Goal: Transaction & Acquisition: Book appointment/travel/reservation

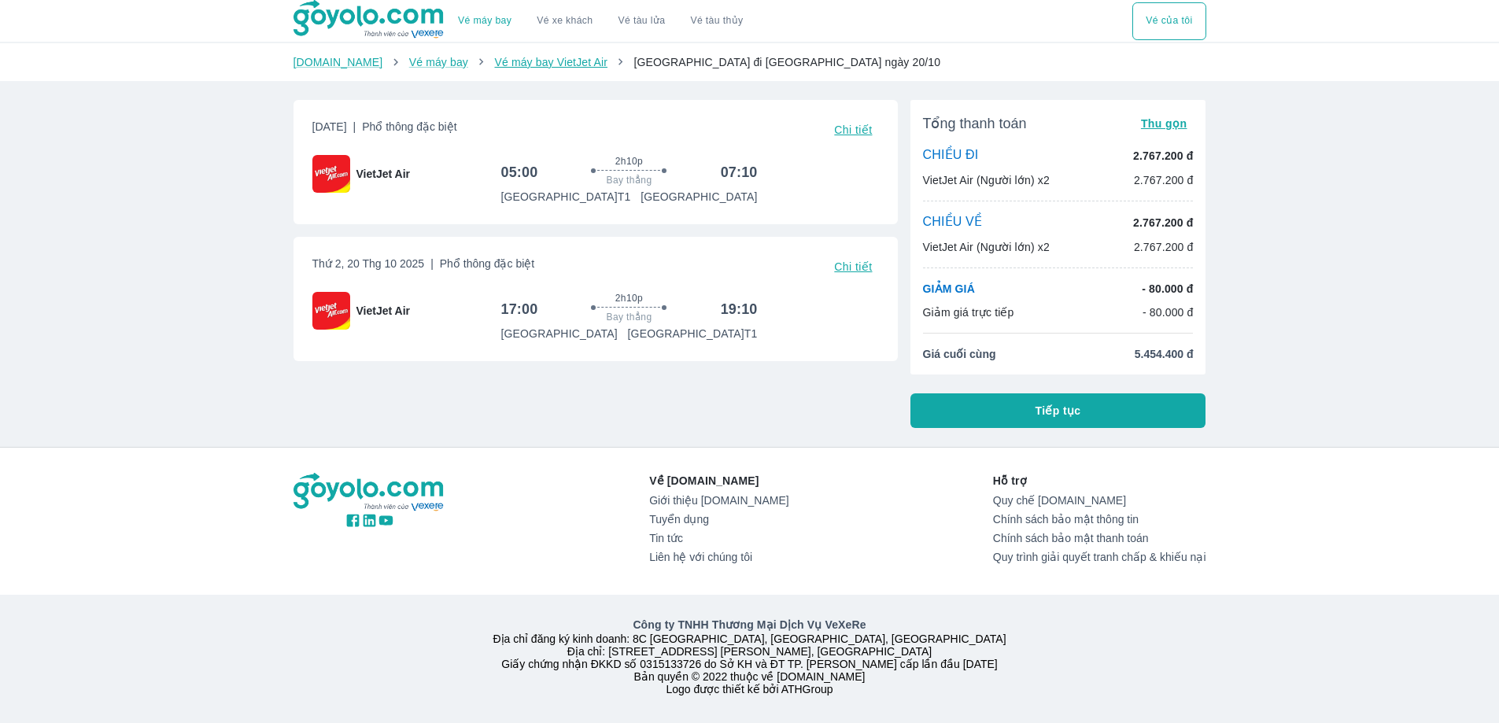
click at [511, 59] on link "Vé máy bay VietJet Air" at bounding box center [550, 62] width 112 height 13
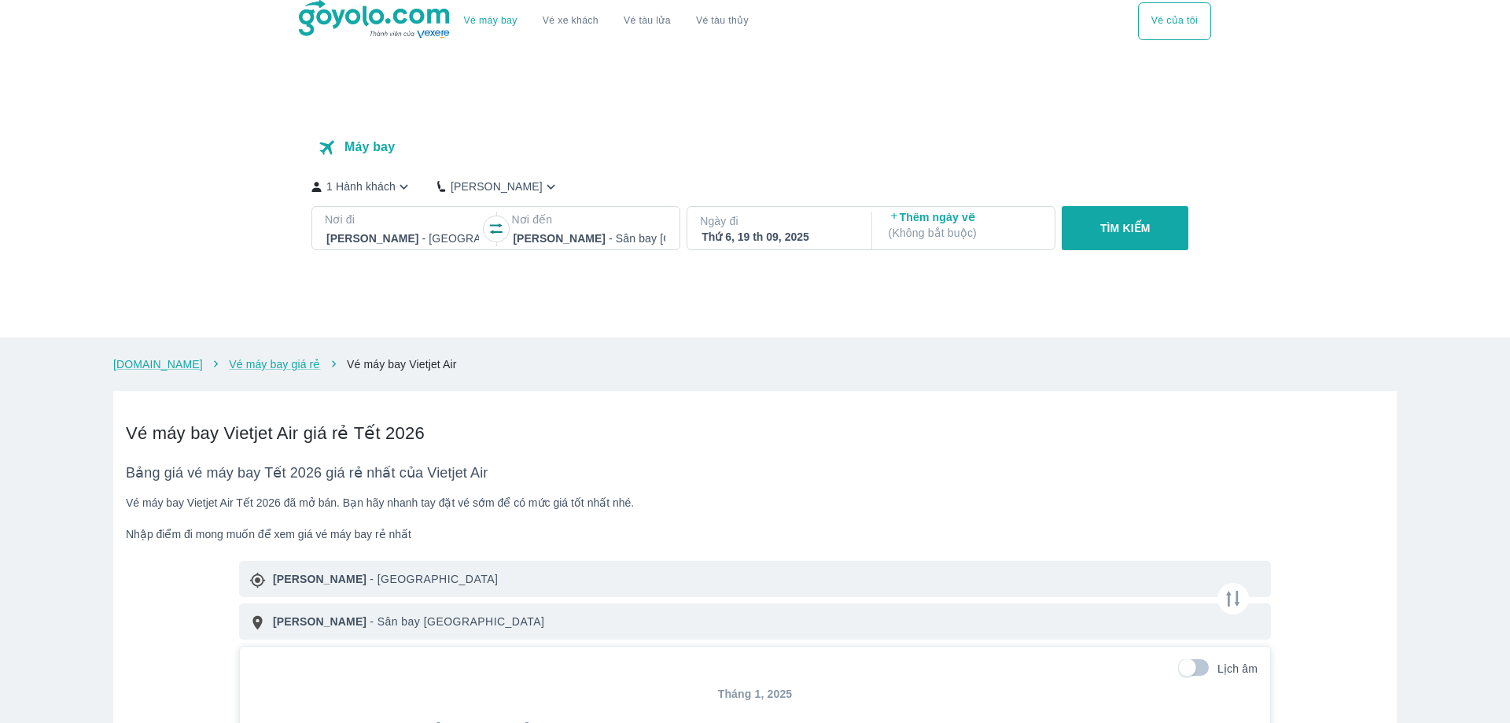
checkbox input "true"
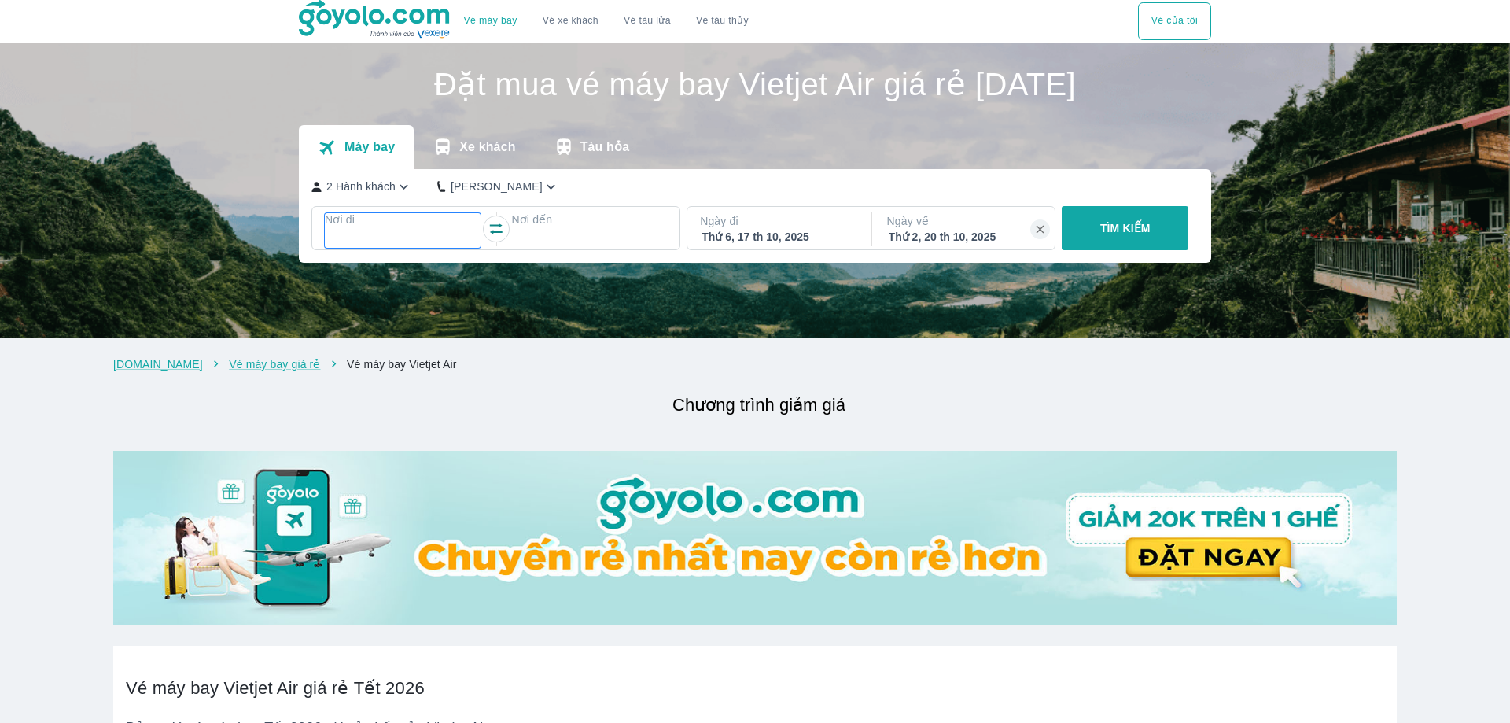
click at [397, 232] on div at bounding box center [402, 238] width 153 height 19
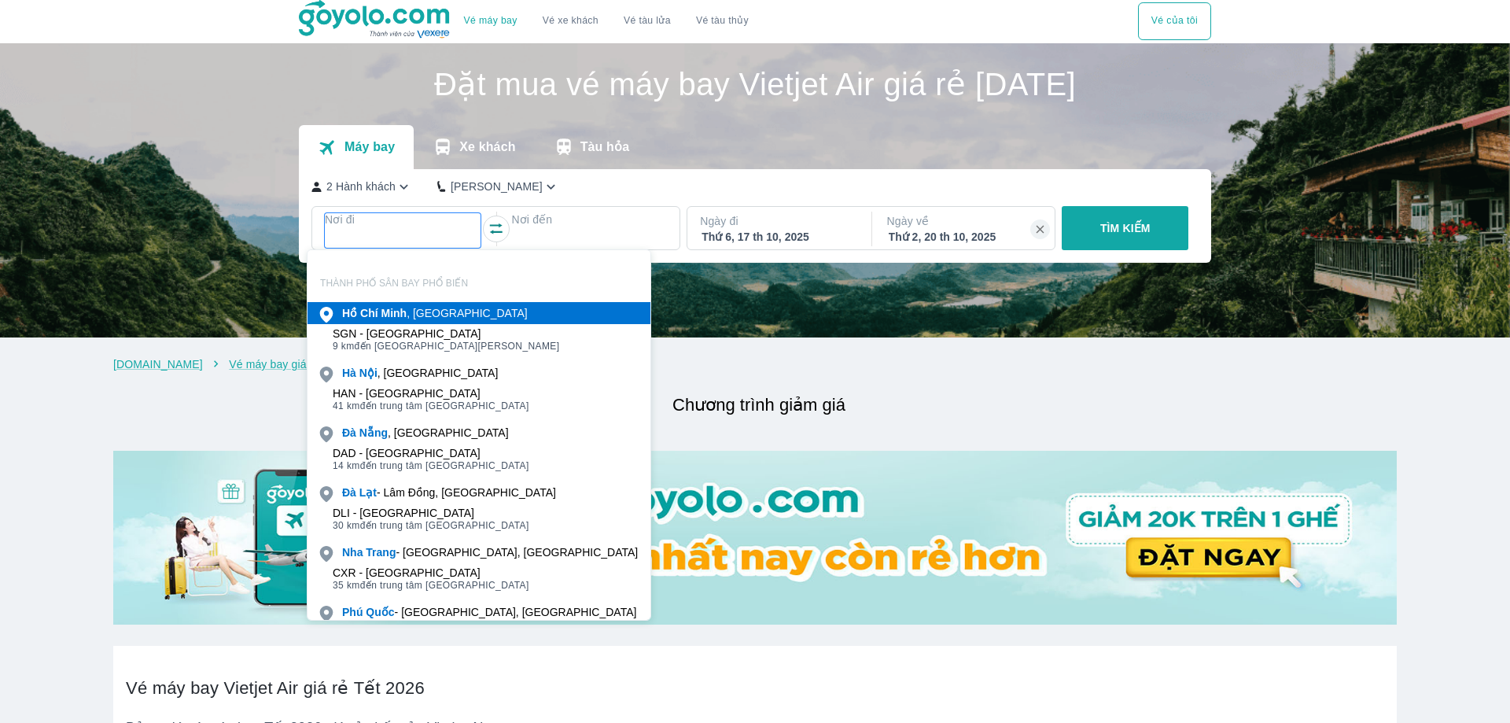
click at [442, 316] on div "[PERSON_NAME] , [GEOGRAPHIC_DATA]" at bounding box center [435, 313] width 186 height 16
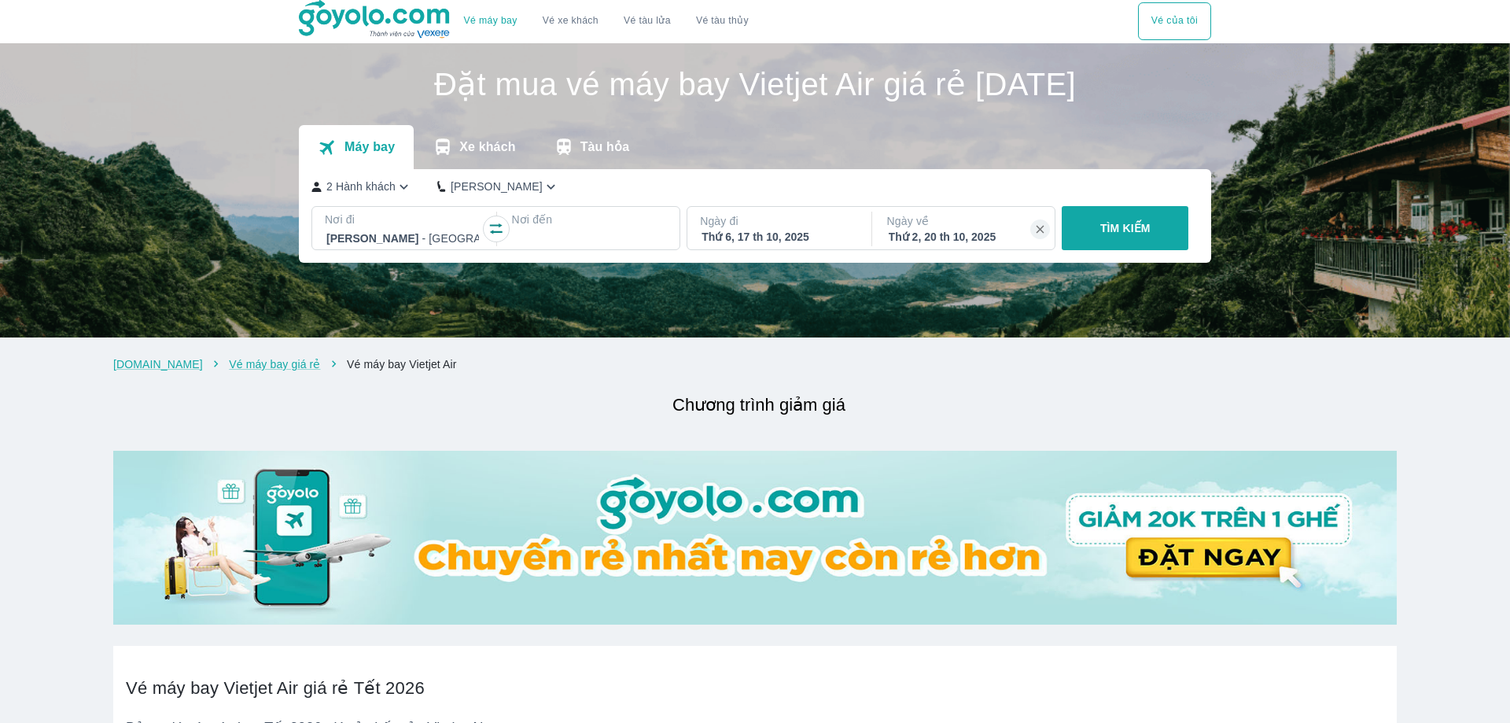
click at [565, 225] on p "Nơi đến" at bounding box center [589, 220] width 156 height 16
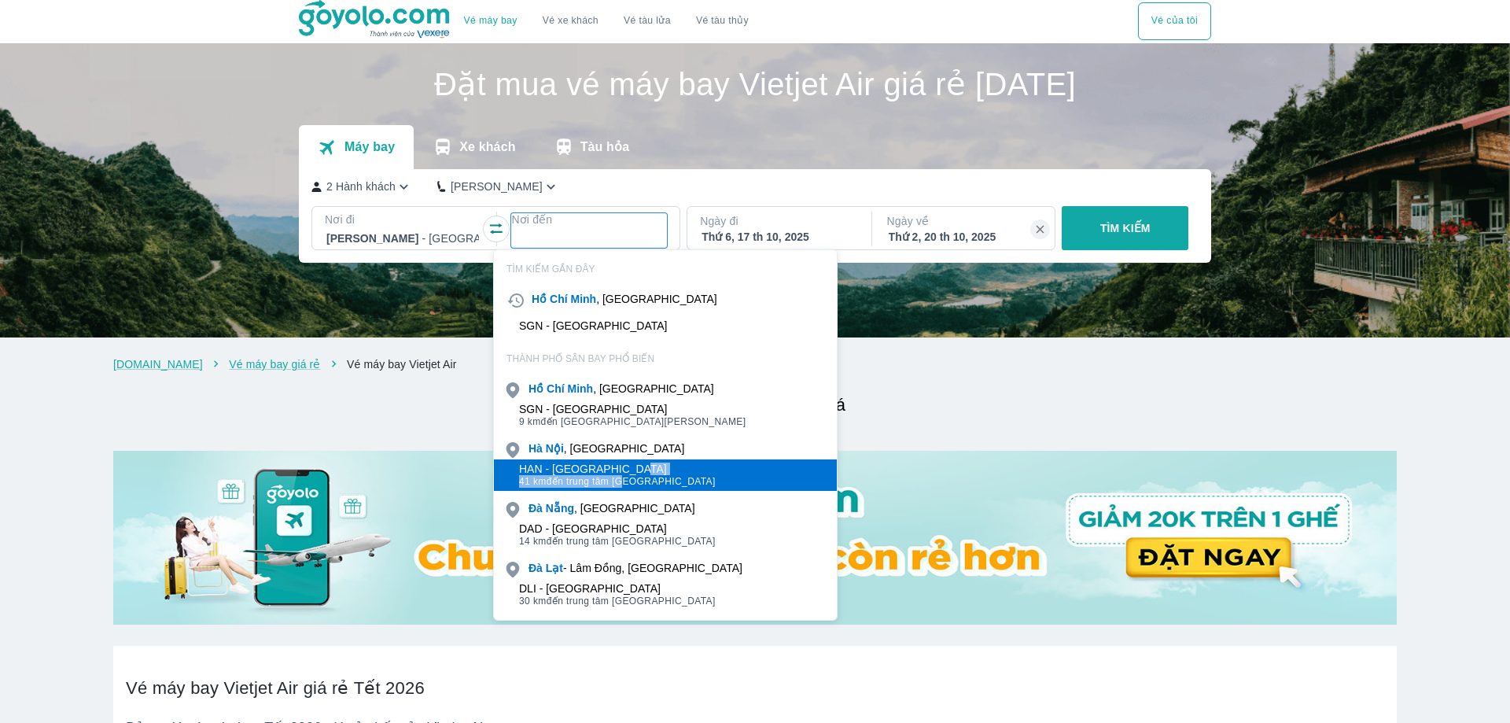
click at [625, 474] on div "HAN - Sân bay Nội Bài 41 km đến trung tâm Hà Nội" at bounding box center [617, 475] width 197 height 25
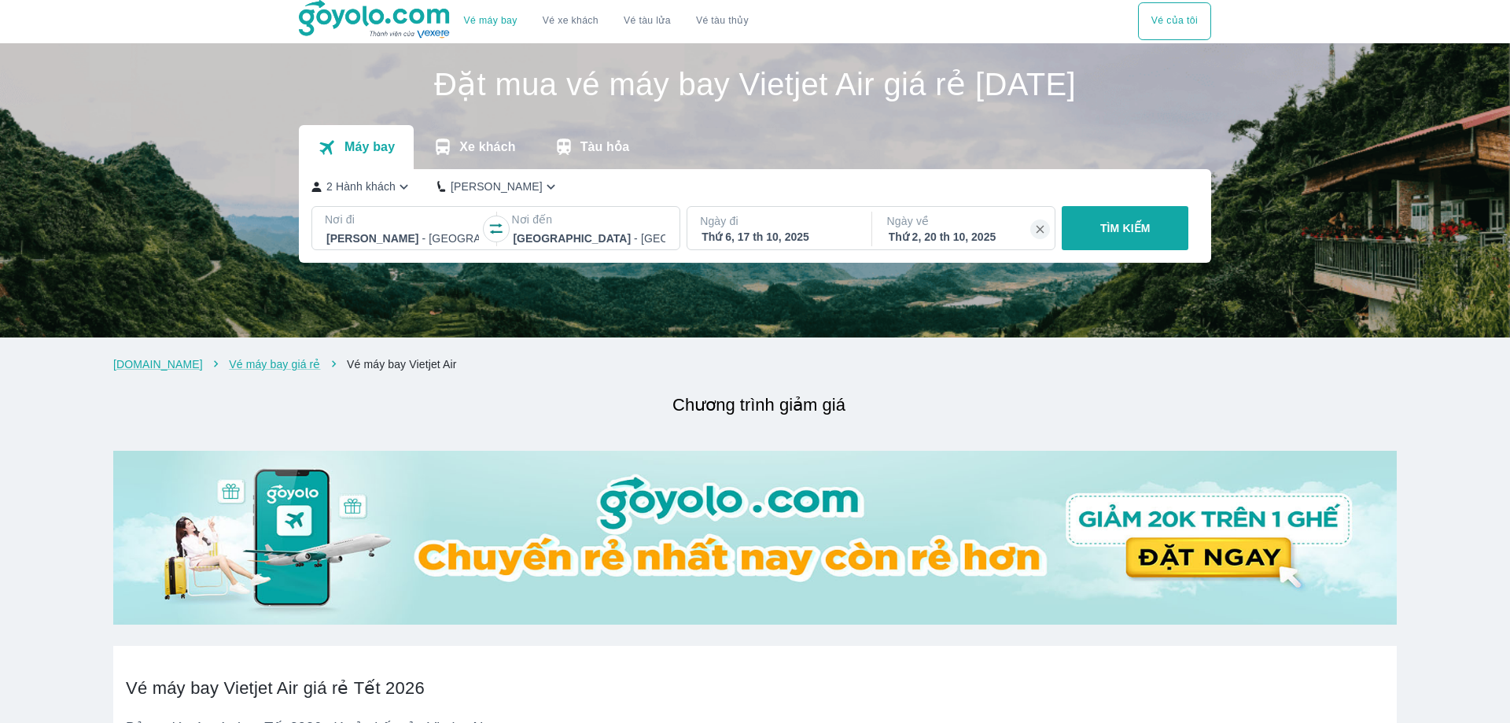
click at [1156, 233] on button "TÌM KIẾM" at bounding box center [1125, 228] width 127 height 44
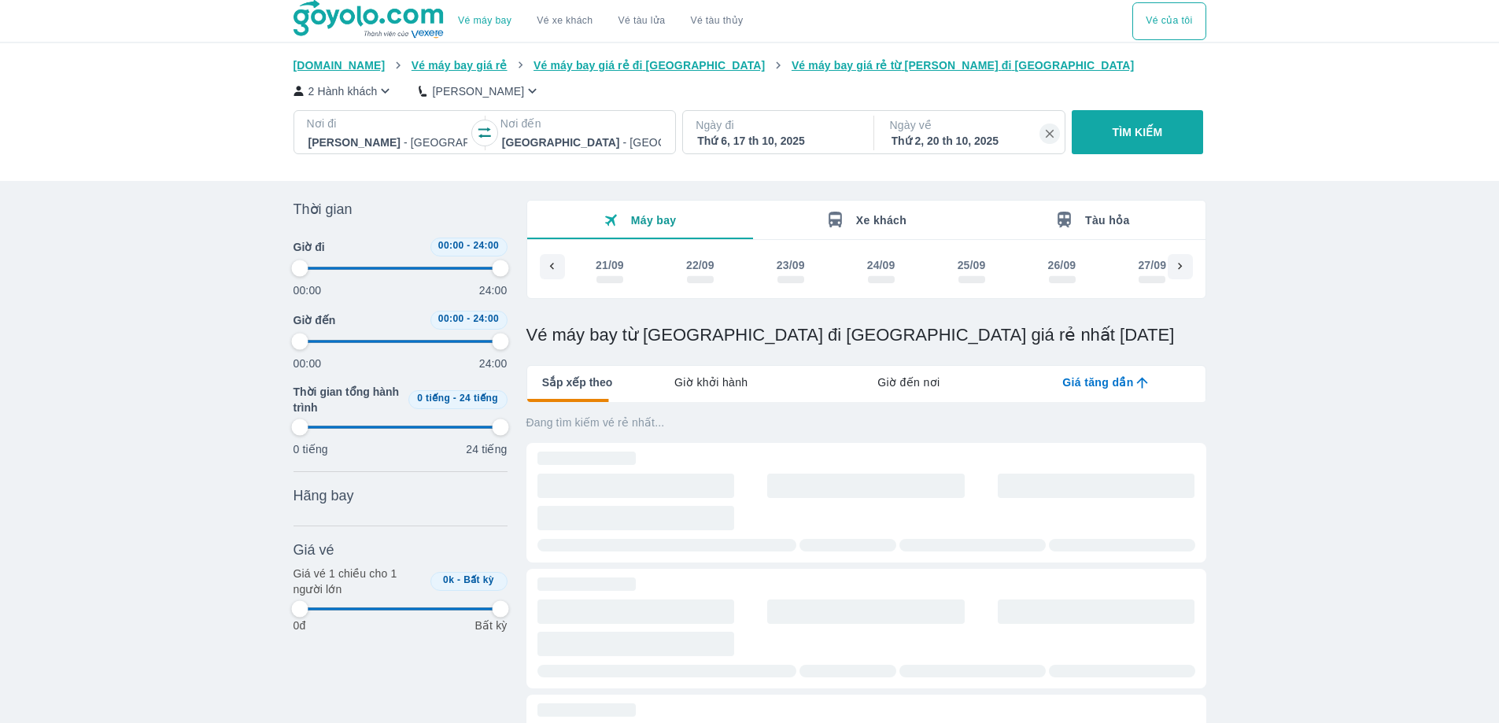
scroll to position [0, 1992]
type input "97.9166666666667"
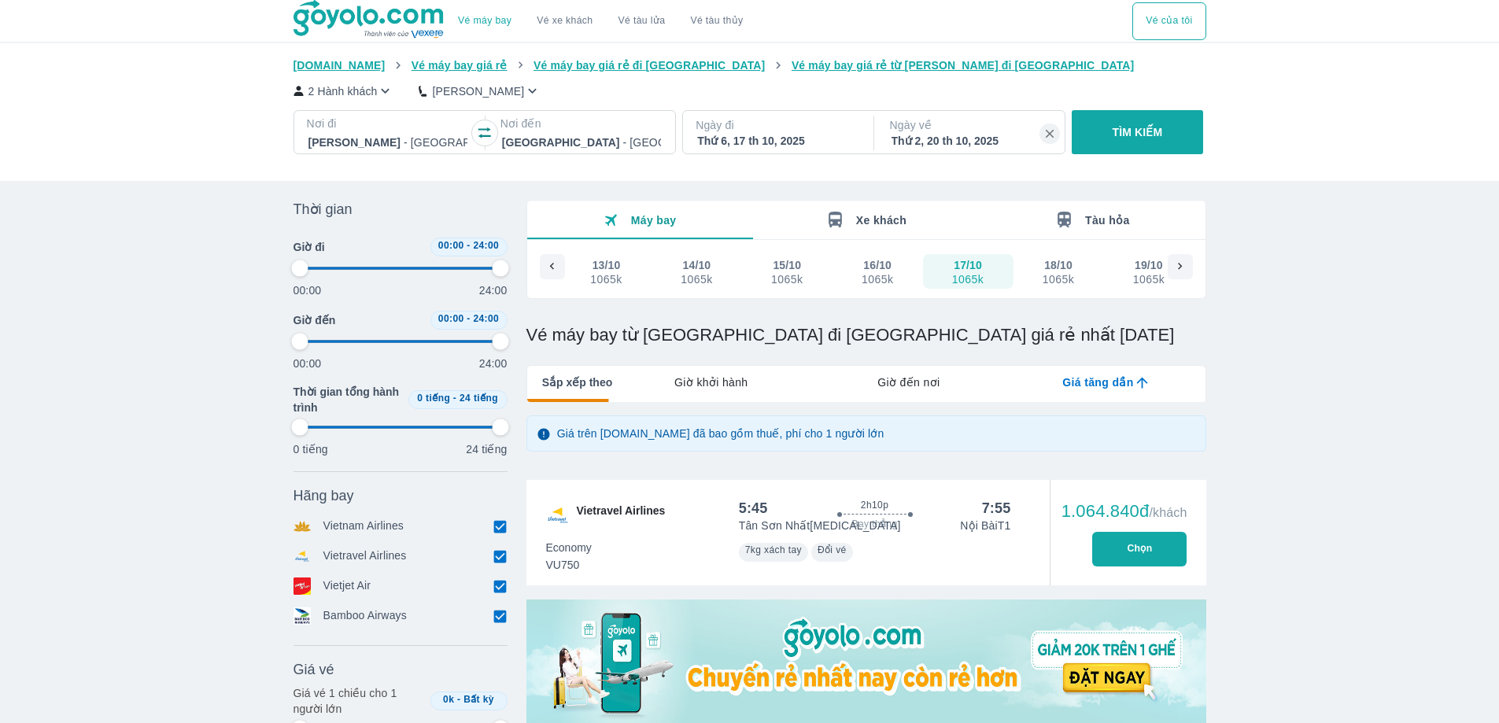
type input "97.9166666666667"
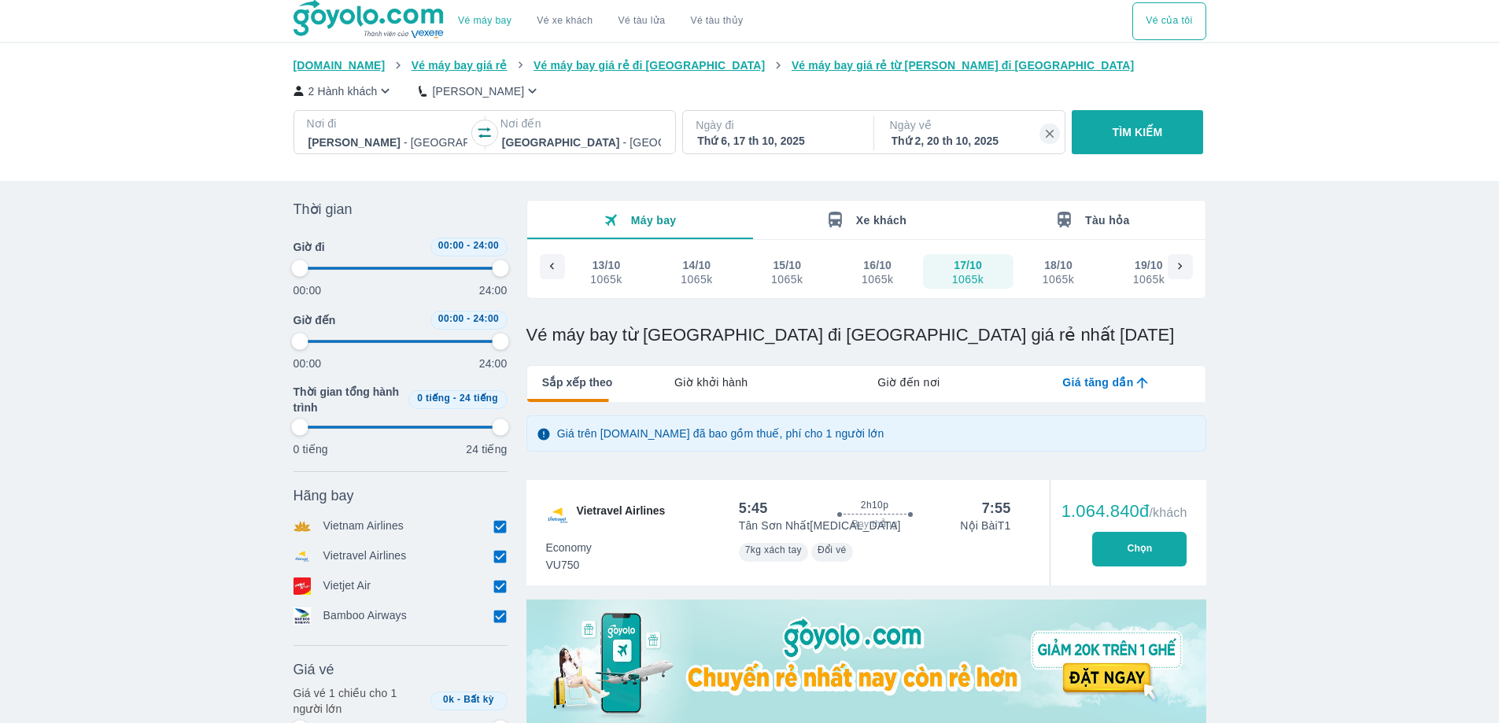
type input "97.9166666666667"
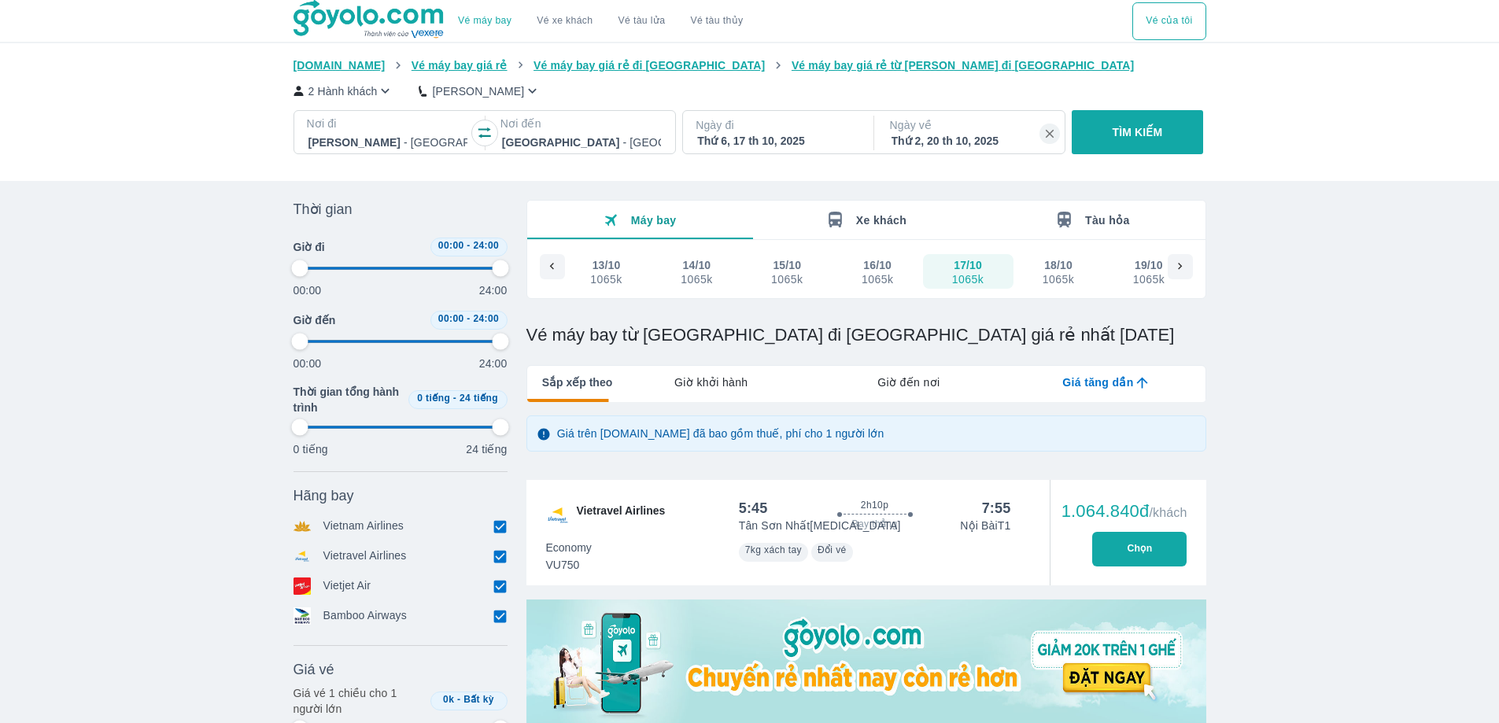
type input "97.9166666666667"
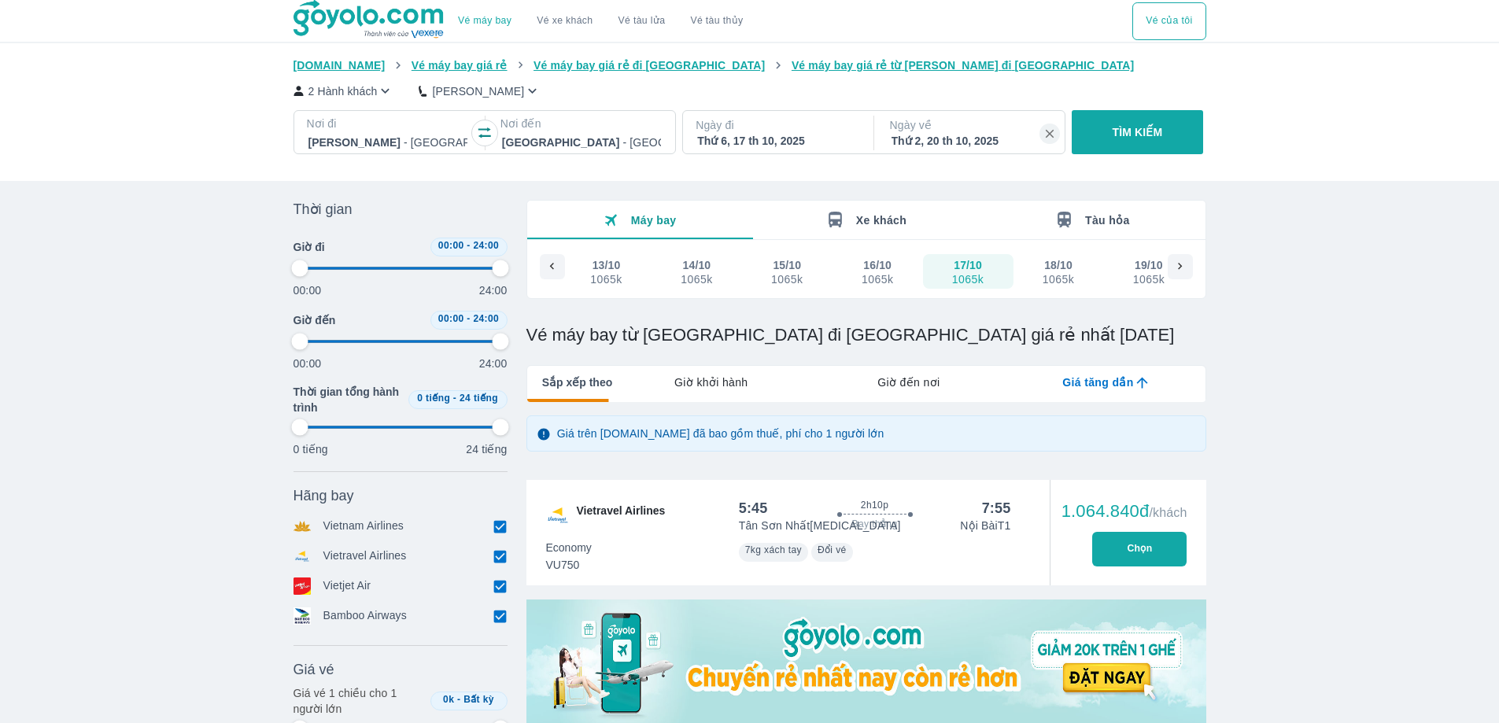
type input "97.9166666666667"
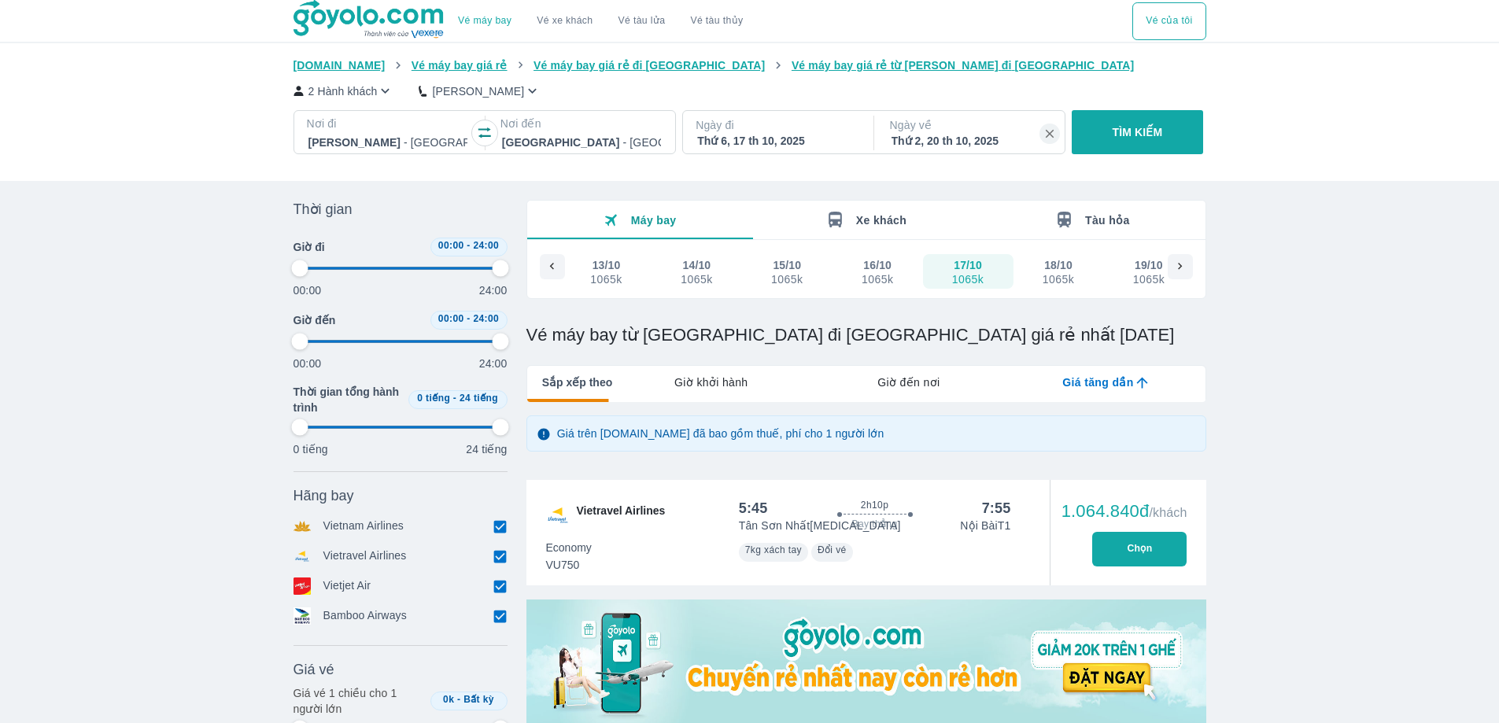
type input "97.9166666666667"
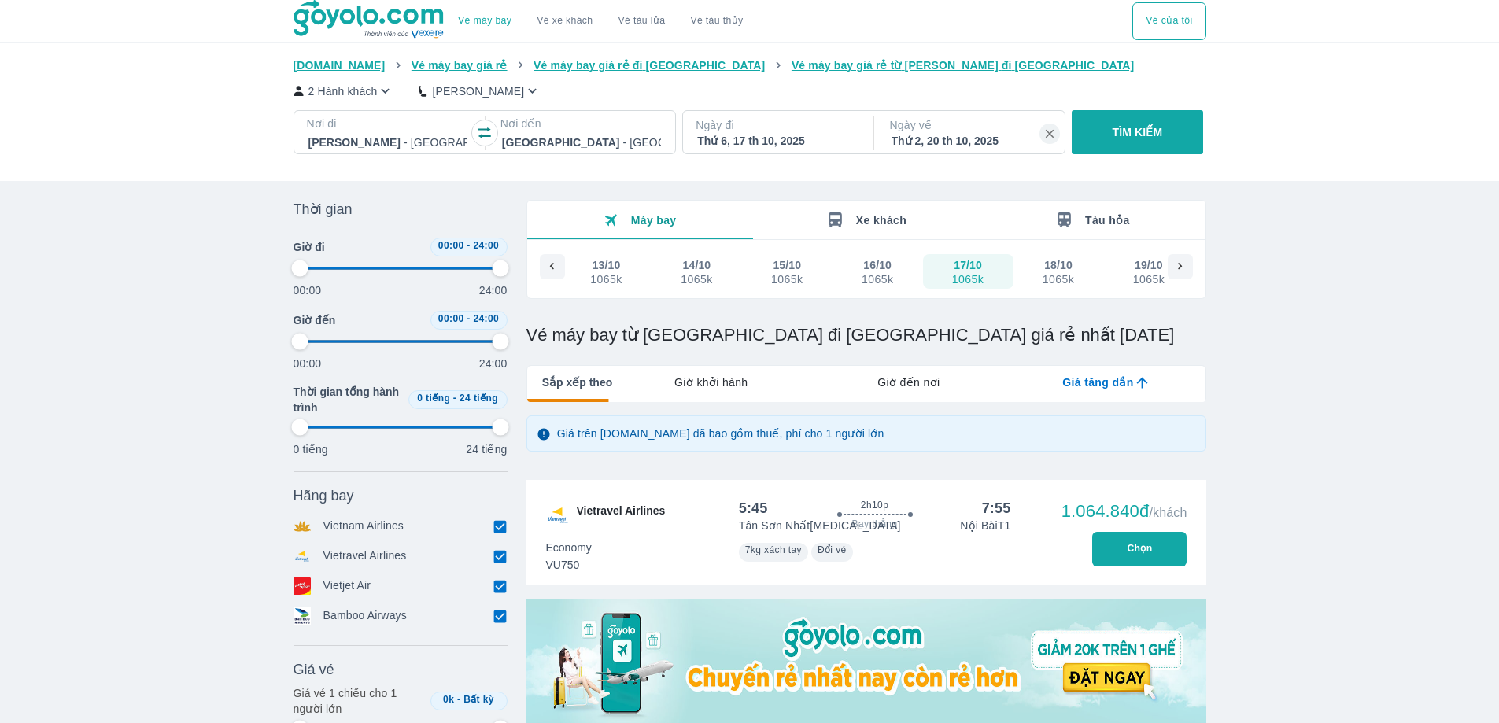
type input "97.9166666666667"
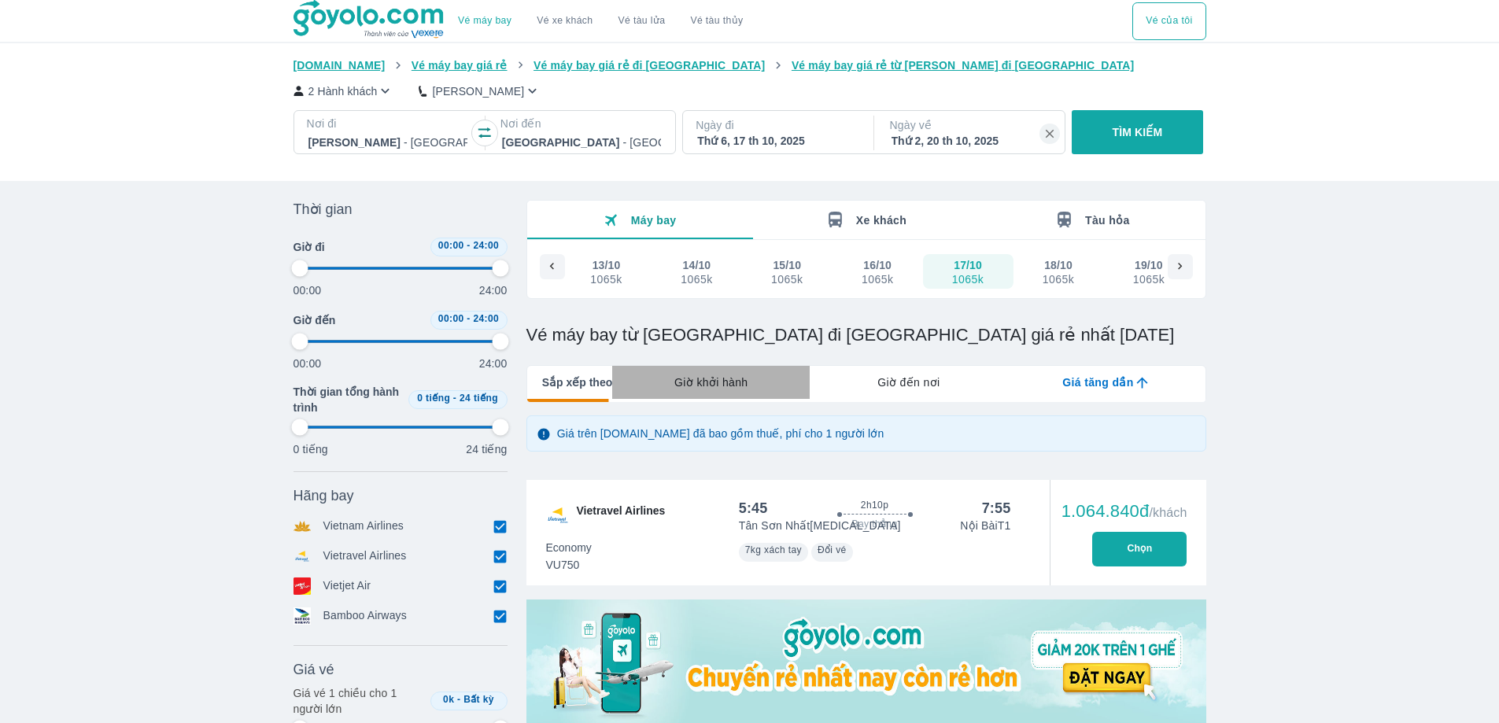
click at [701, 380] on span "Giờ khởi hành" at bounding box center [710, 382] width 73 height 16
type input "97.9166666666667"
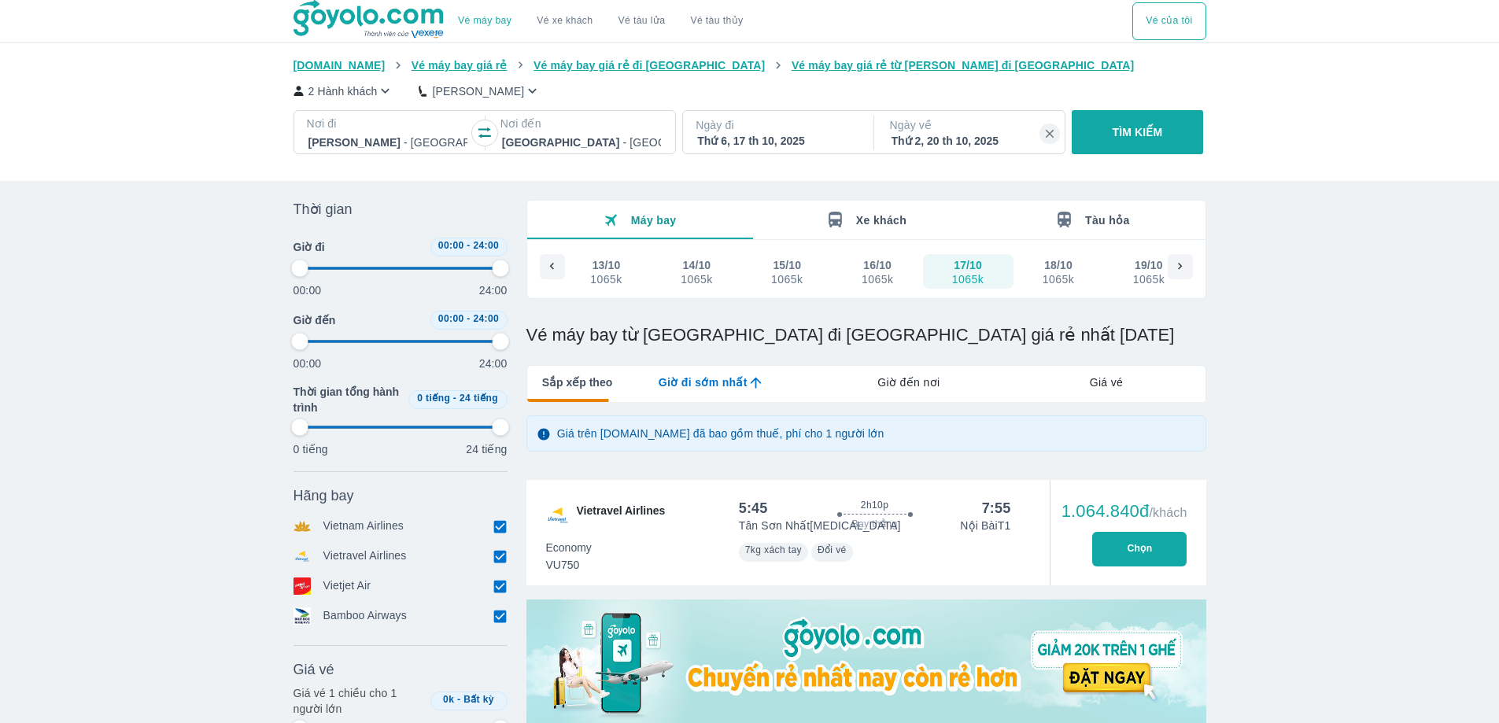
type input "97.9166666666667"
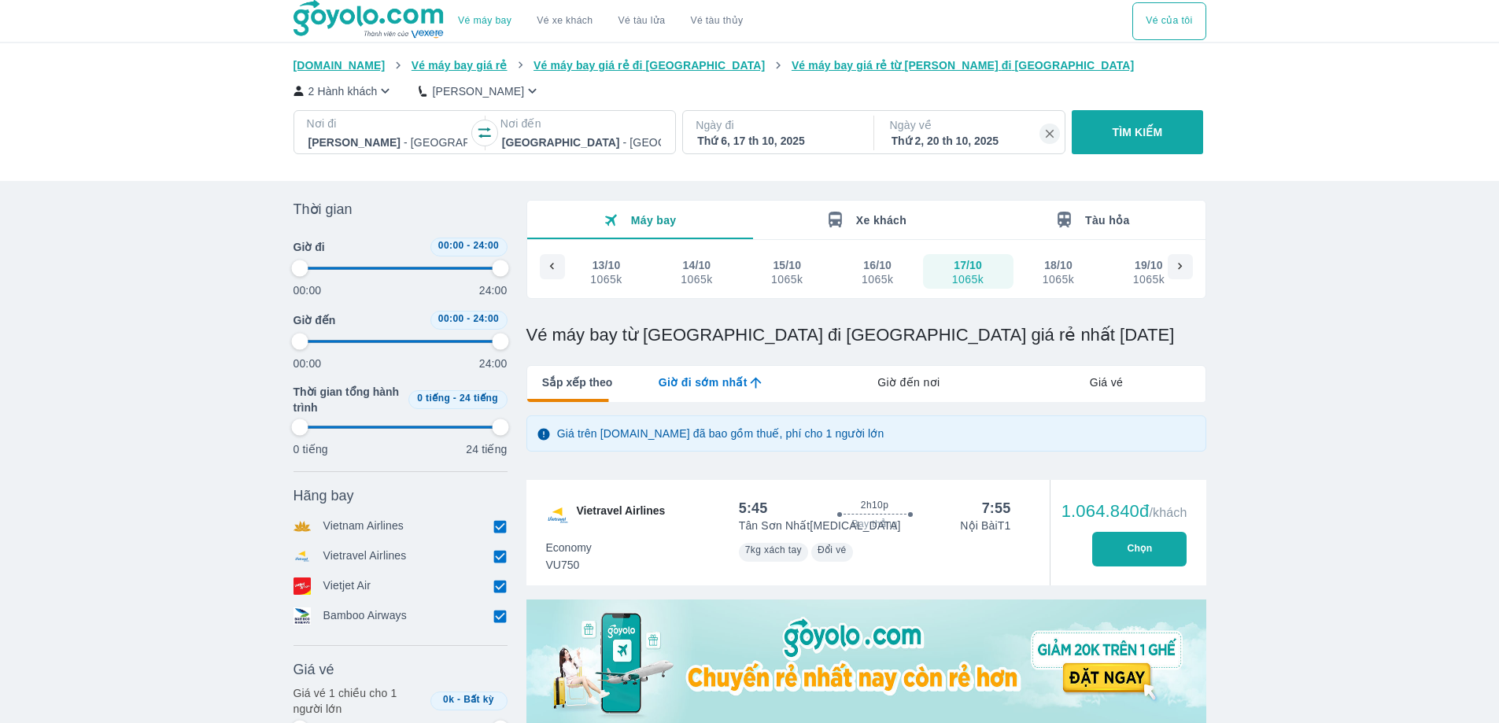
type input "97.9166666666667"
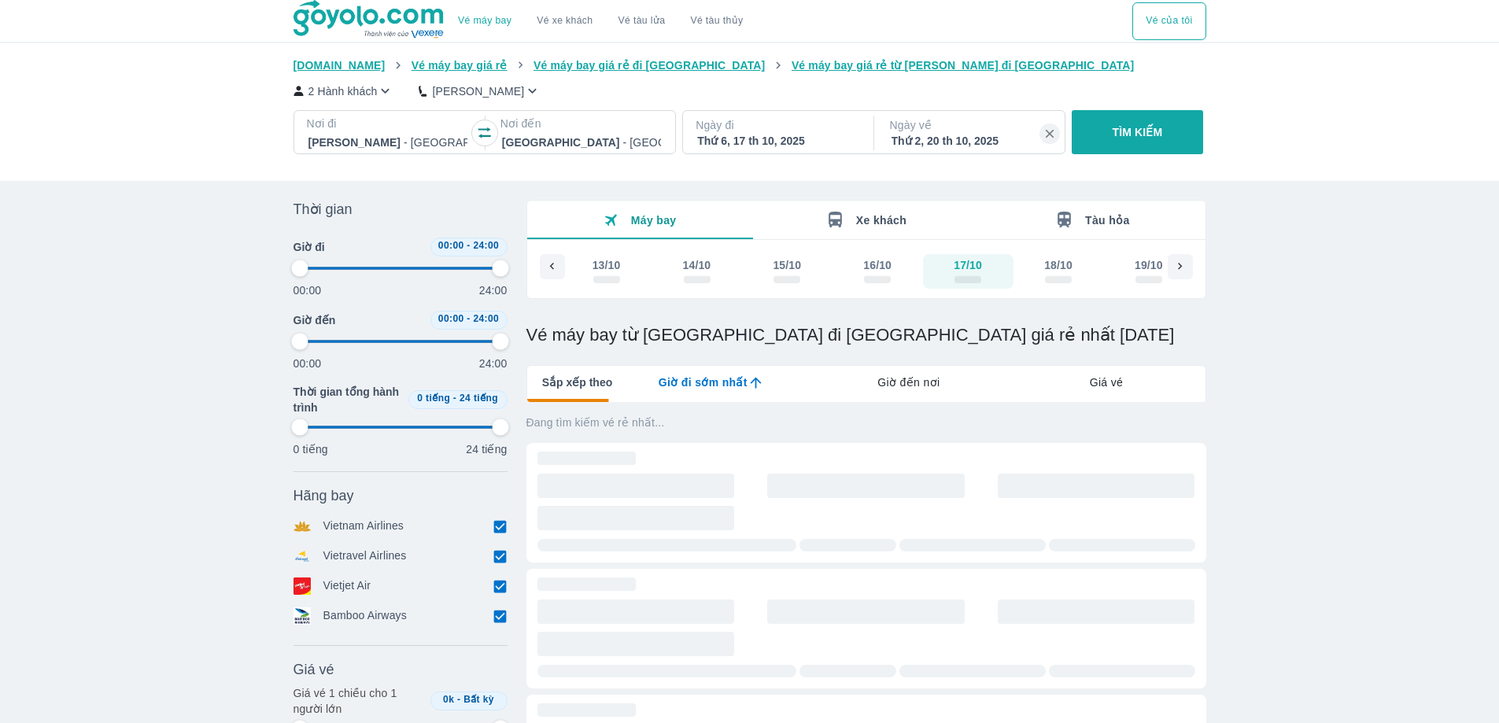
type input "97.9166666666667"
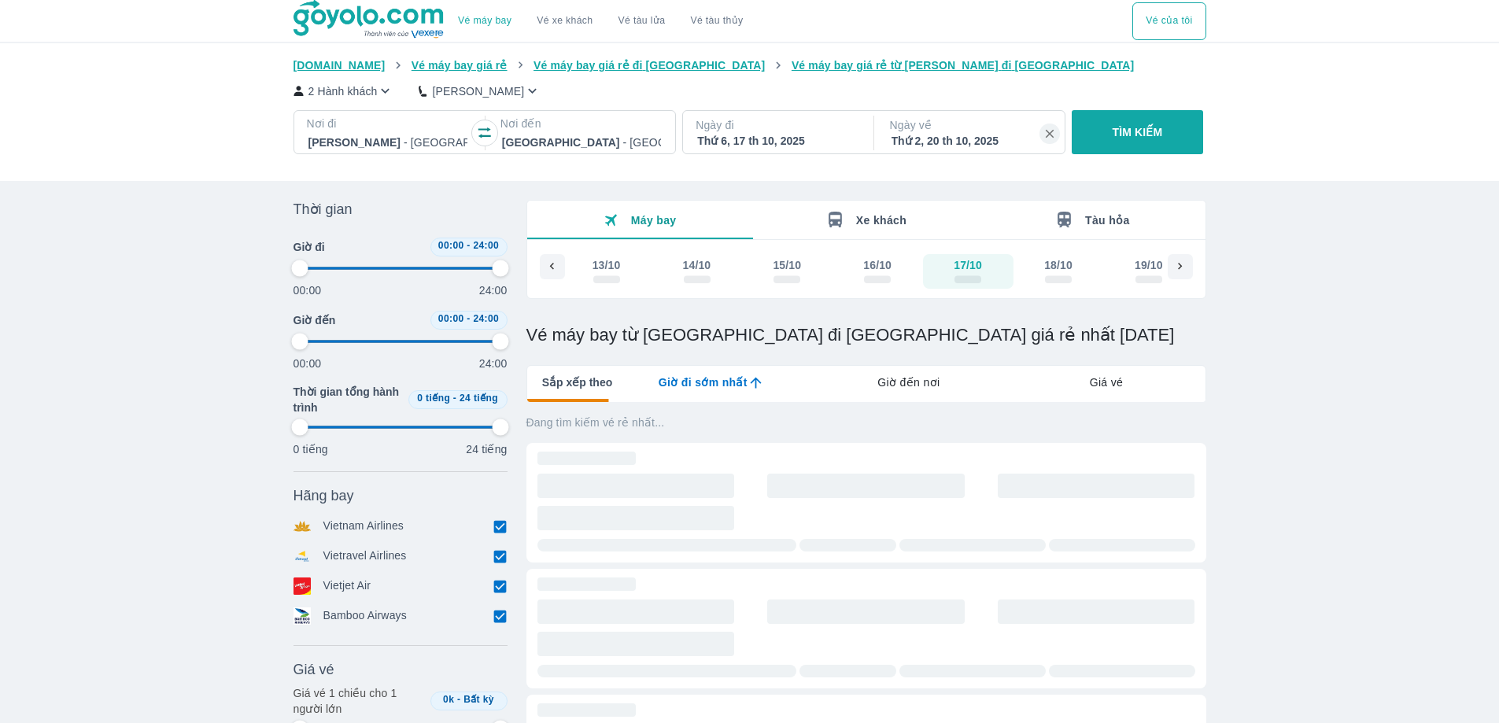
type input "97.9166666666667"
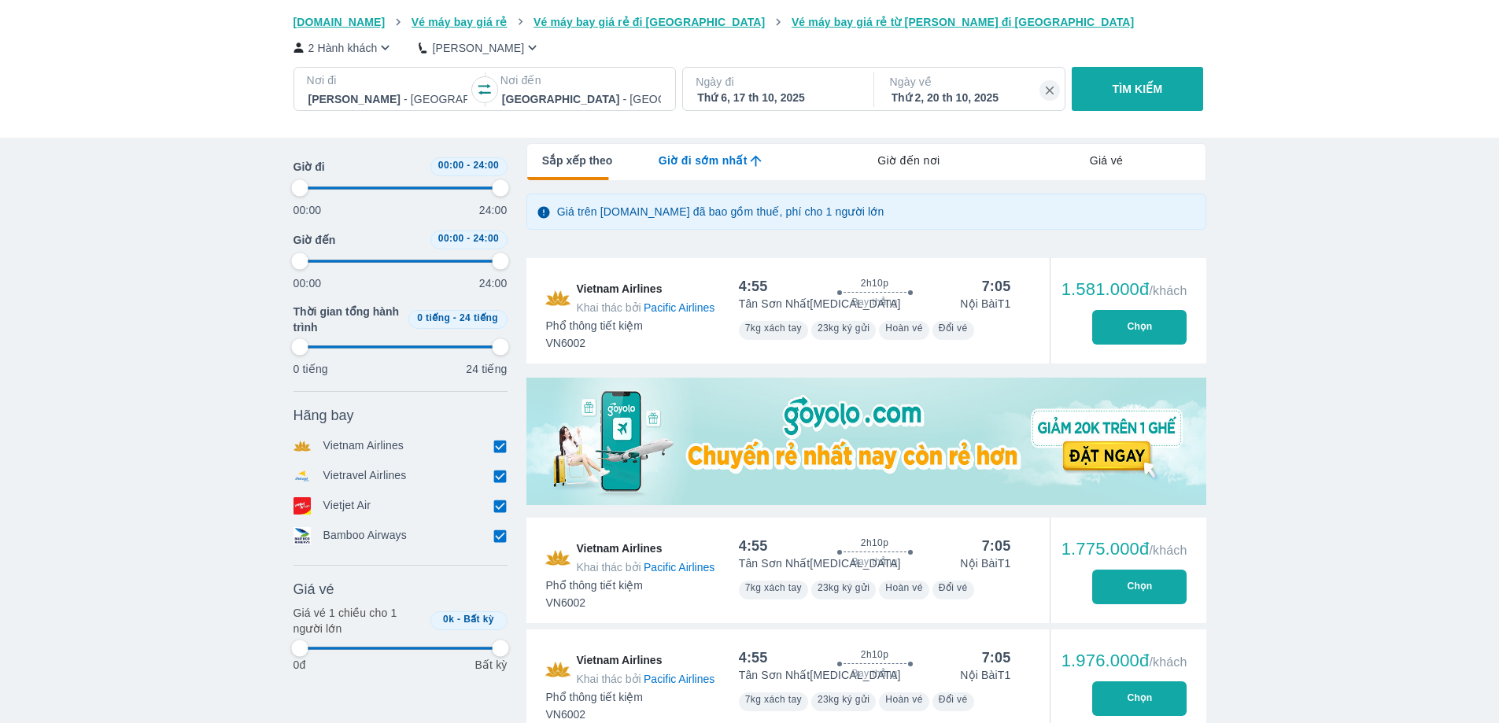
scroll to position [472, 0]
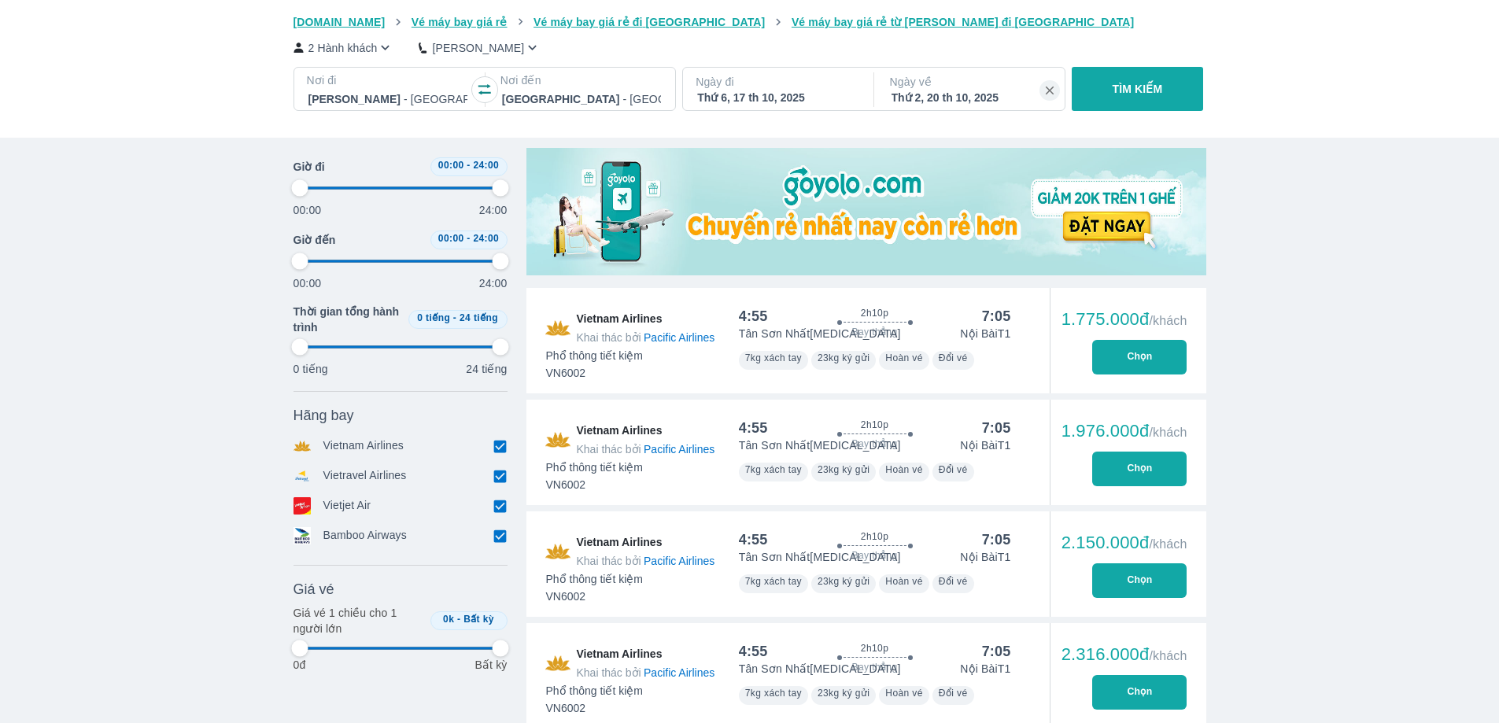
type input "97.9166666666667"
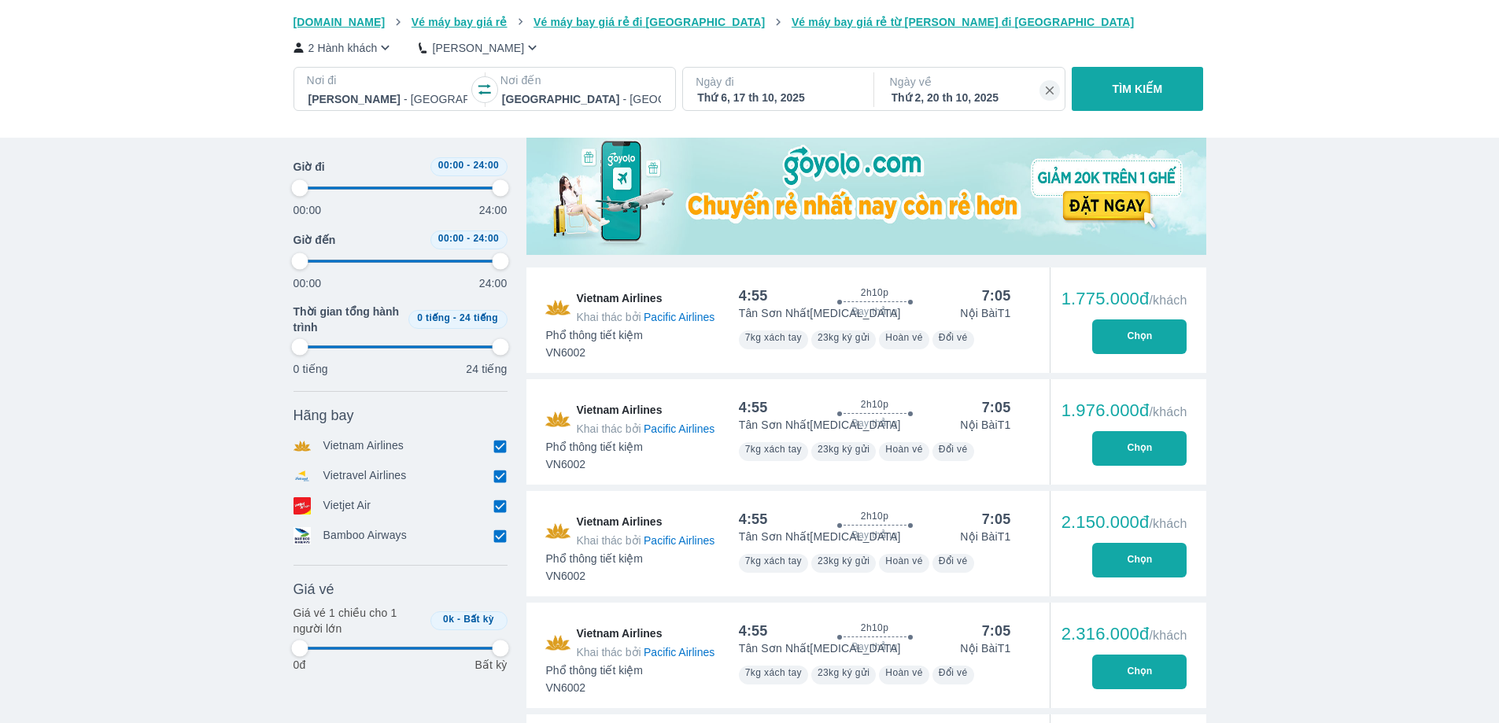
type input "97.9166666666667"
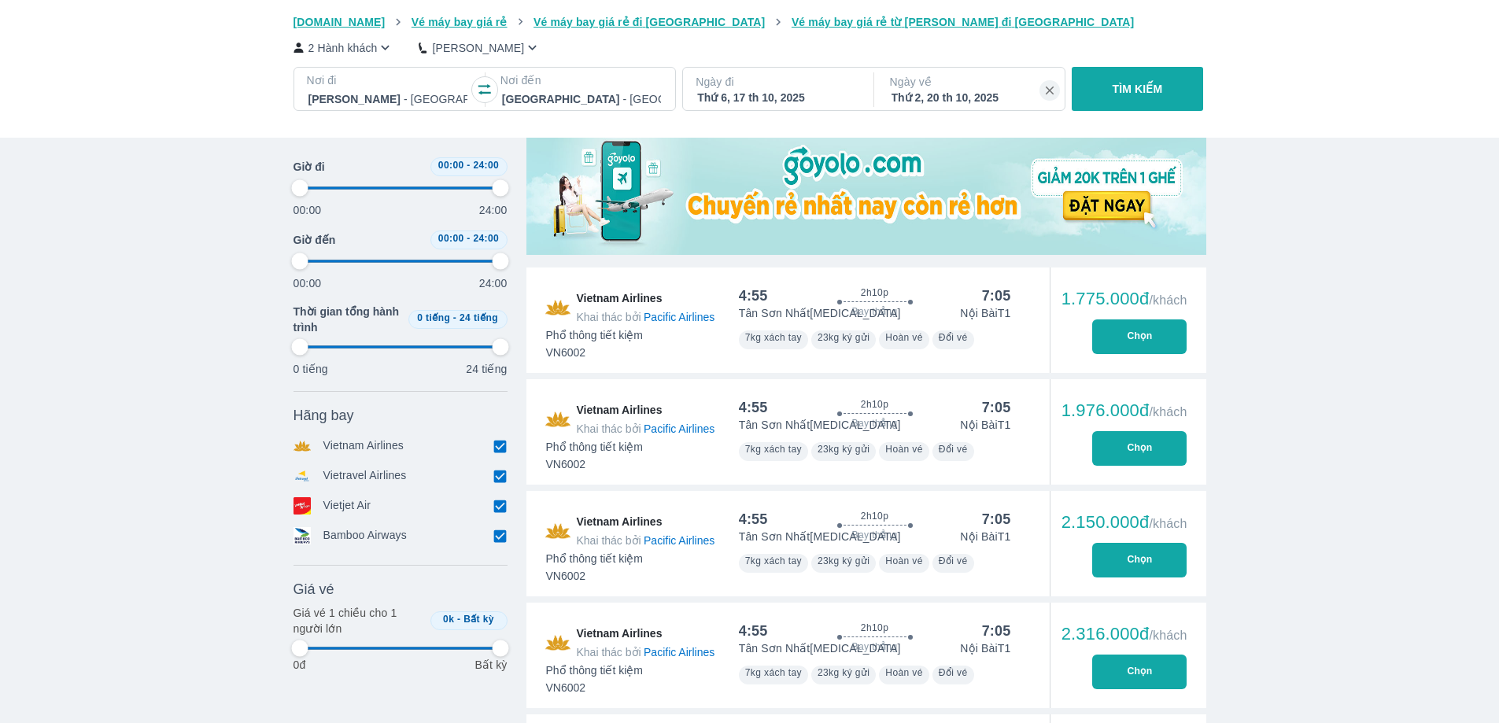
type input "97.9166666666667"
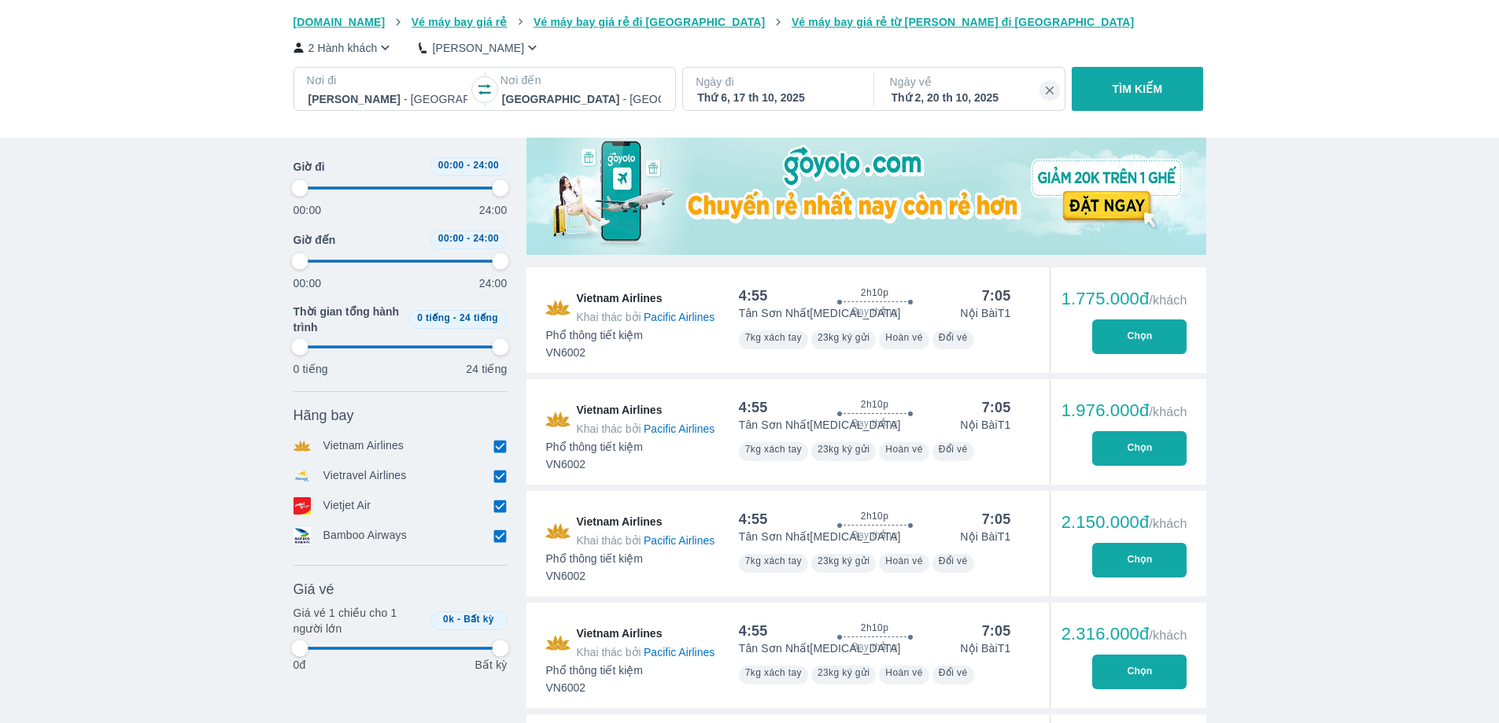
type input "97.9166666666667"
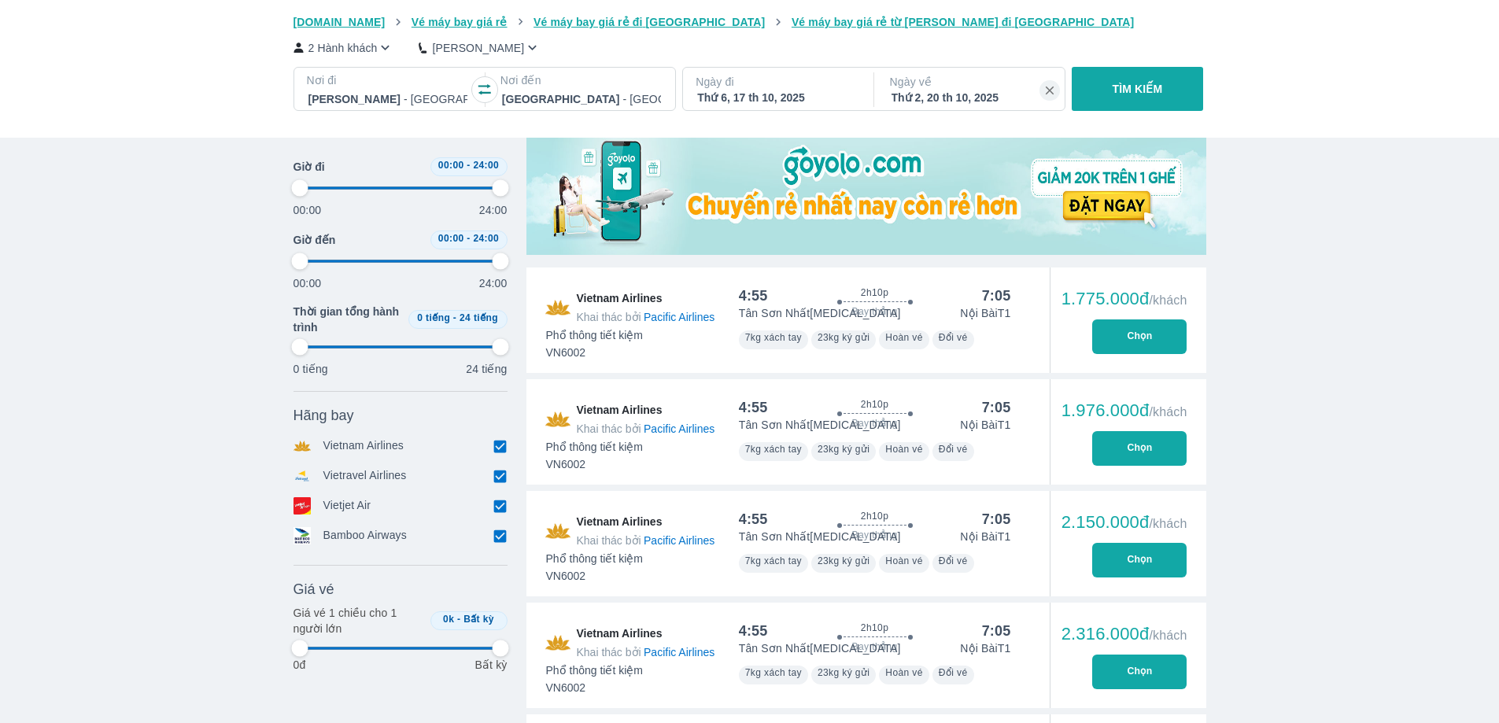
type input "97.9166666666667"
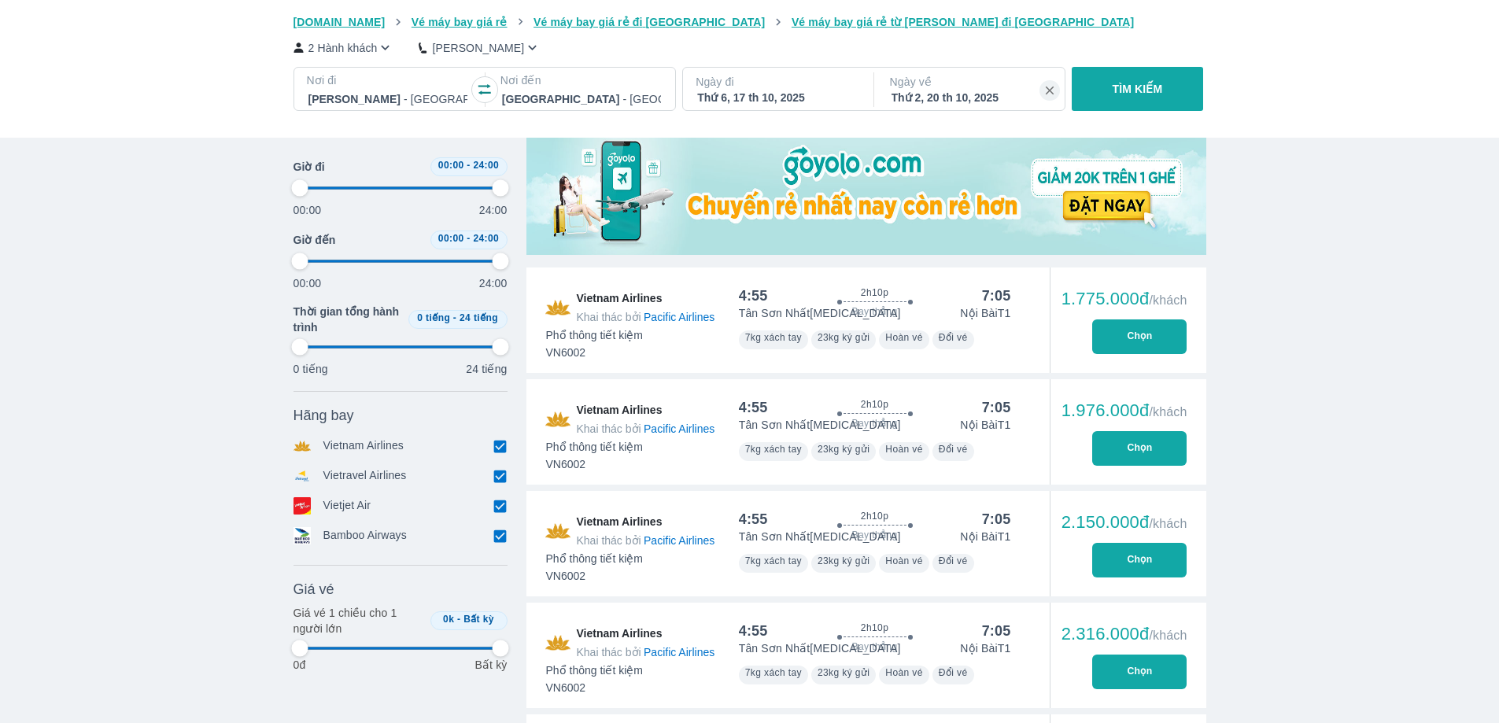
type input "97.9166666666667"
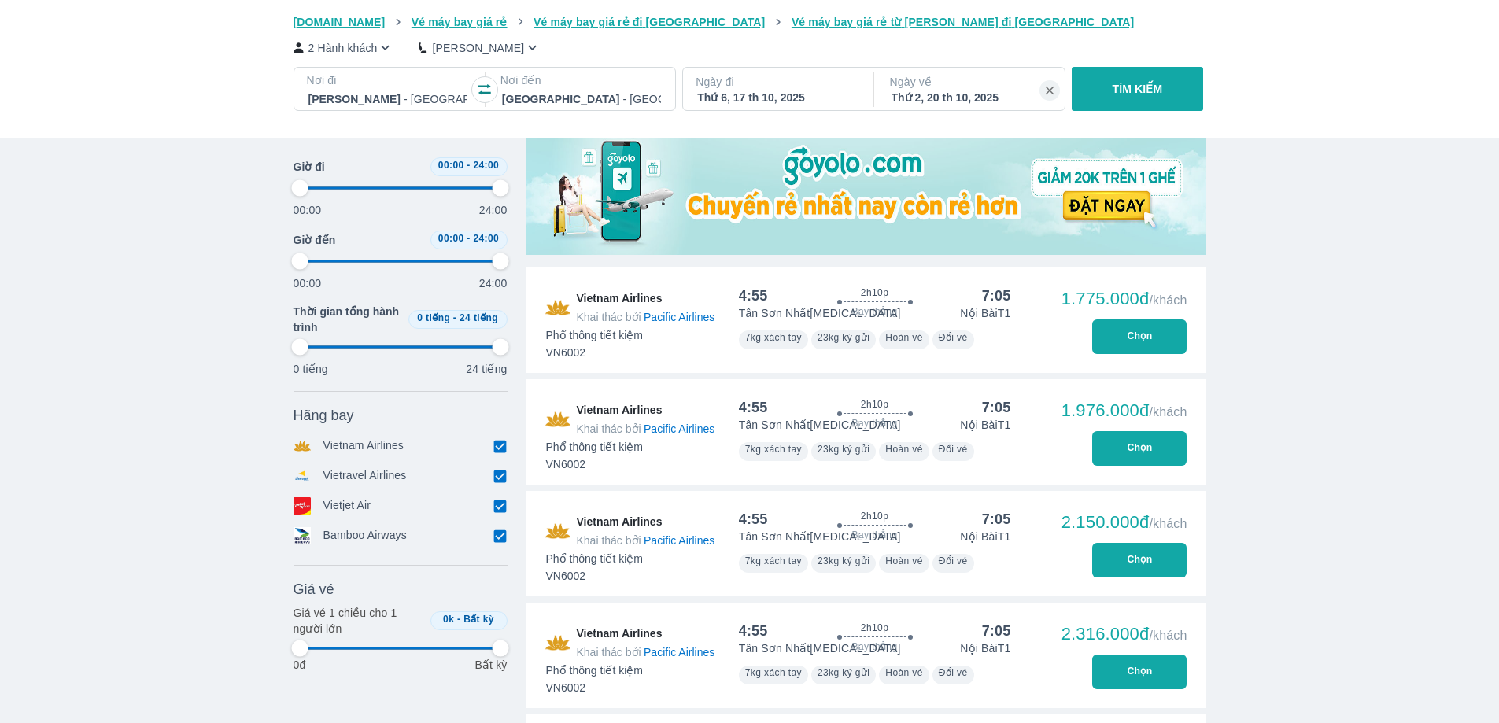
type input "97.9166666666667"
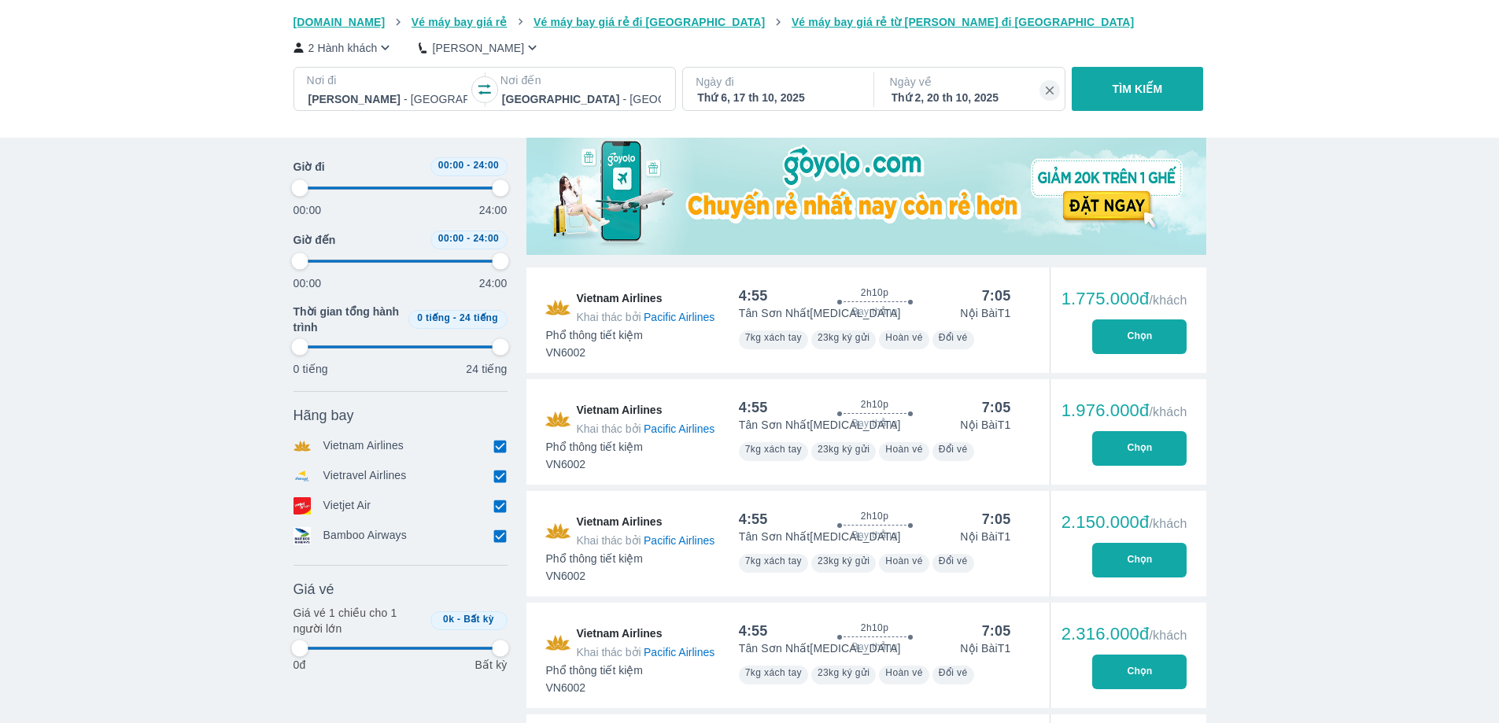
type input "97.9166666666667"
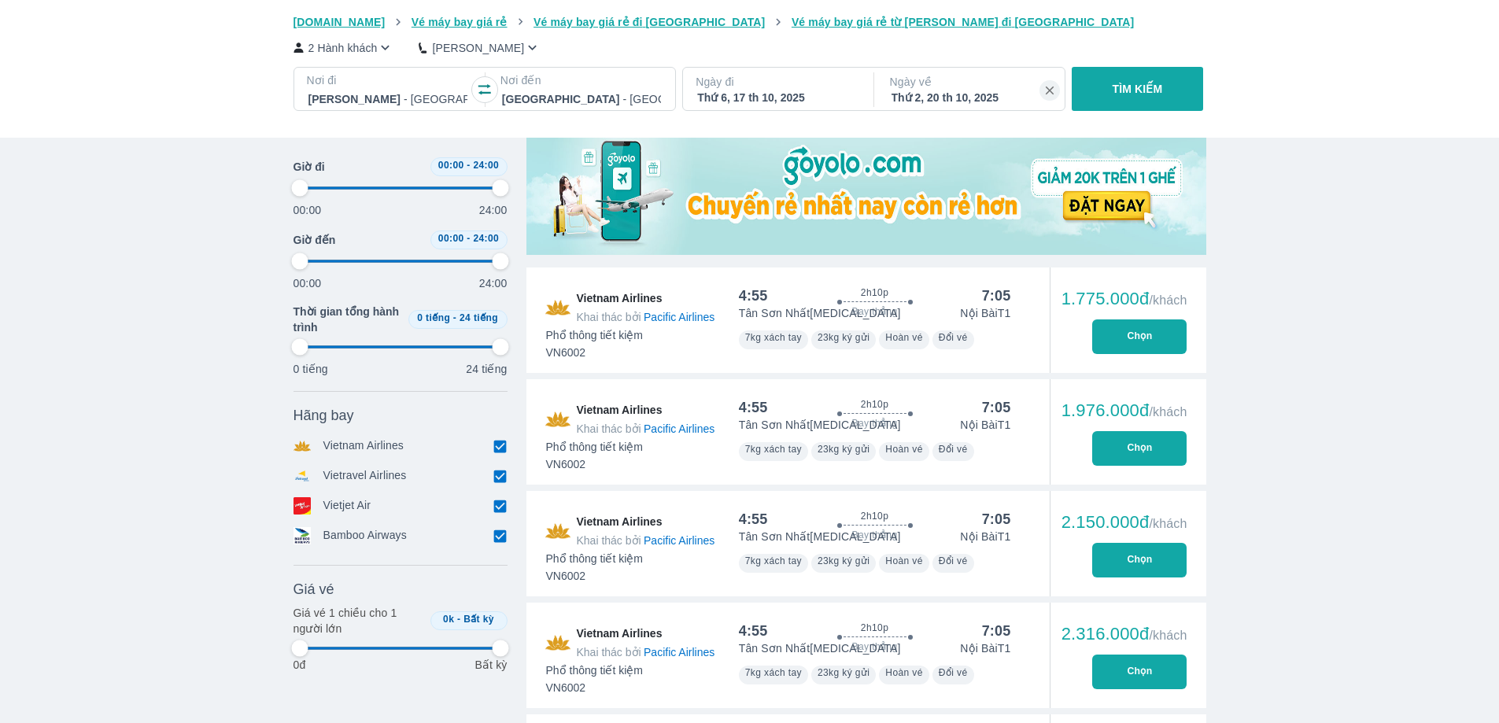
type input "97.9166666666667"
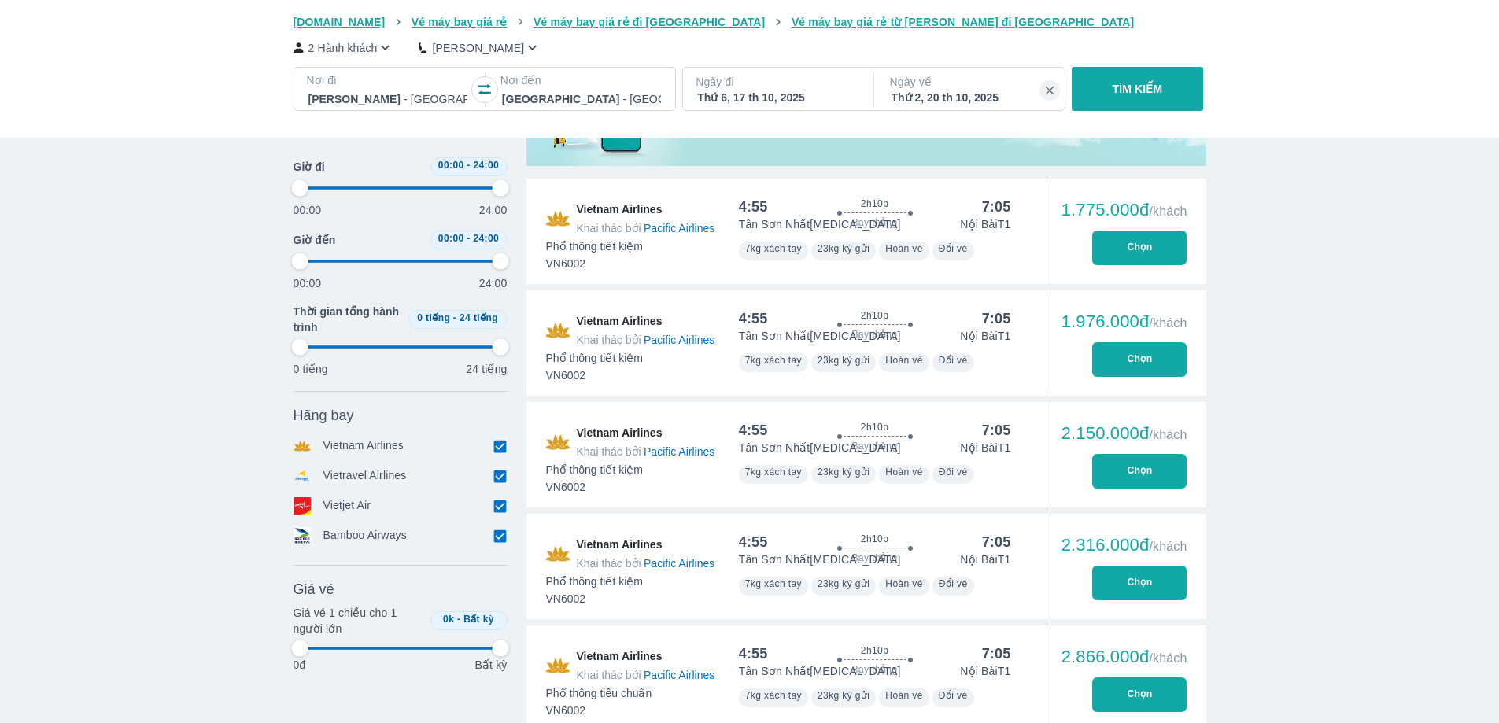
type input "97.9166666666667"
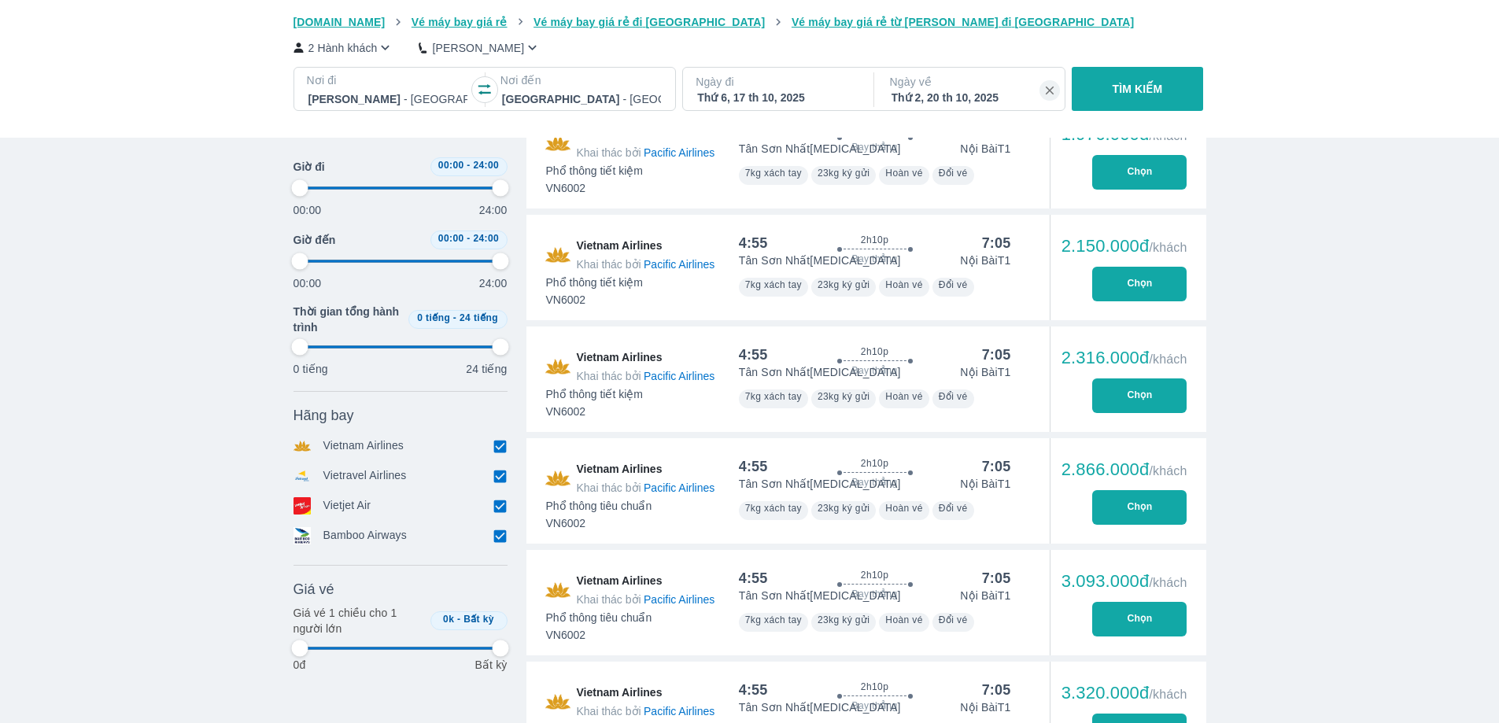
type input "97.9166666666667"
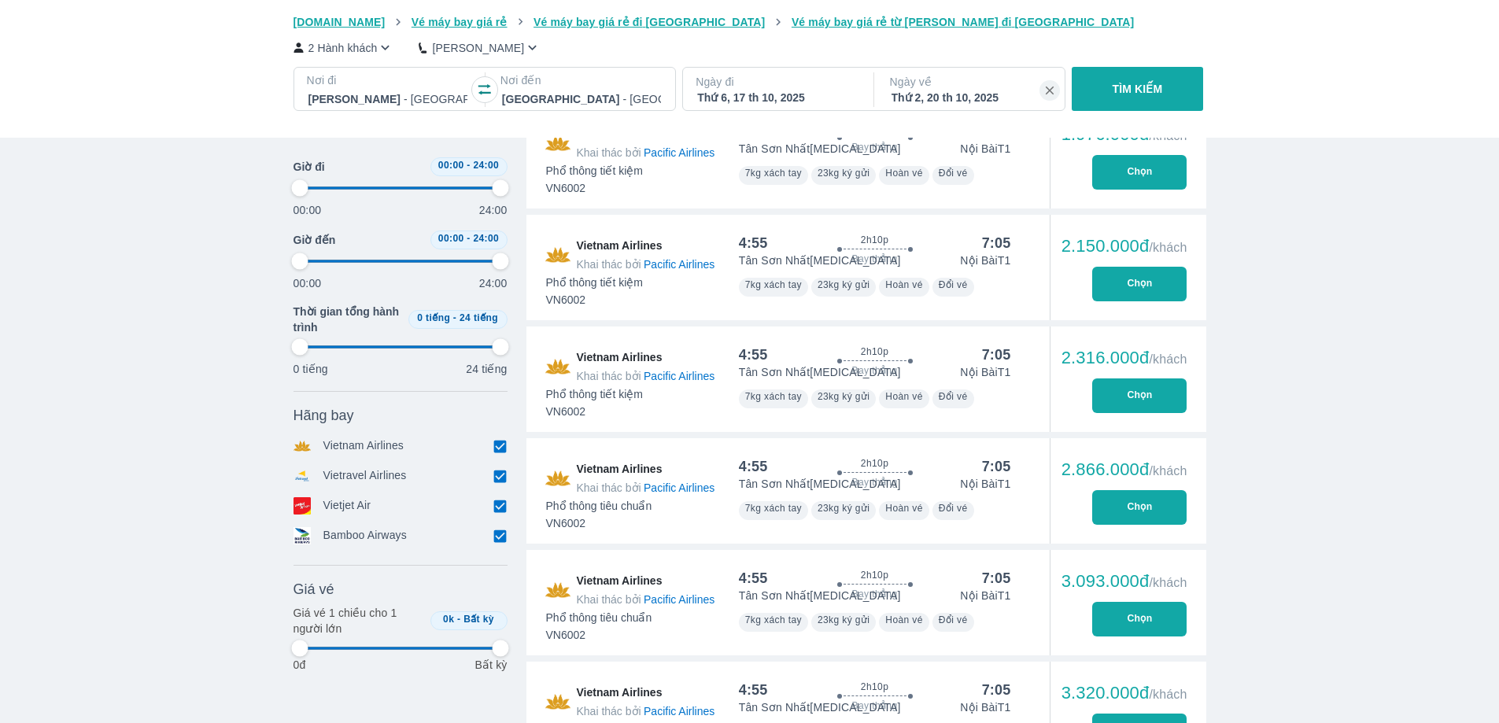
type input "97.9166666666667"
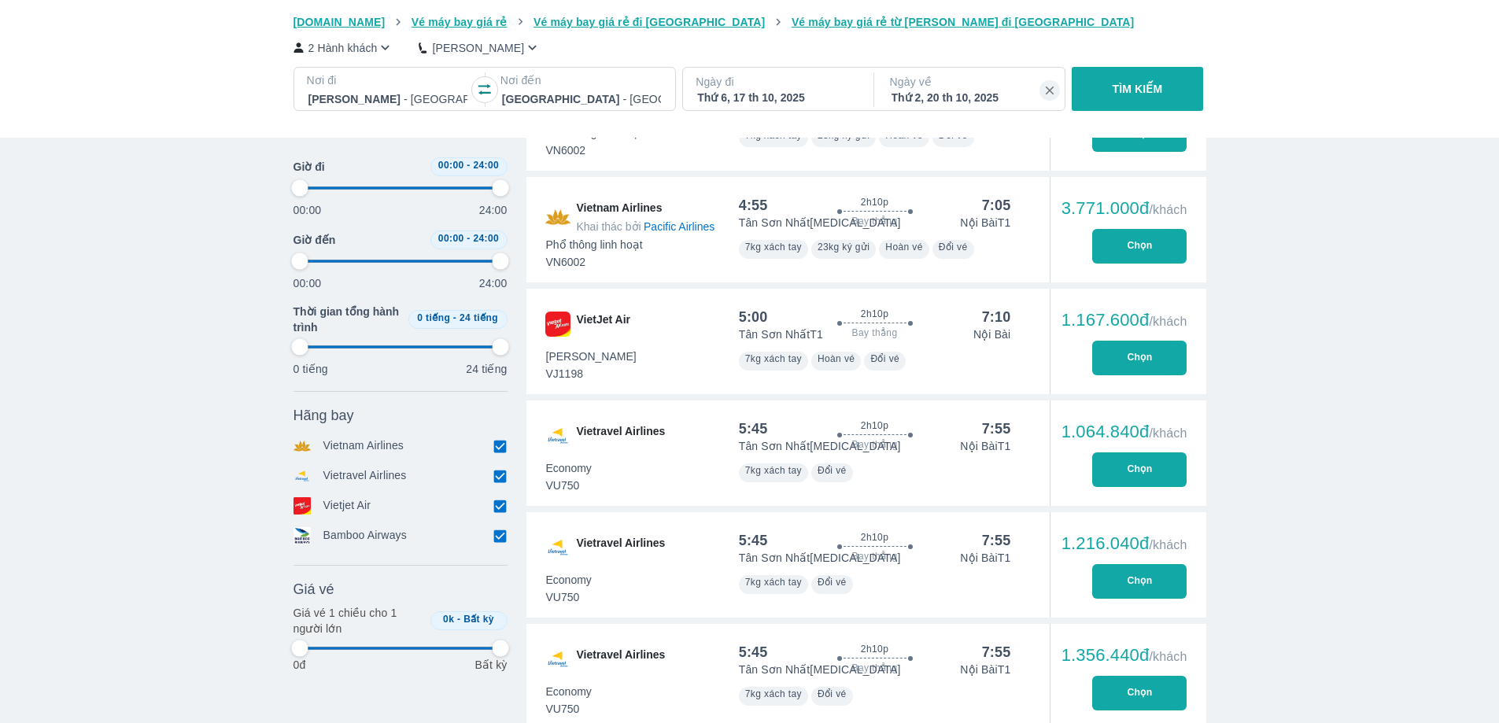
scroll to position [1573, 0]
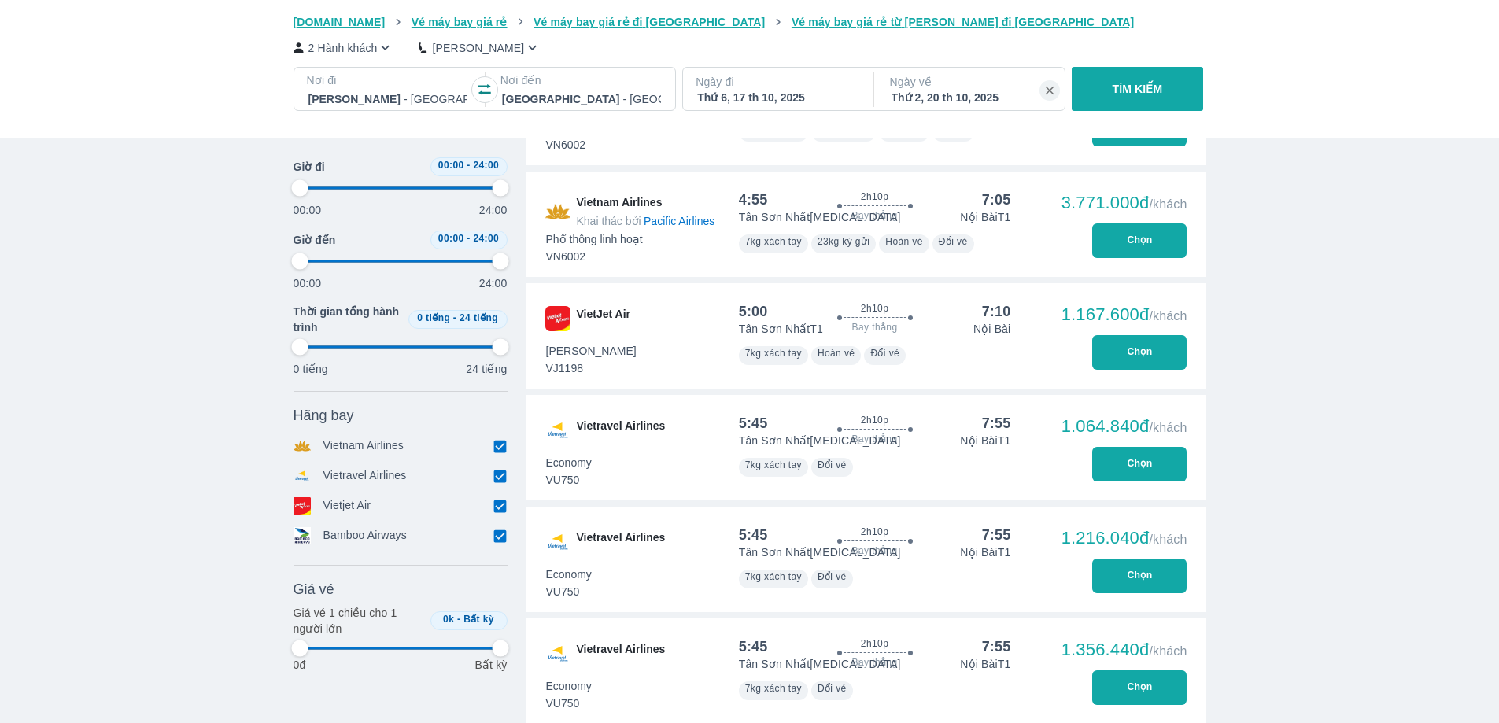
type input "97.9166666666667"
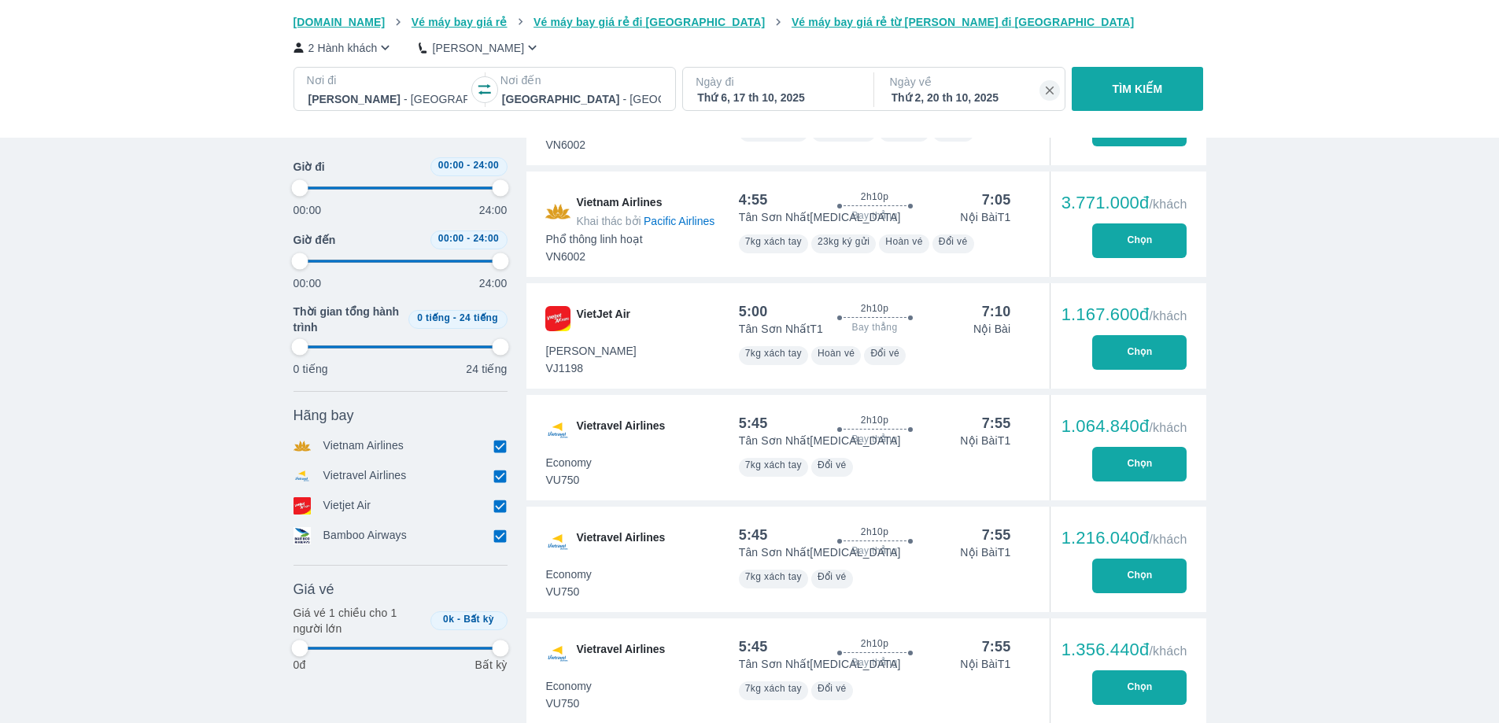
type input "97.9166666666667"
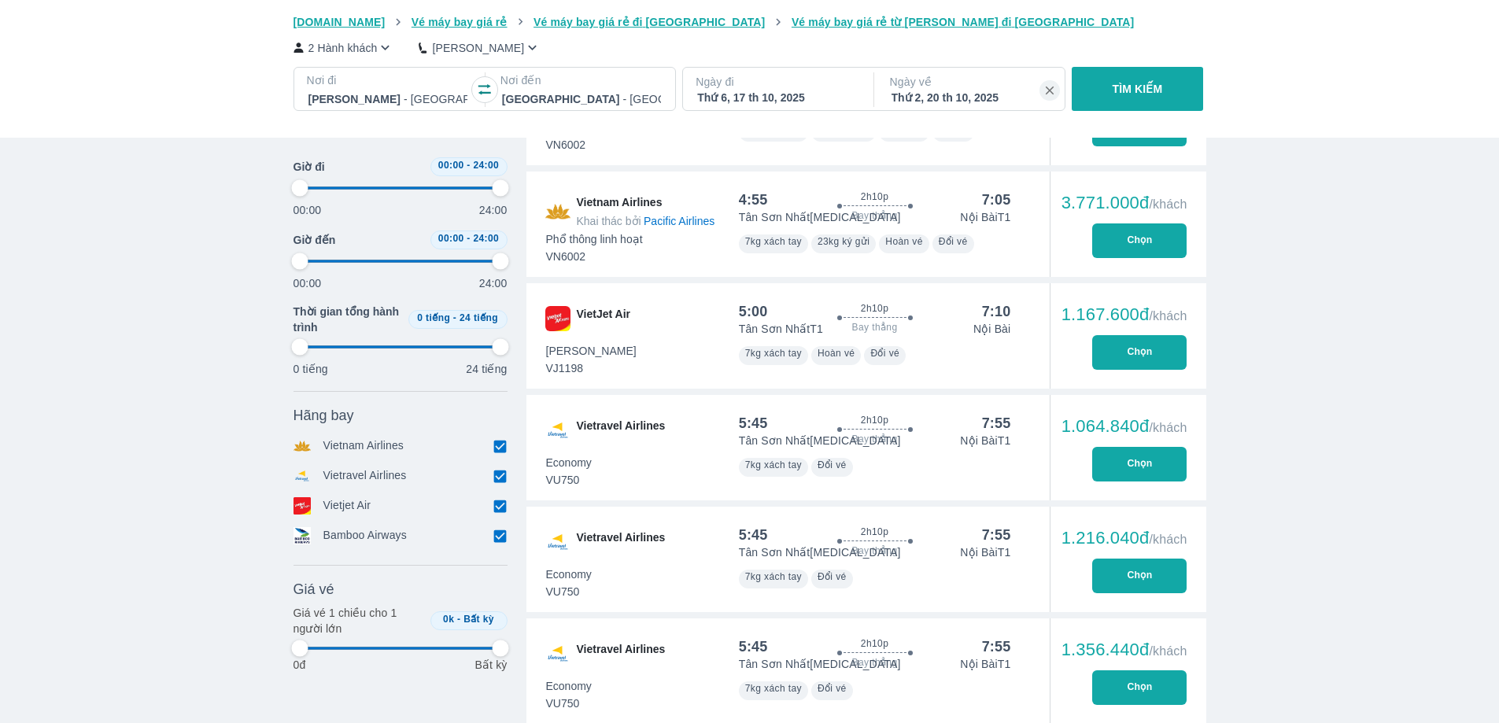
type input "97.9166666666667"
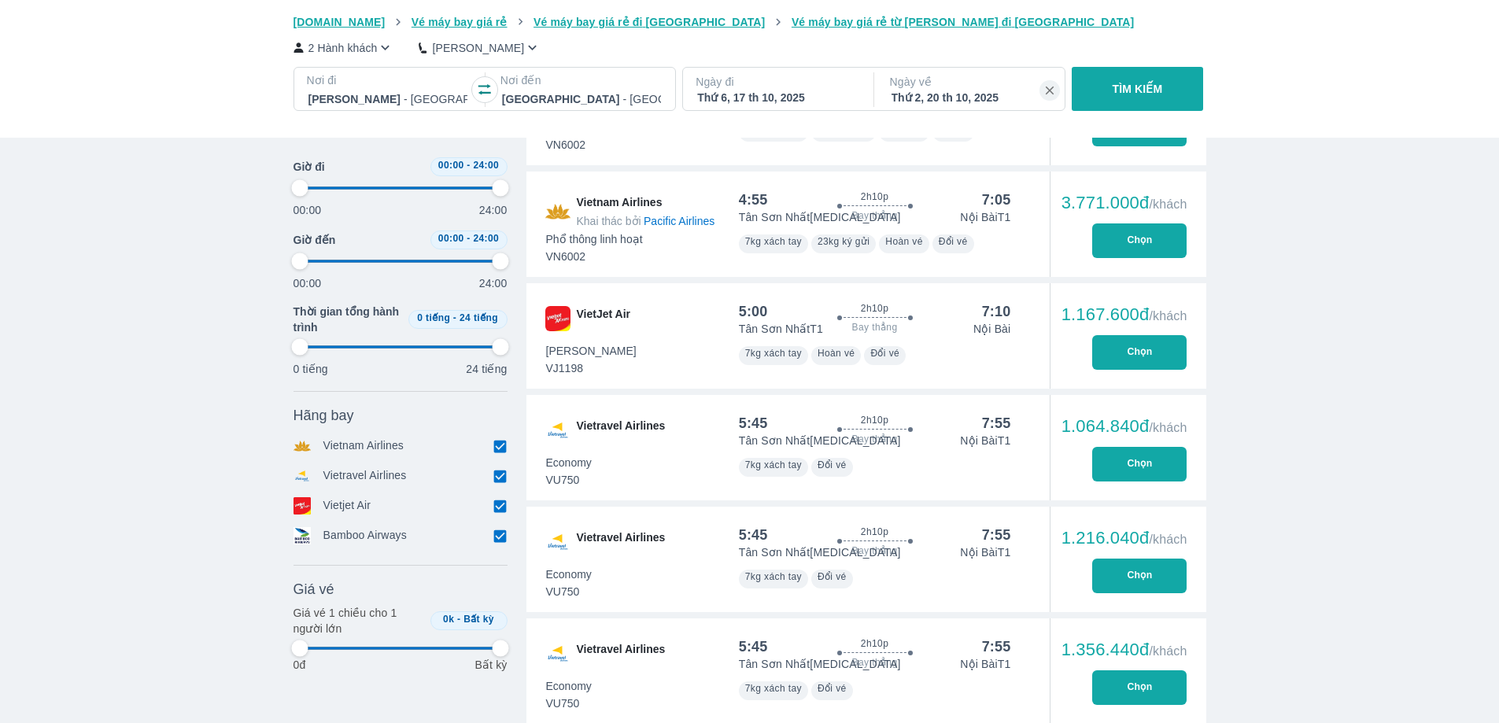
type input "97.9166666666667"
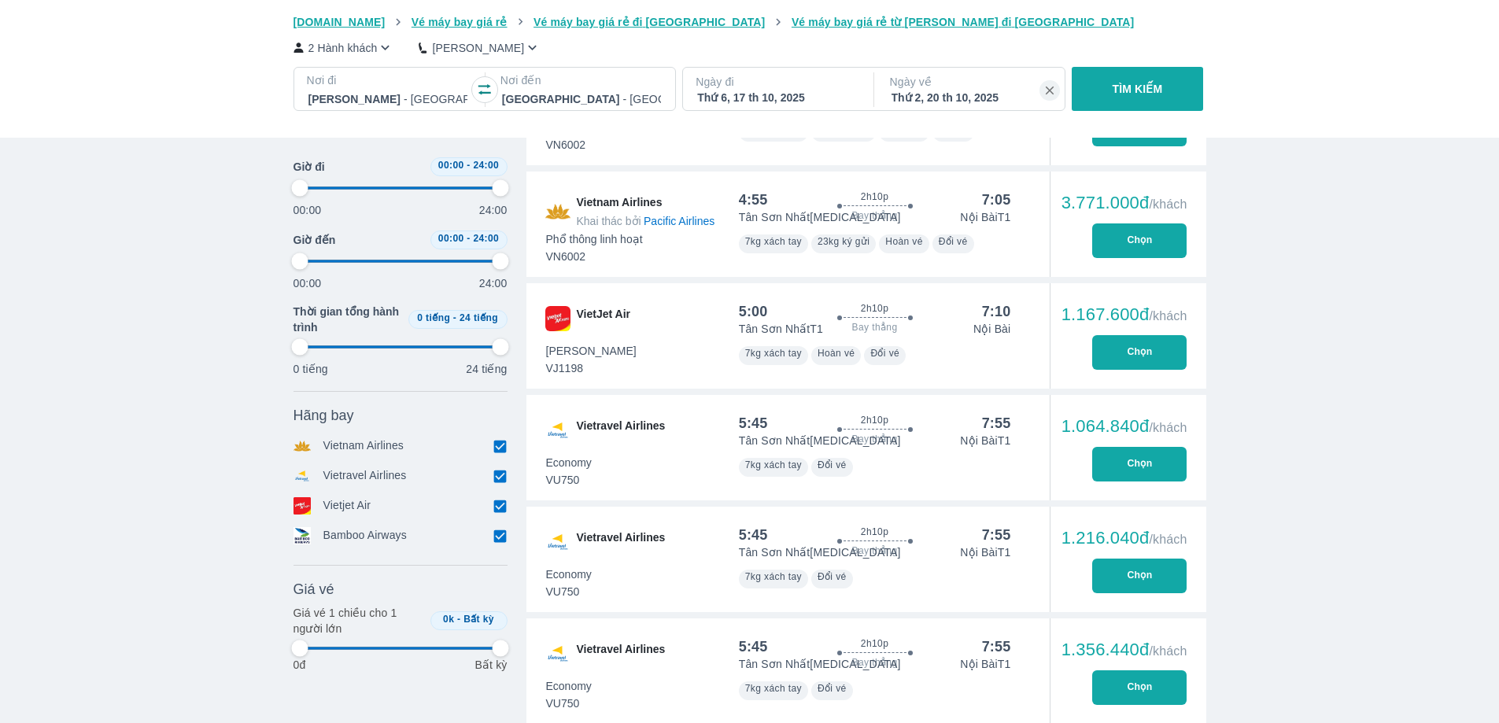
type input "97.9166666666667"
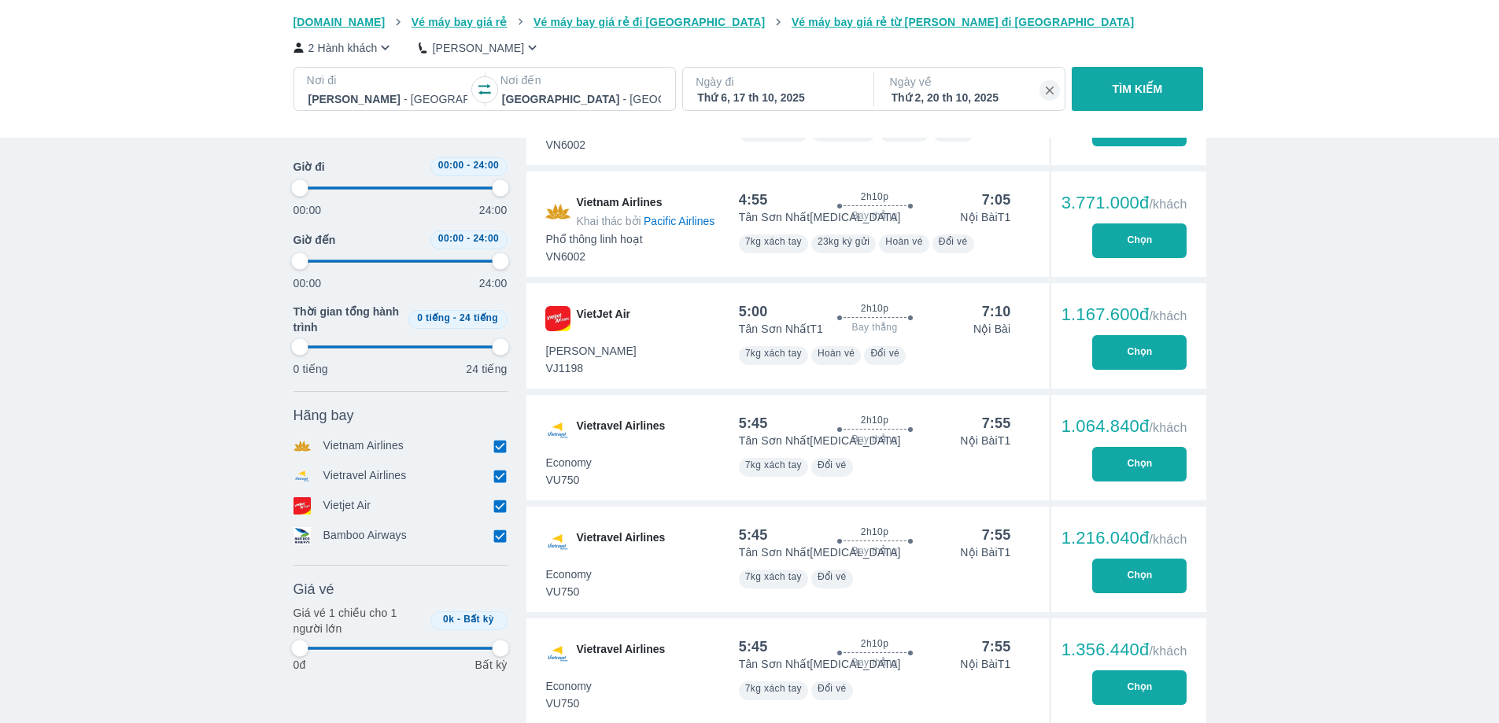
type input "97.9166666666667"
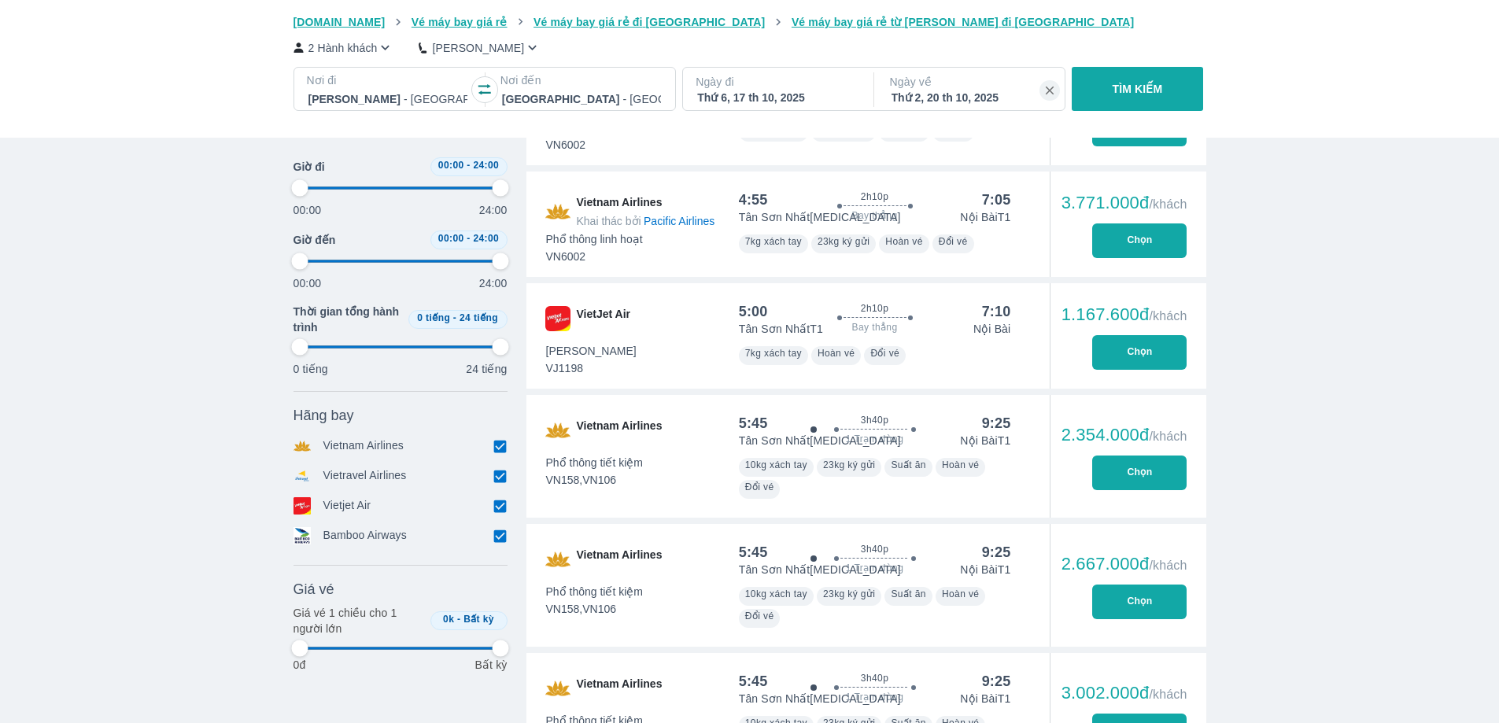
type input "97.9166666666667"
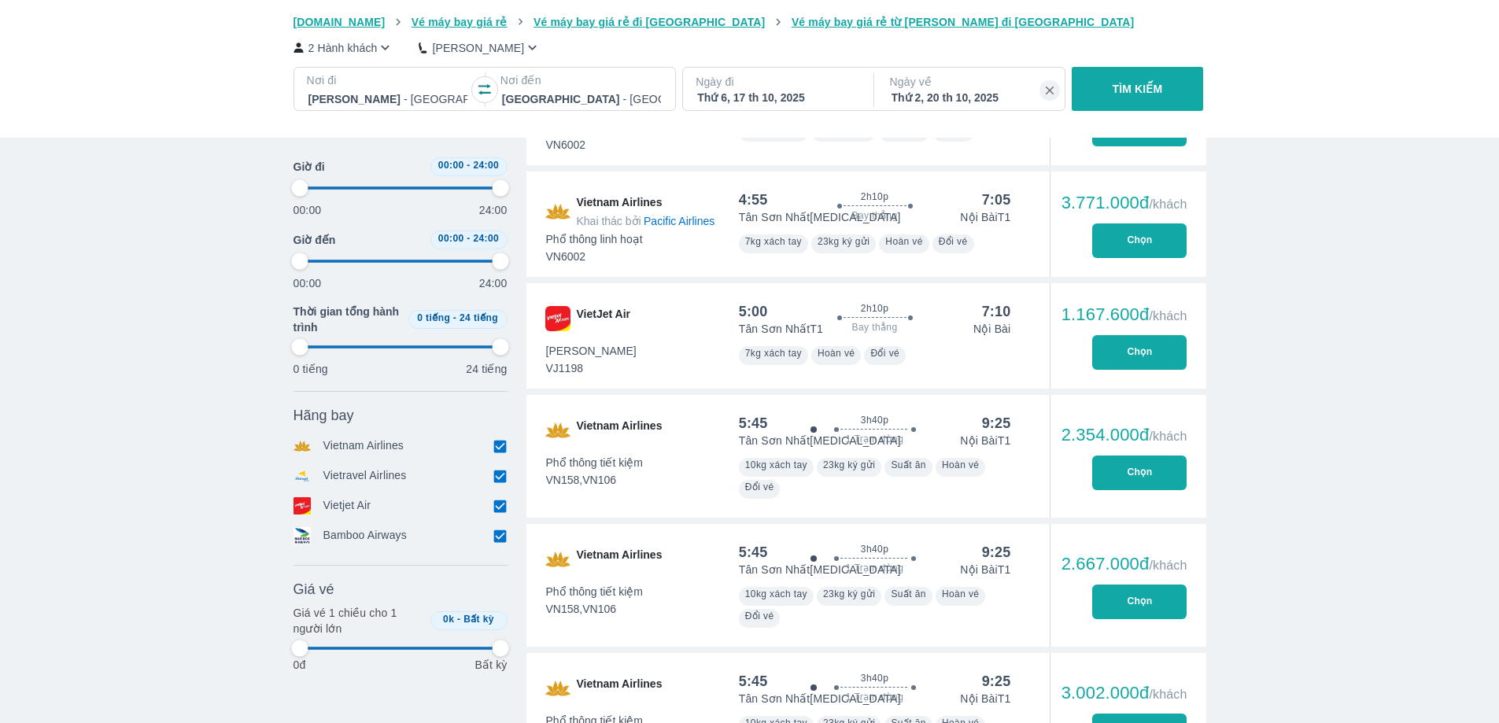
type input "97.9166666666667"
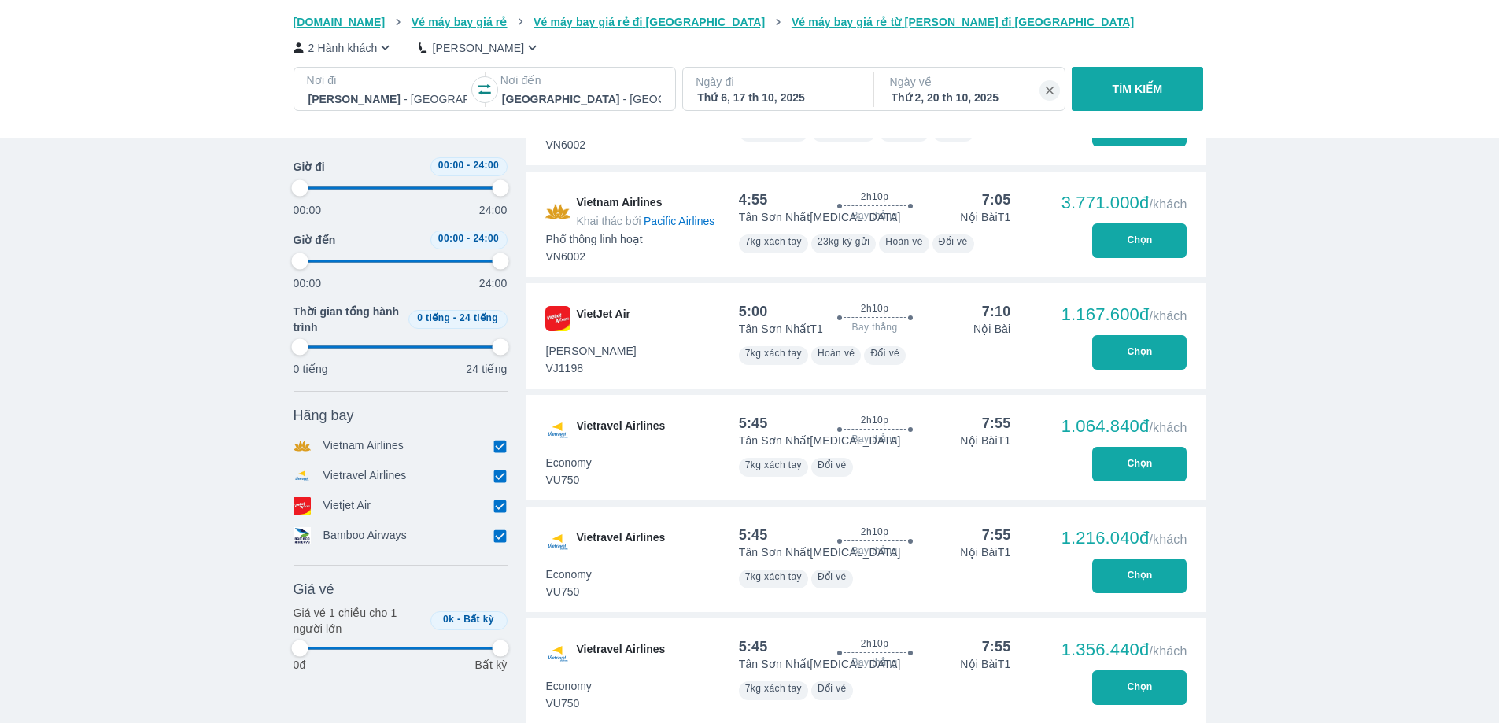
type input "97.9166666666667"
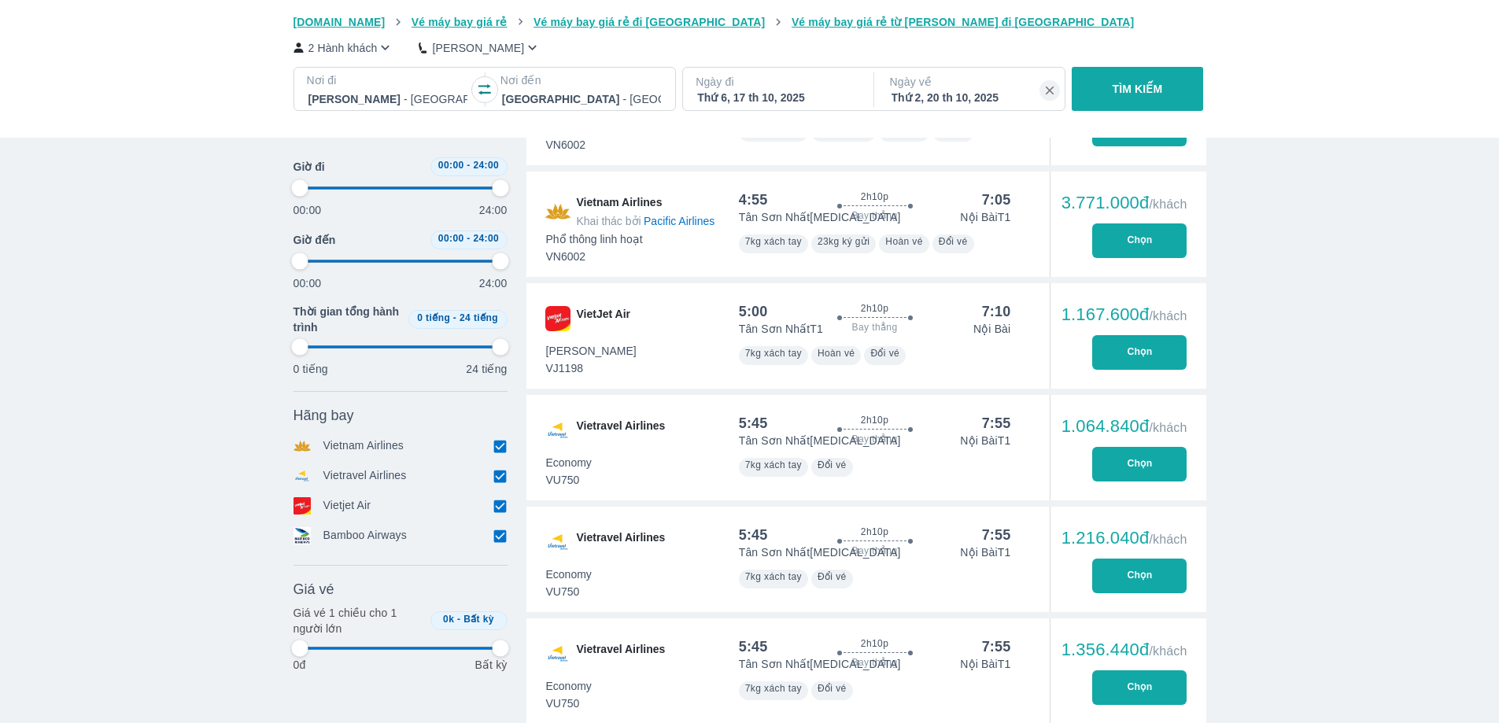
type input "97.9166666666667"
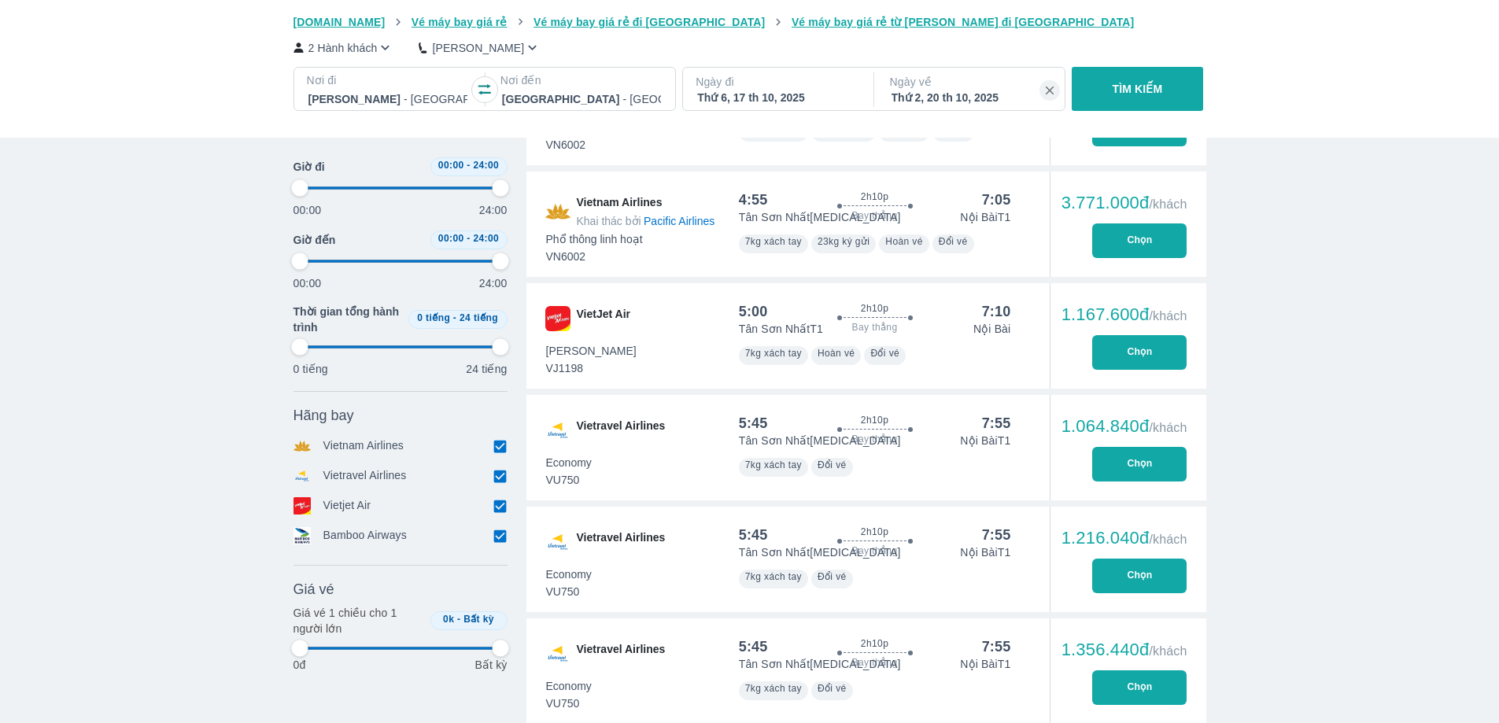
type input "97.9166666666667"
click at [1149, 361] on button "Chọn" at bounding box center [1139, 352] width 94 height 35
type input "97.9166666666667"
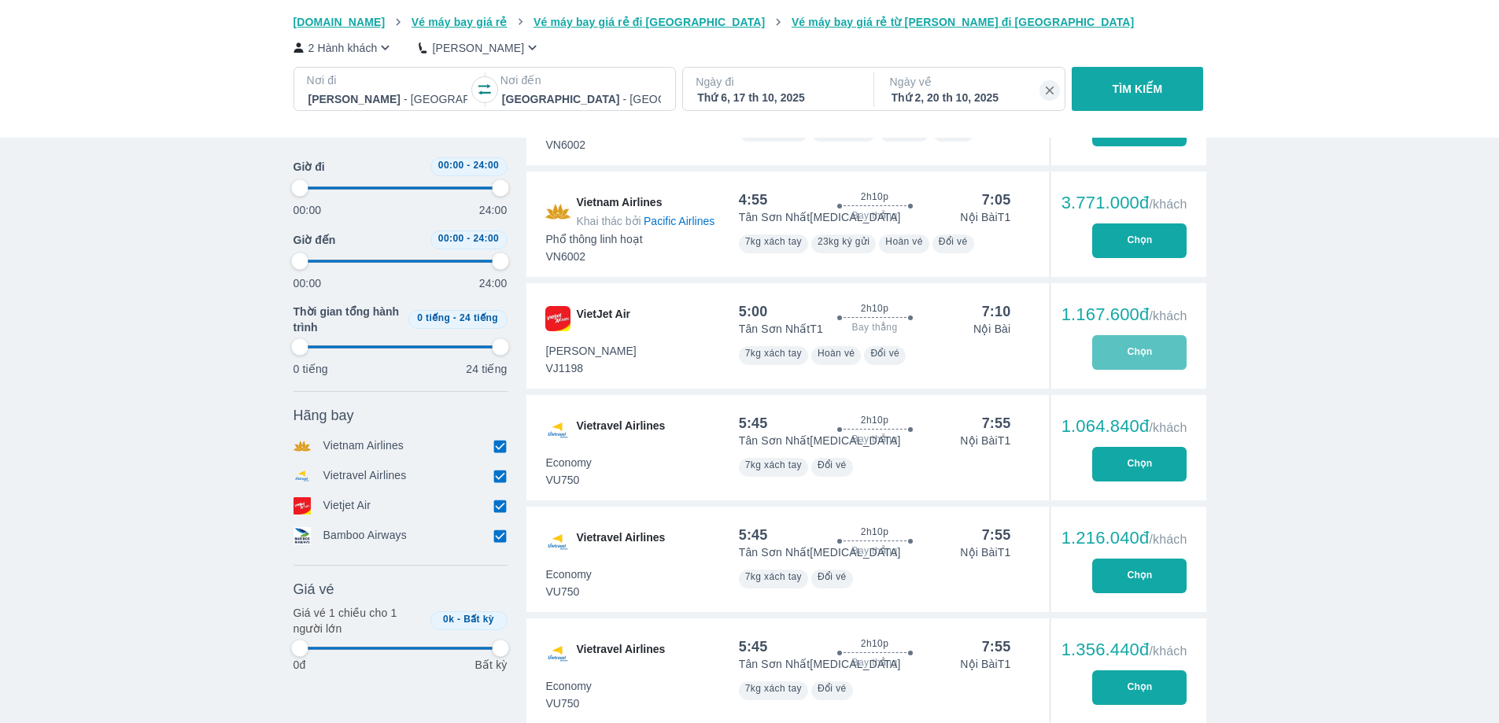
type input "97.9166666666667"
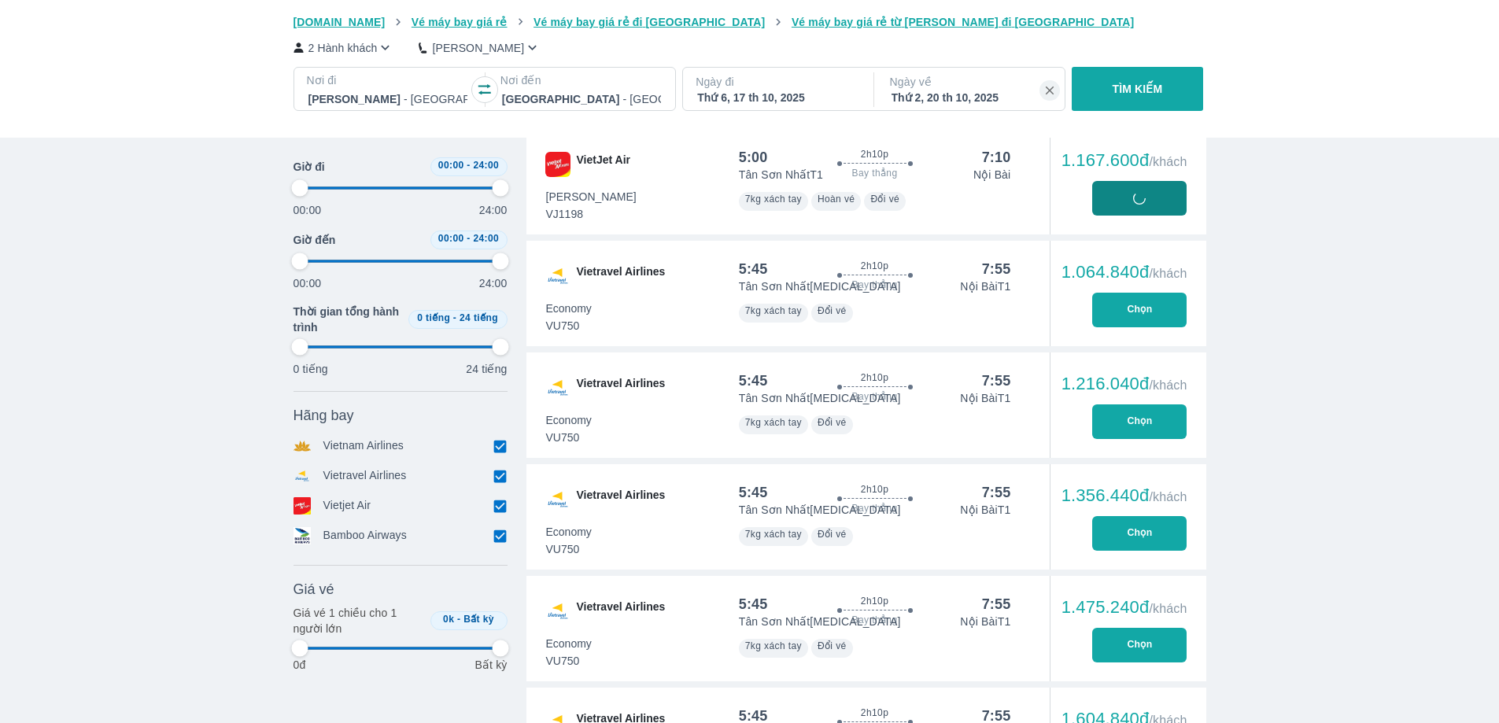
type input "97.9166666666667"
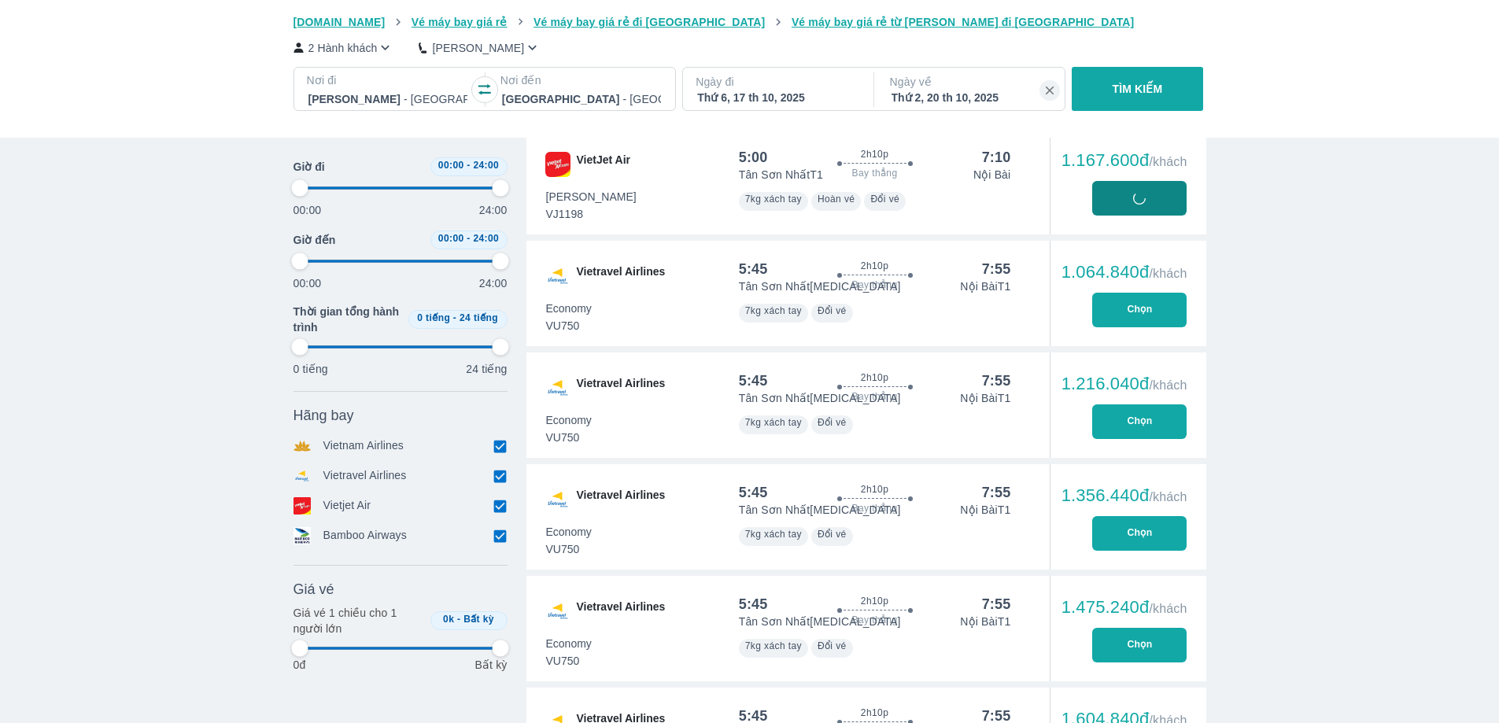
type input "97.9166666666667"
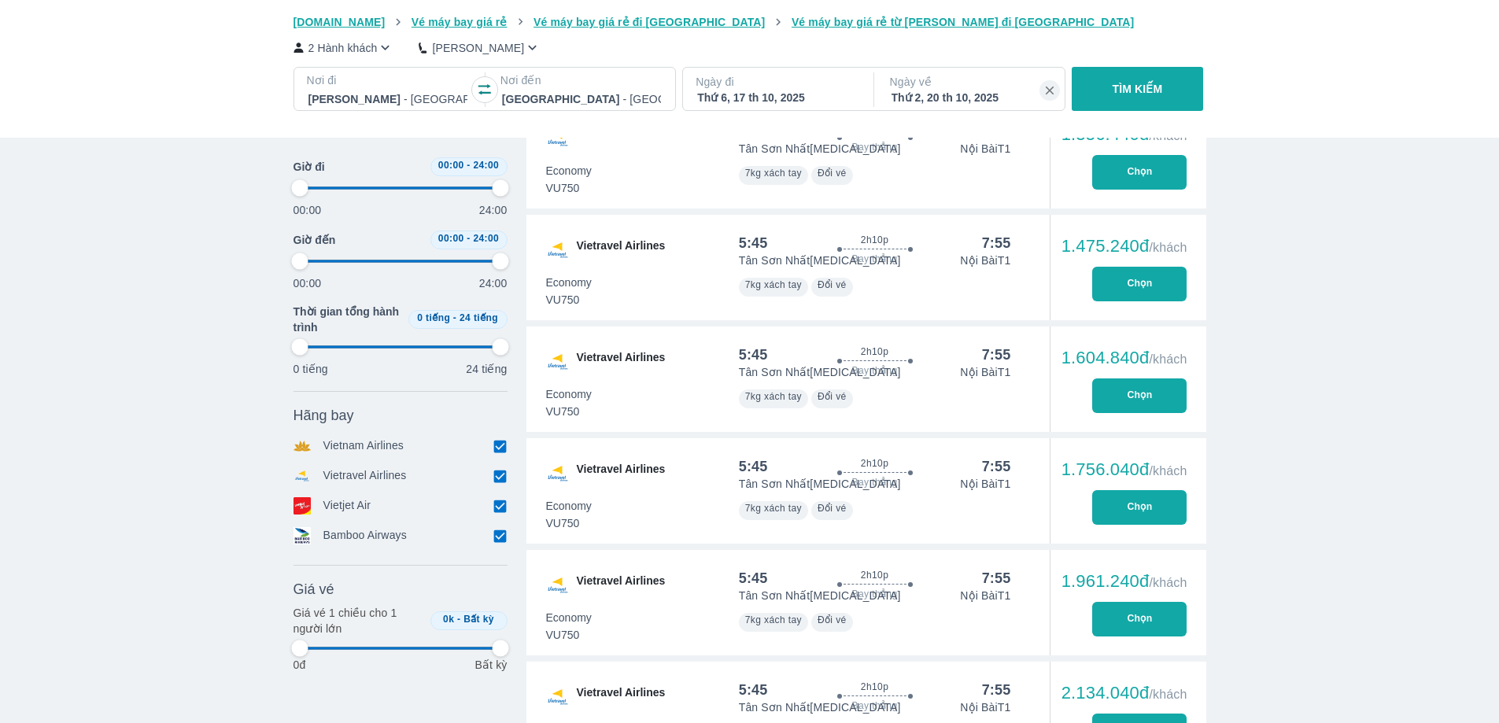
type input "97.9166666666667"
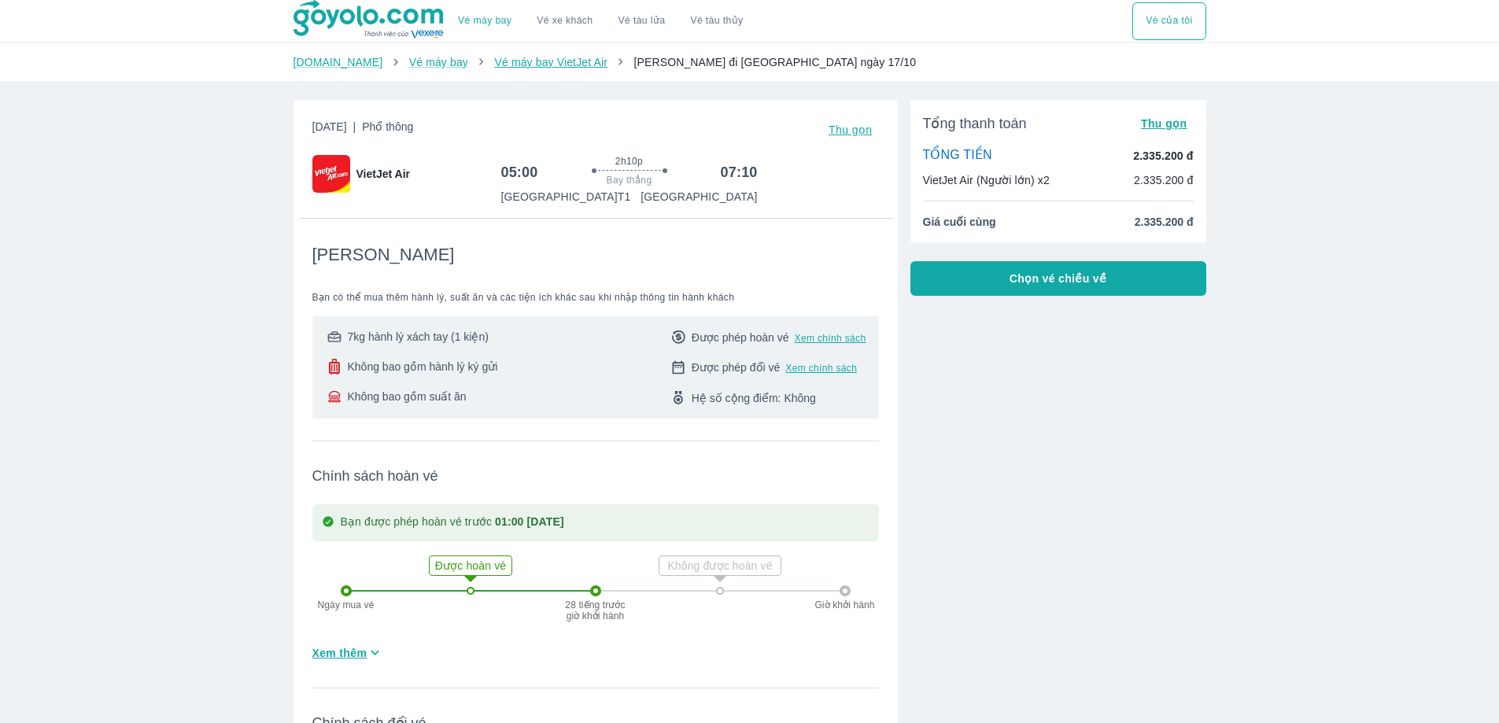
click at [512, 63] on link "Vé máy bay VietJet Air" at bounding box center [550, 62] width 112 height 13
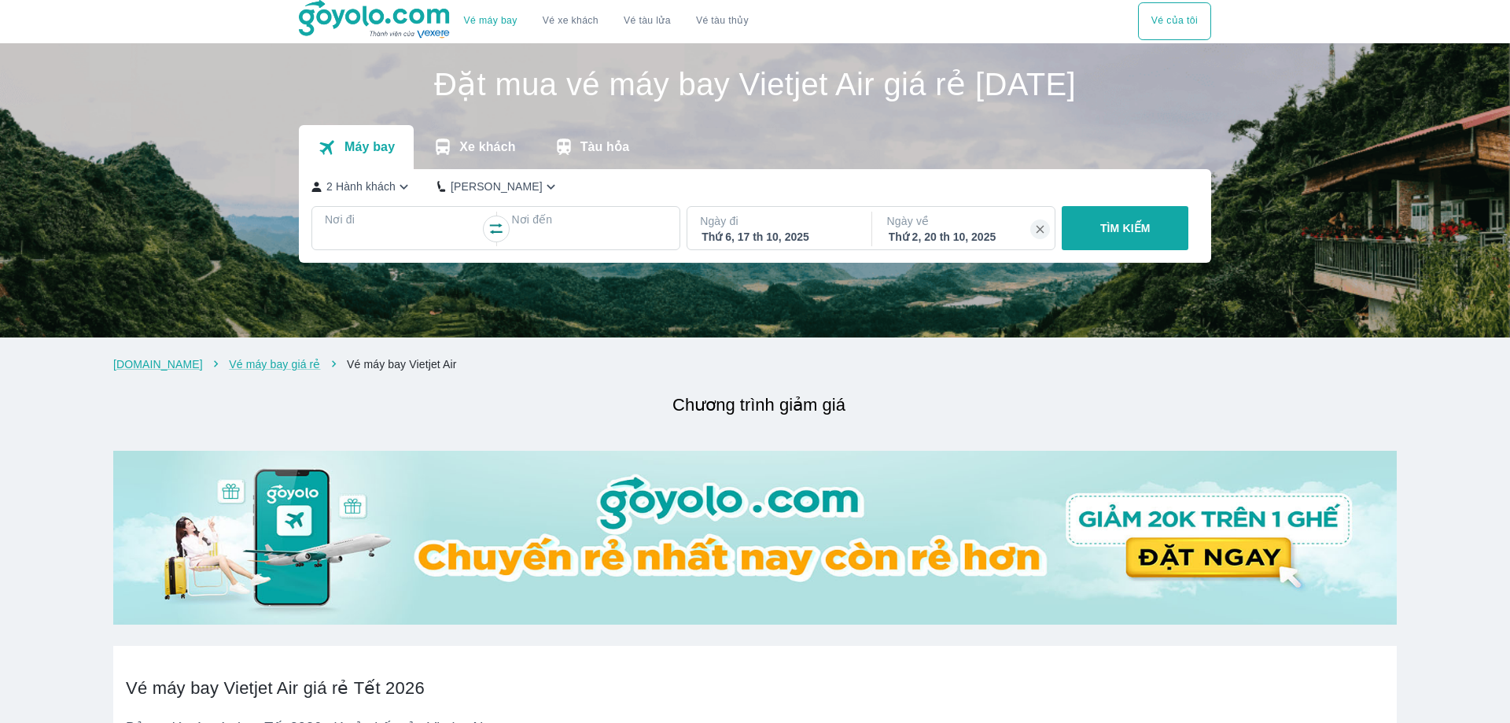
click at [496, 19] on link "Vé máy bay" at bounding box center [490, 21] width 53 height 12
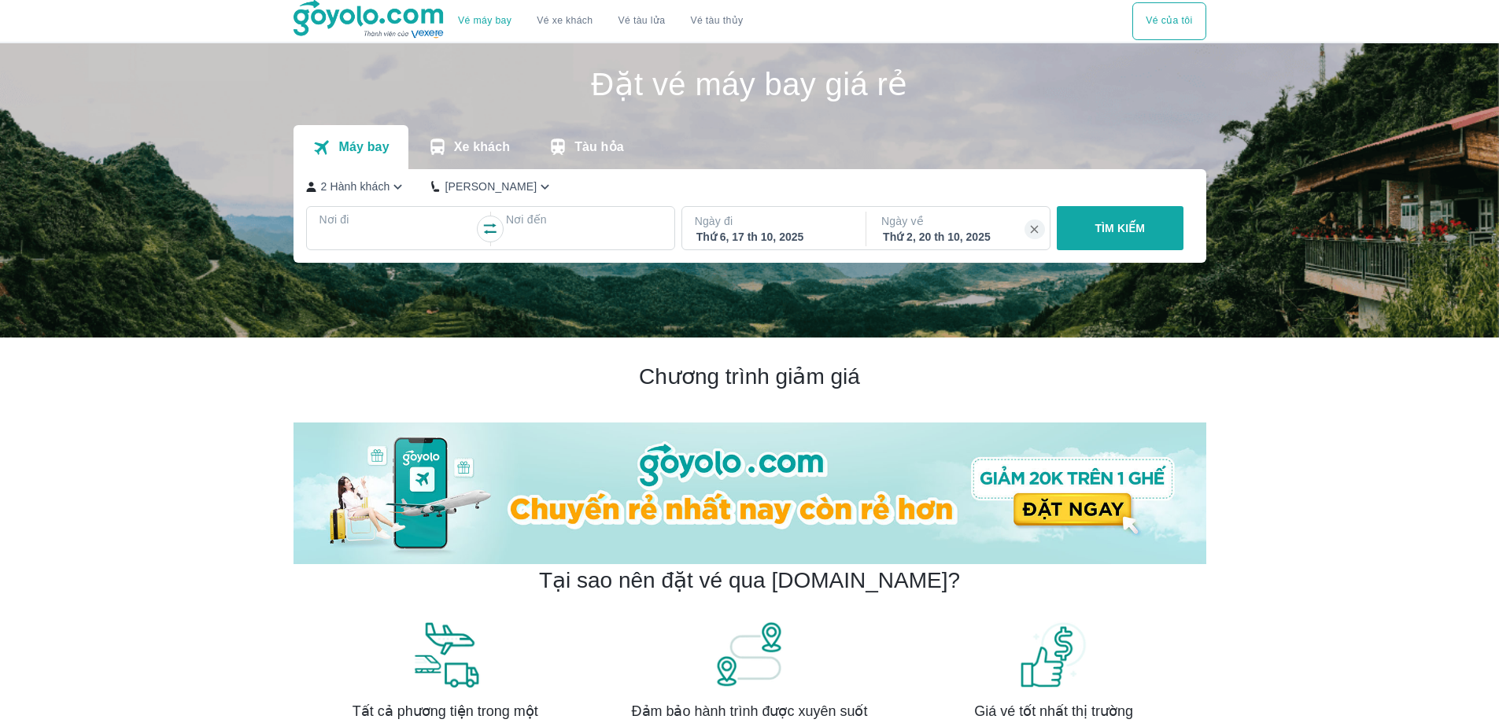
click at [430, 236] on div at bounding box center [397, 238] width 153 height 19
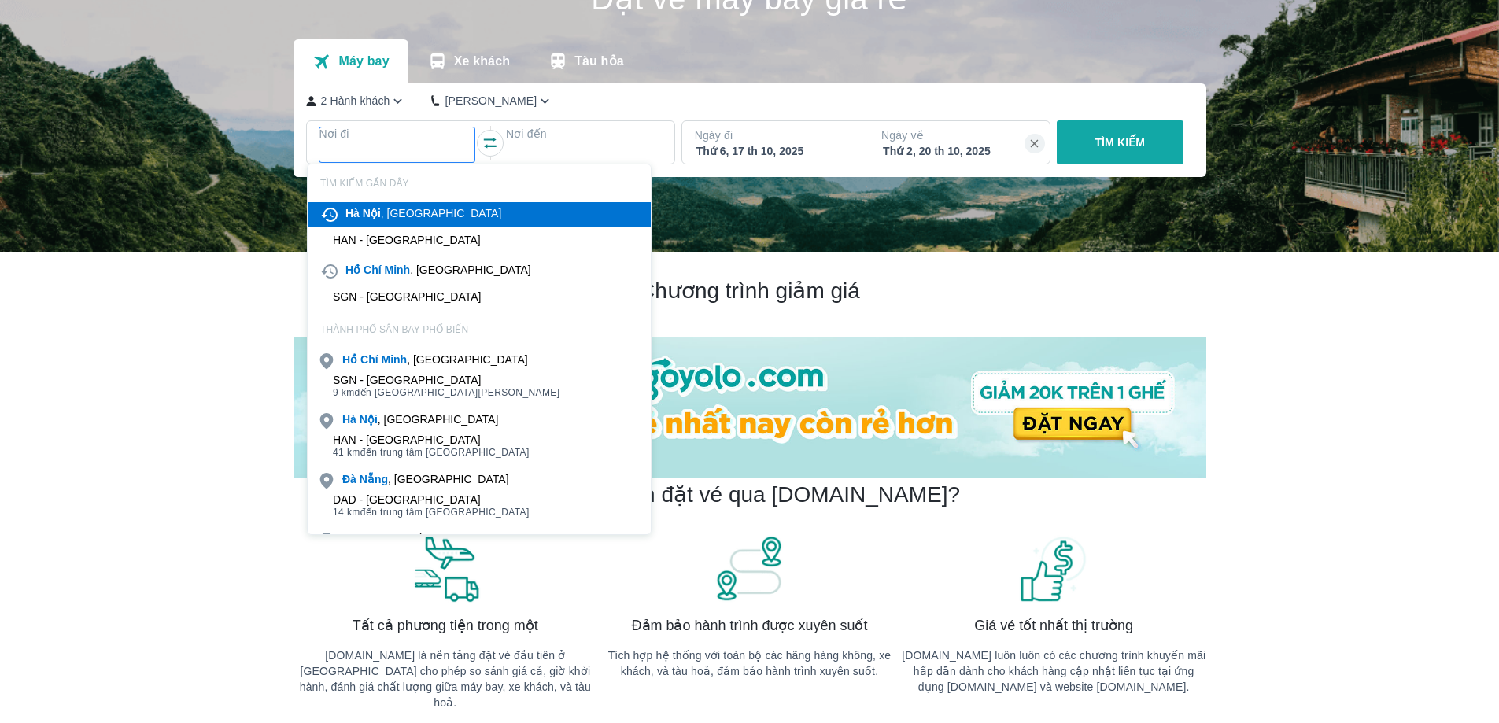
scroll to position [90, 0]
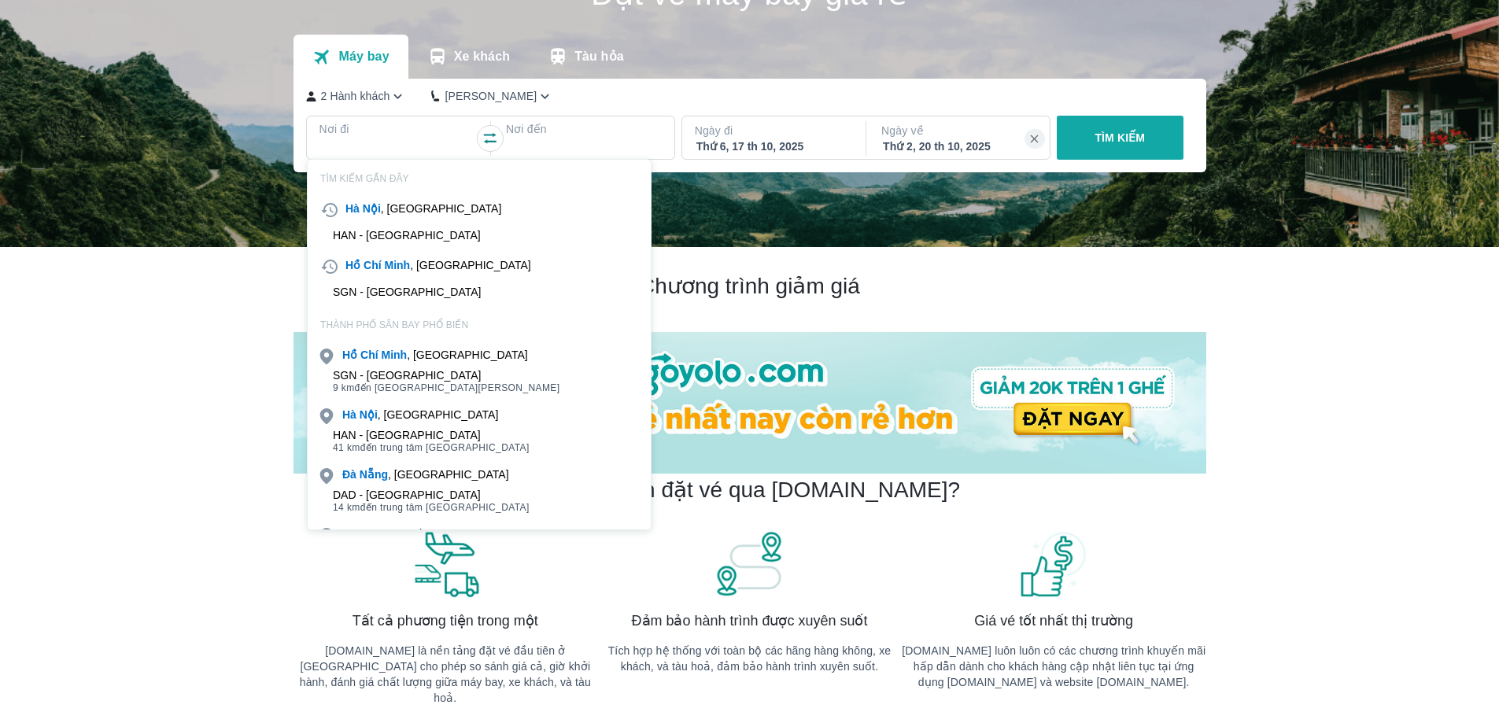
click at [457, 202] on div "[GEOGRAPHIC_DATA] , [GEOGRAPHIC_DATA]" at bounding box center [479, 209] width 343 height 25
click at [431, 277] on div "[PERSON_NAME] , [GEOGRAPHIC_DATA]" at bounding box center [479, 266] width 343 height 25
click at [422, 273] on div "[PERSON_NAME] , [GEOGRAPHIC_DATA]" at bounding box center [435, 266] width 192 height 19
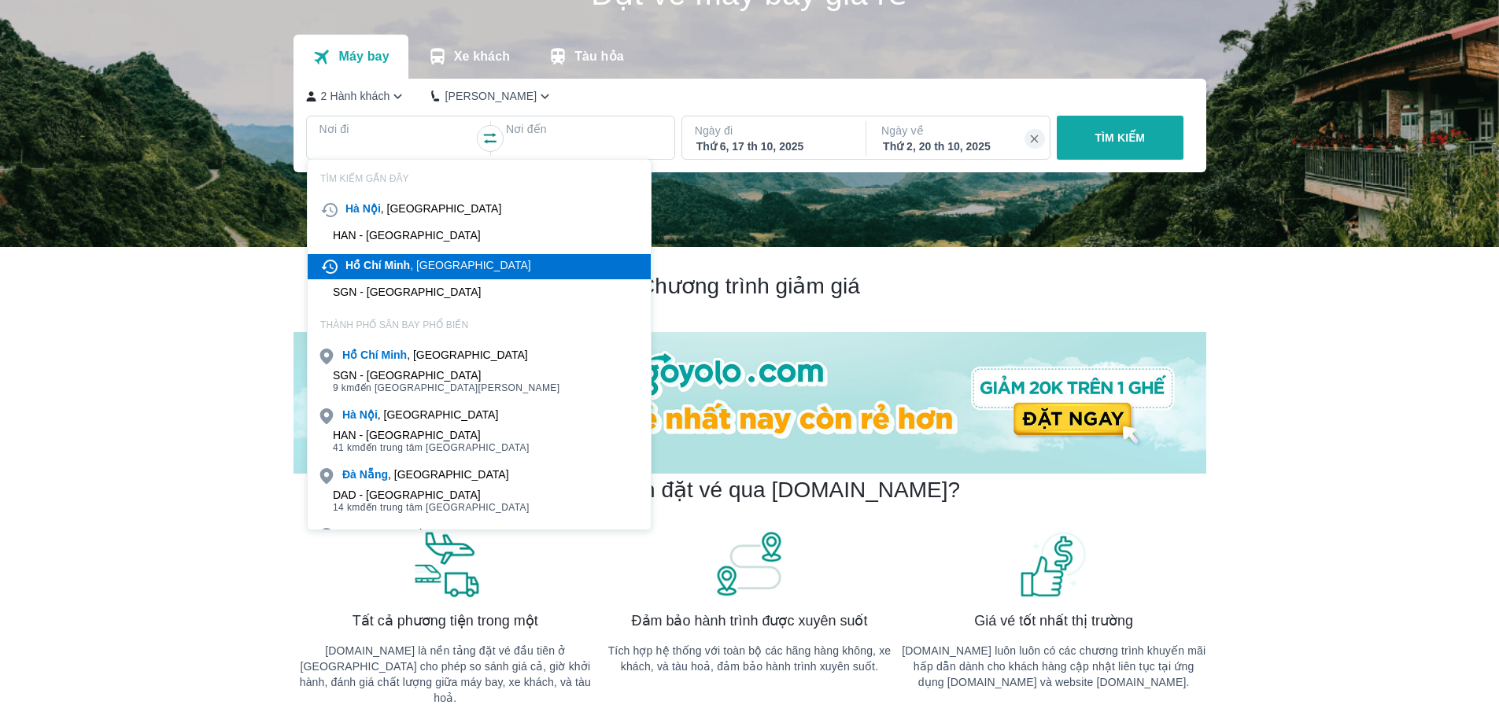
click at [433, 268] on div "[PERSON_NAME] , [GEOGRAPHIC_DATA]" at bounding box center [438, 265] width 186 height 16
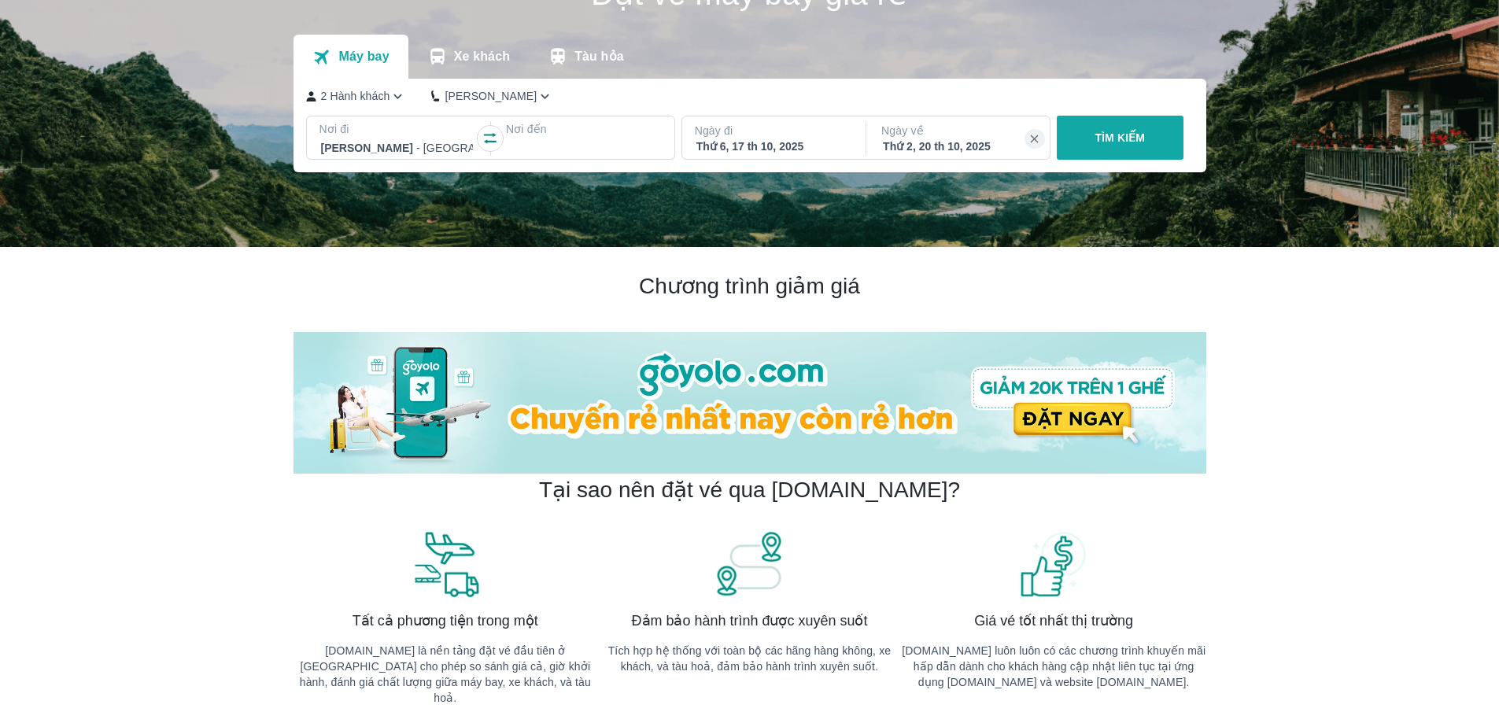
click at [581, 117] on div "Nơi đi [GEOGRAPHIC_DATA] - [GEOGRAPHIC_DATA] Nơi đến" at bounding box center [490, 138] width 369 height 44
click at [567, 137] on p "Nơi đến" at bounding box center [584, 129] width 156 height 16
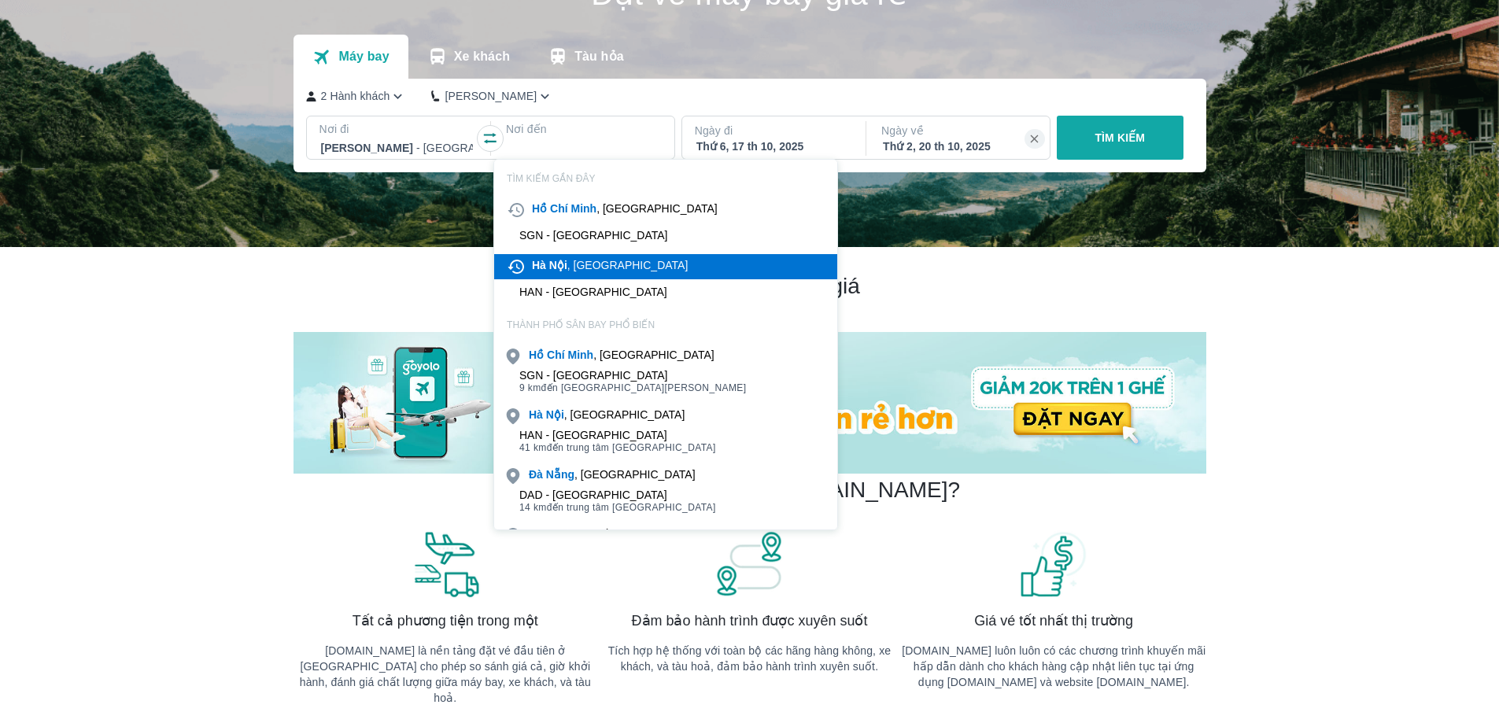
click at [572, 265] on div "[GEOGRAPHIC_DATA] , [GEOGRAPHIC_DATA]" at bounding box center [610, 265] width 156 height 16
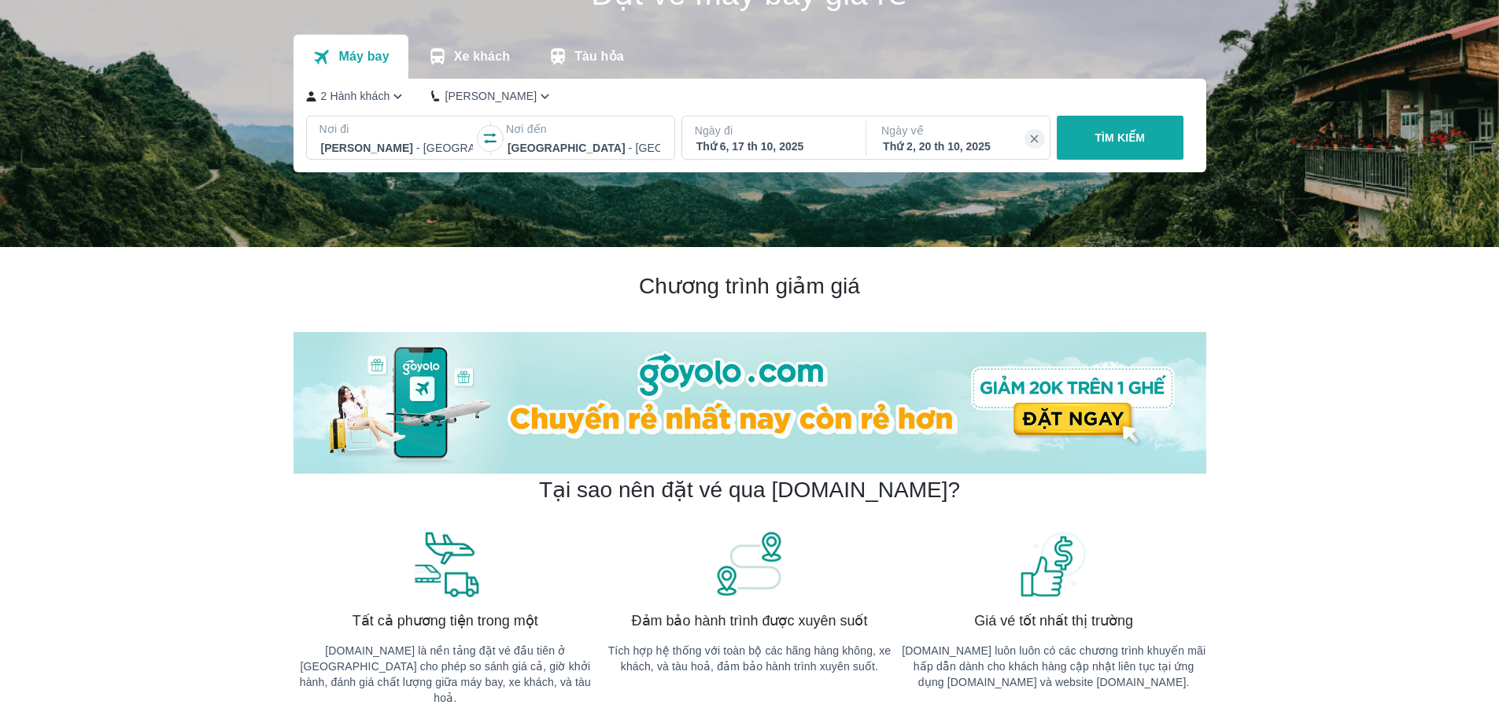
click at [1125, 140] on p "TÌM KIẾM" at bounding box center [1119, 138] width 50 height 16
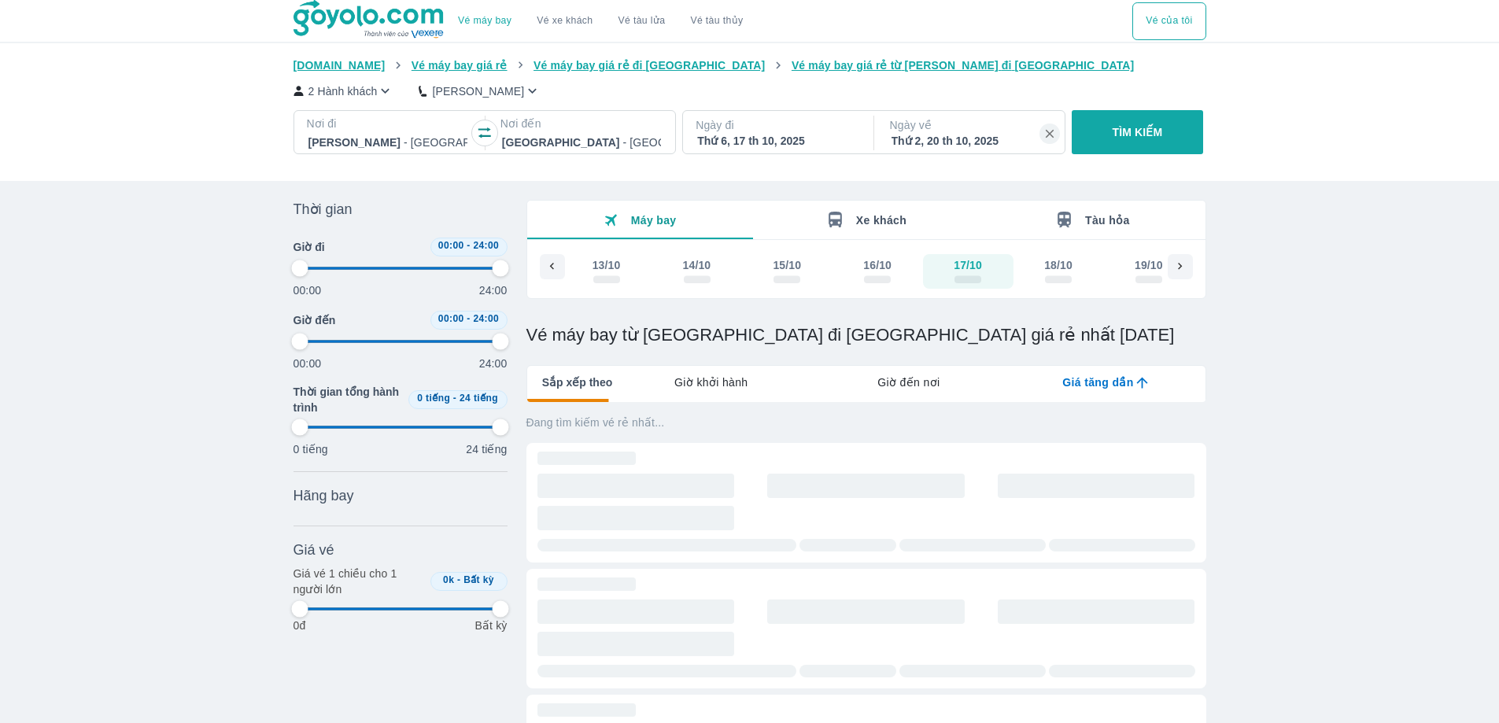
type input "97.9166666666667"
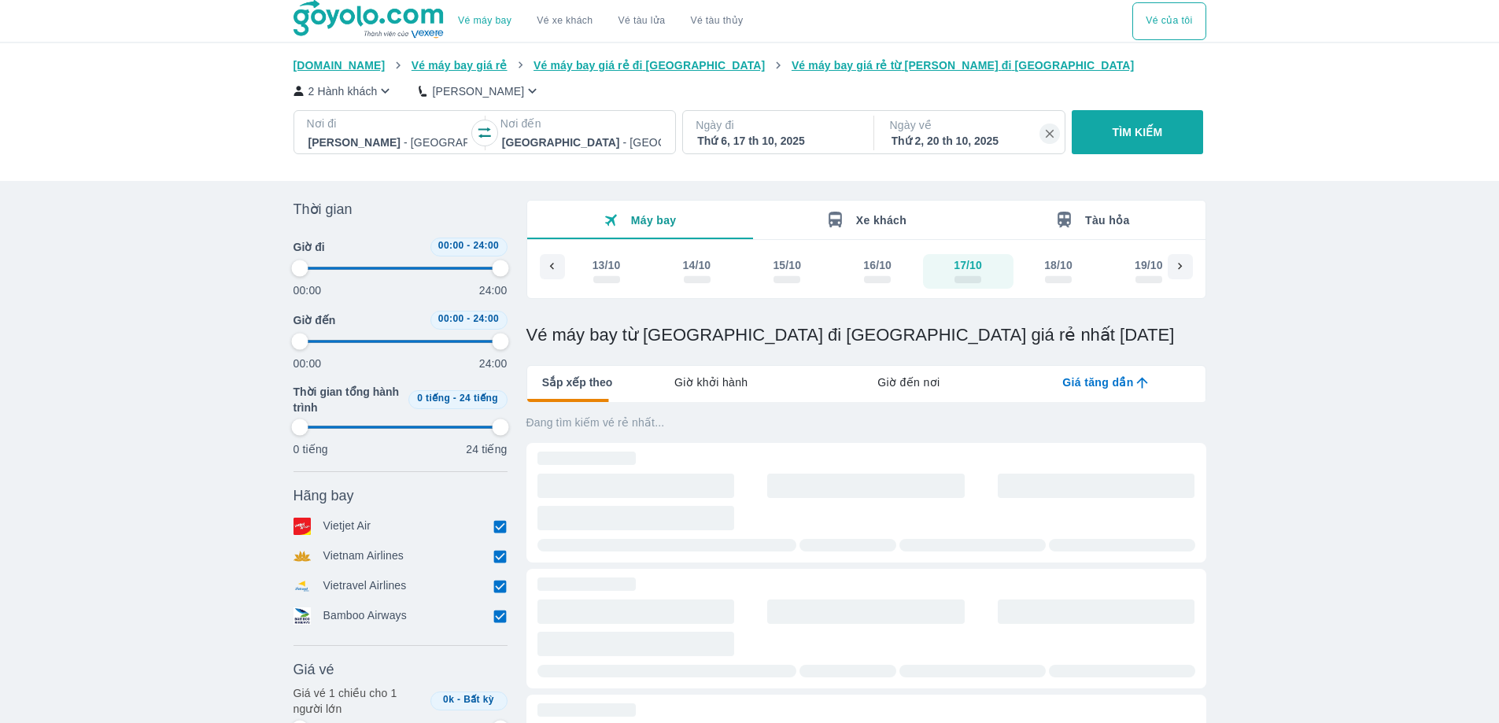
type input "97.9166666666667"
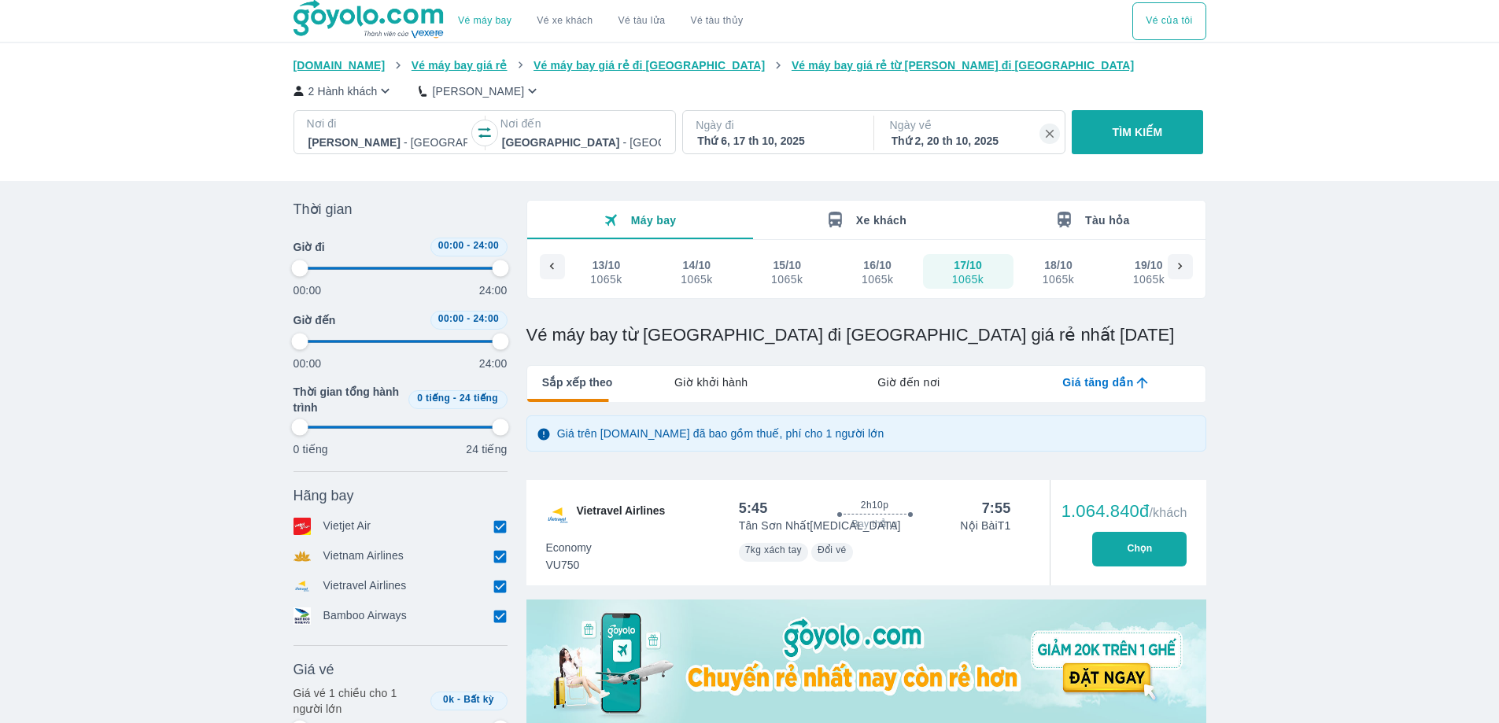
type input "97.9166666666667"
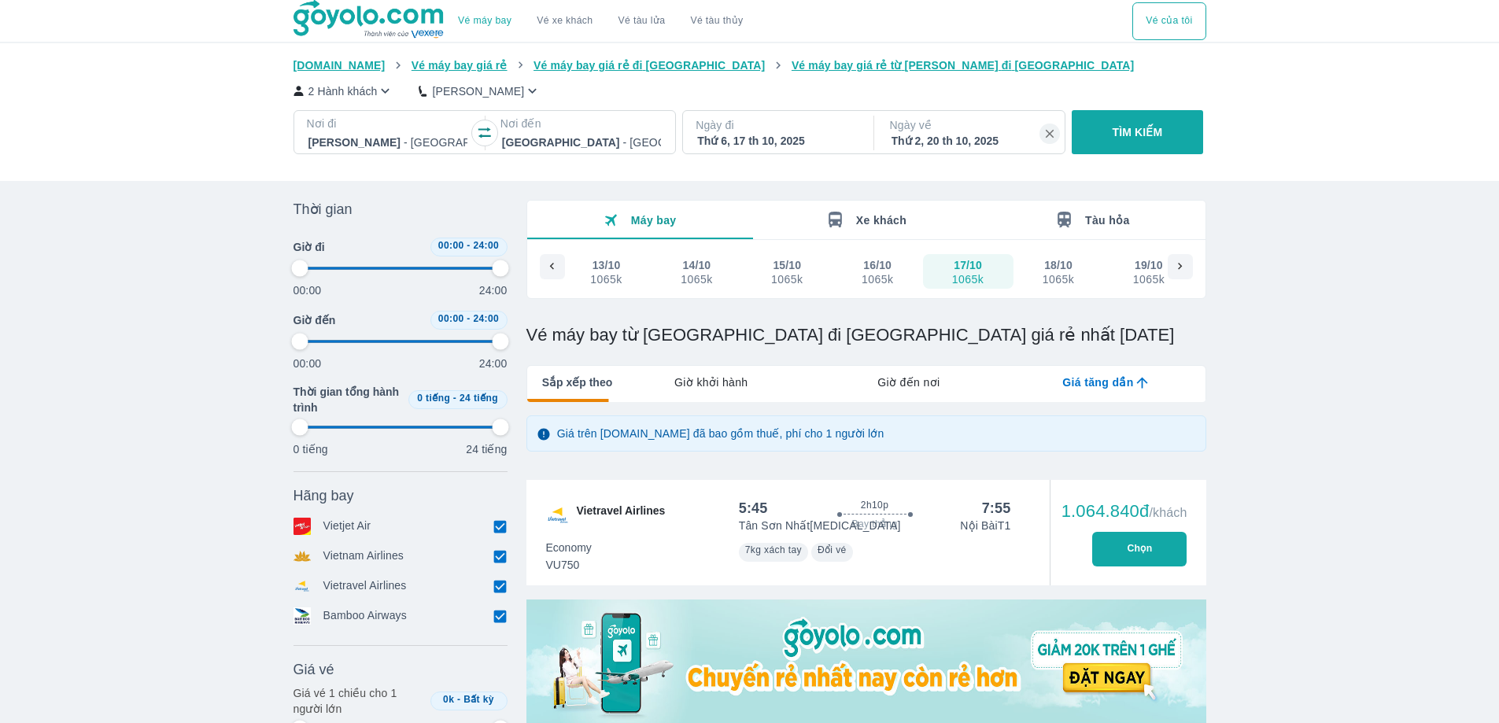
type input "97.9166666666667"
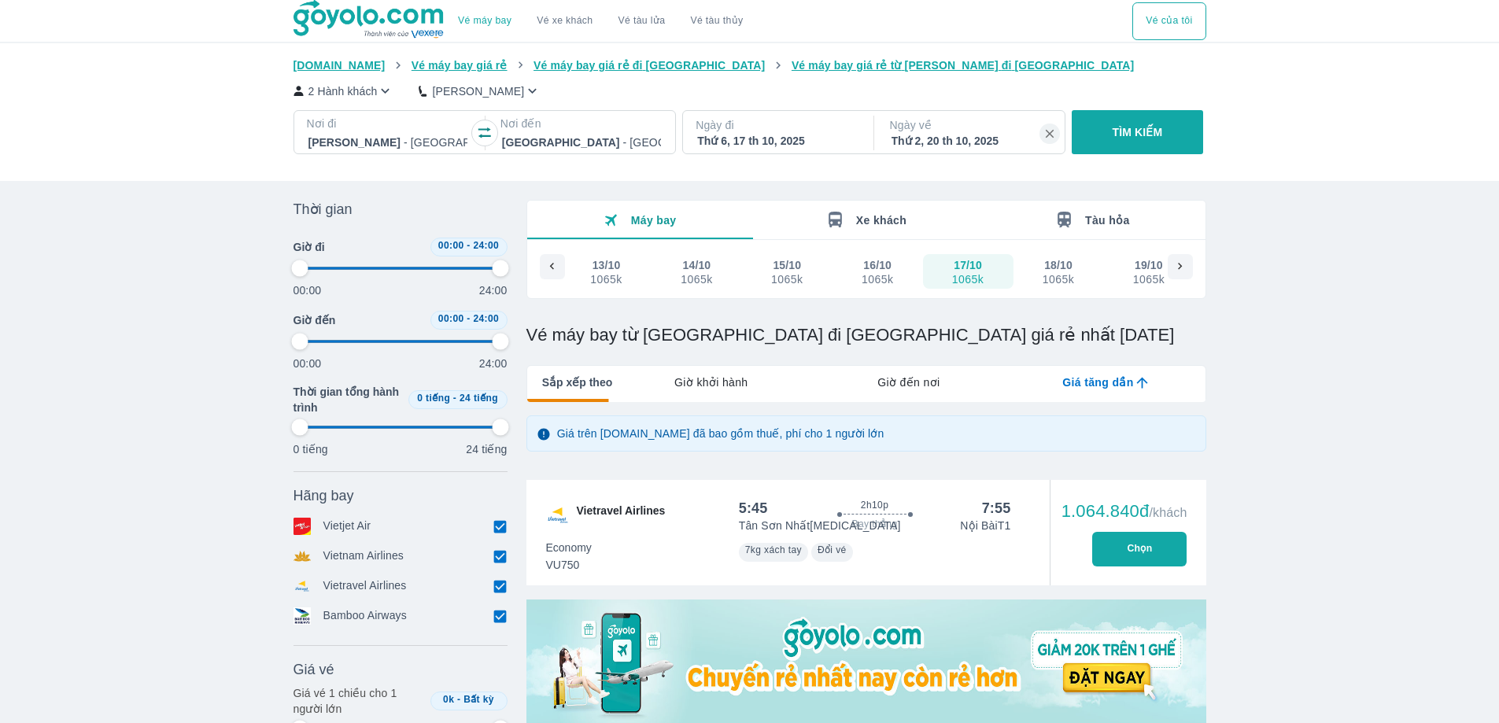
type input "97.9166666666667"
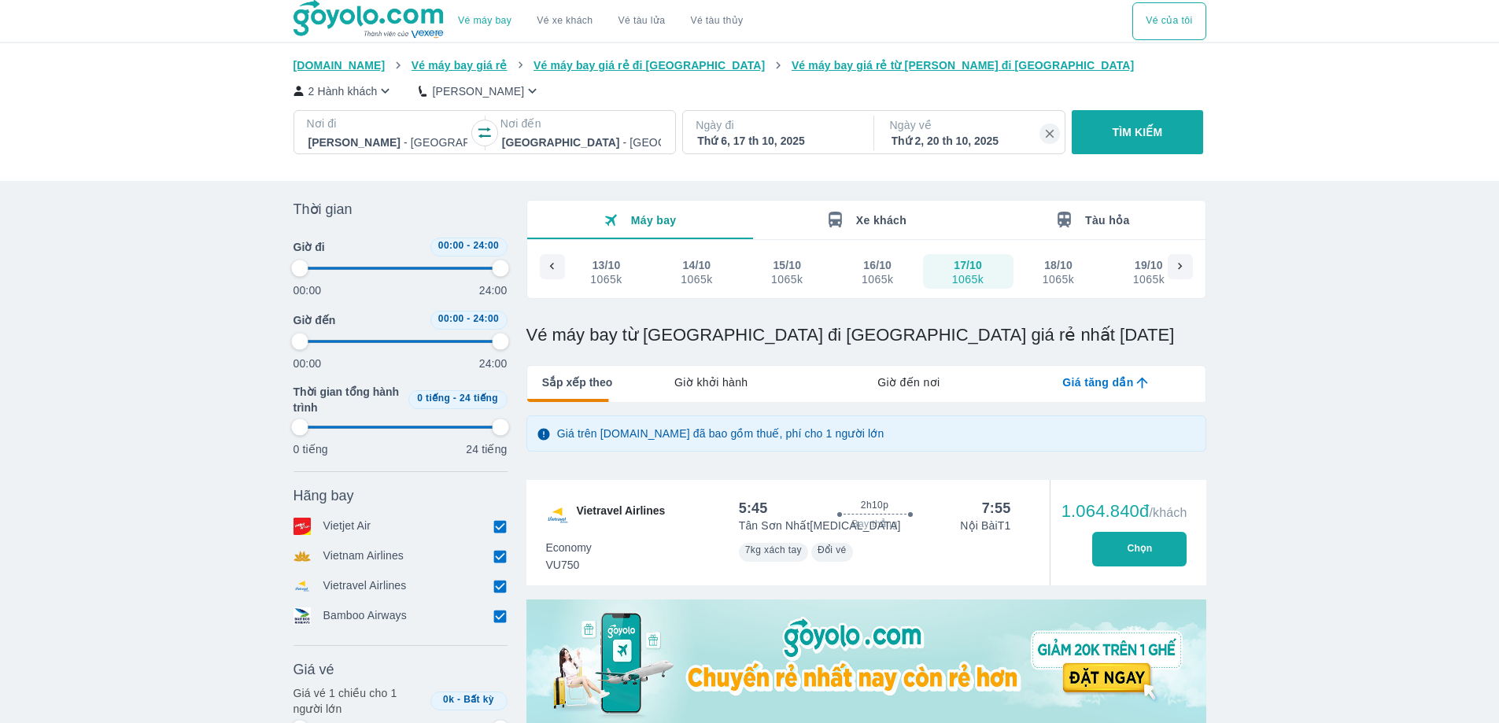
type input "97.9166666666667"
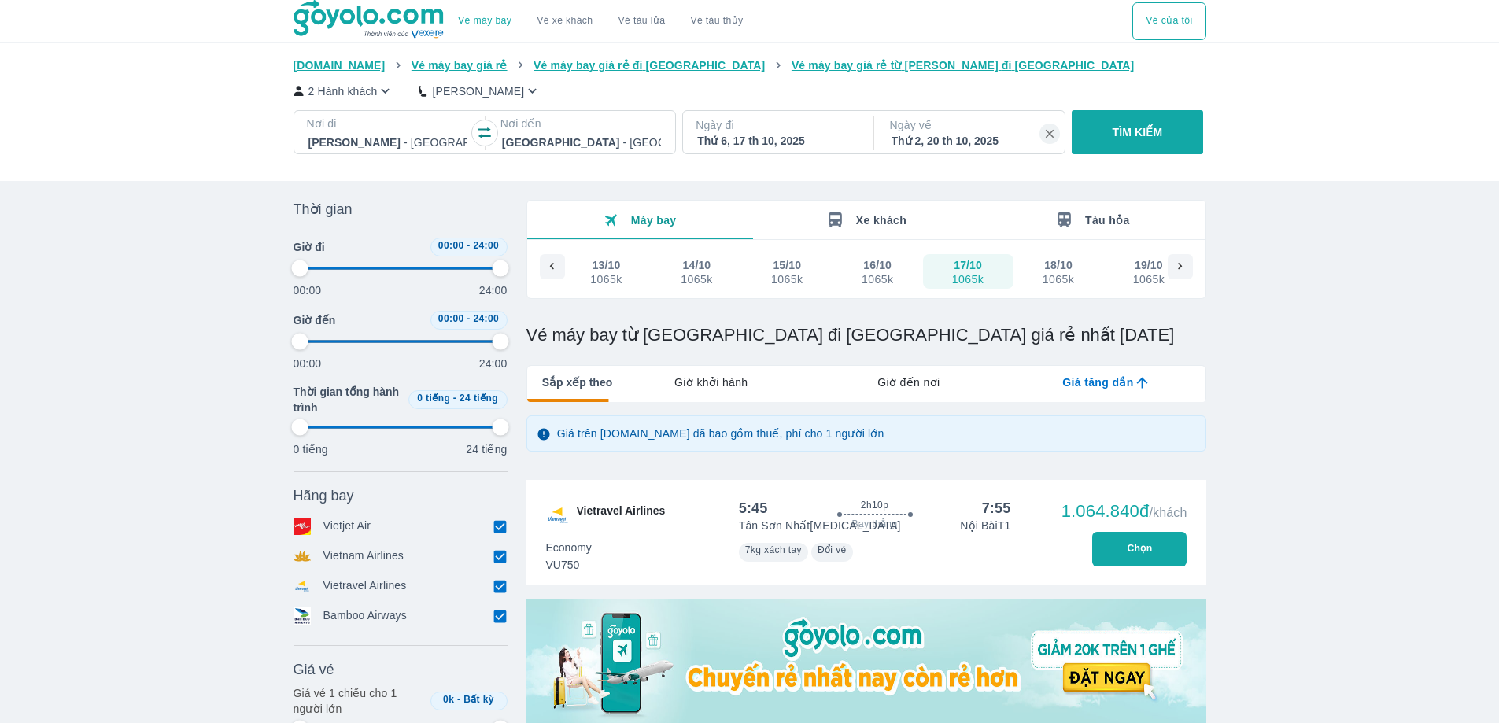
type input "97.9166666666667"
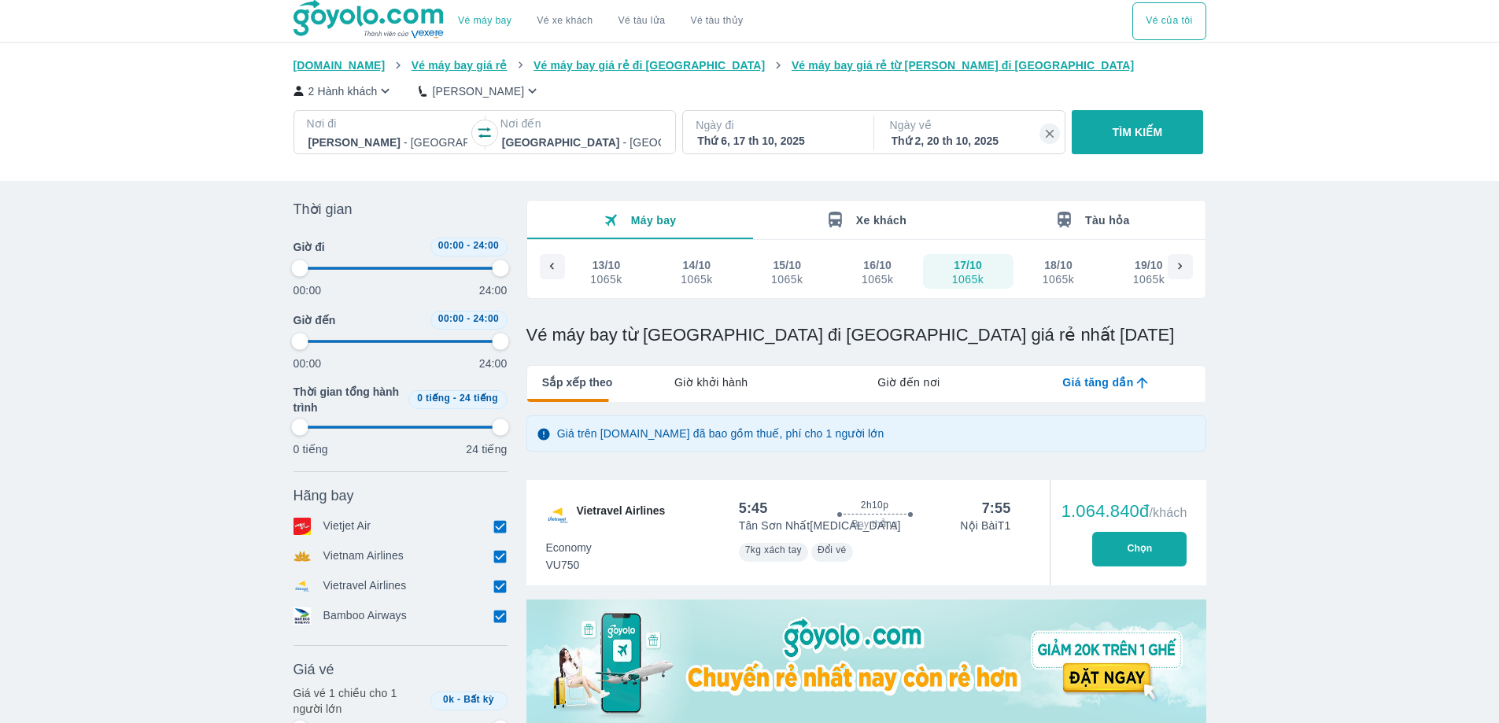
type input "97.9166666666667"
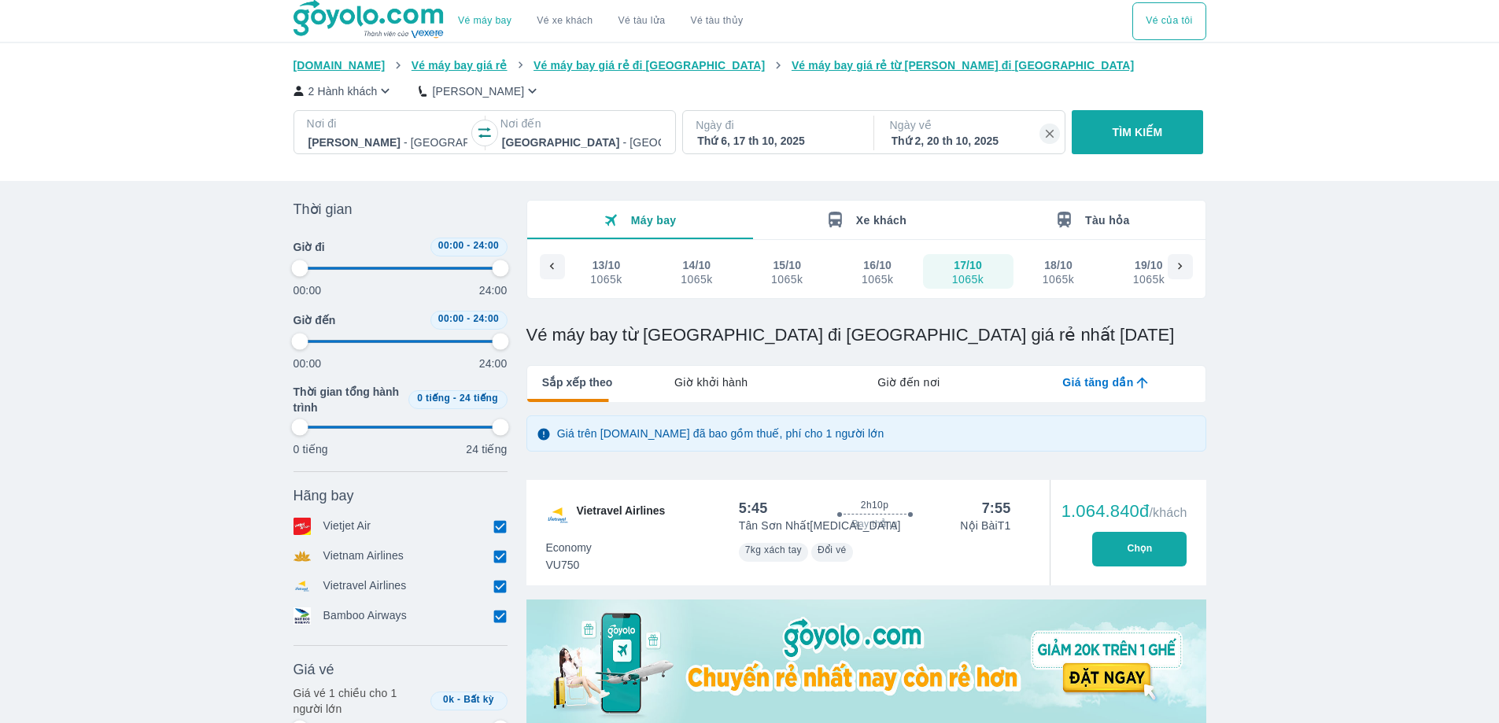
type input "97.9166666666667"
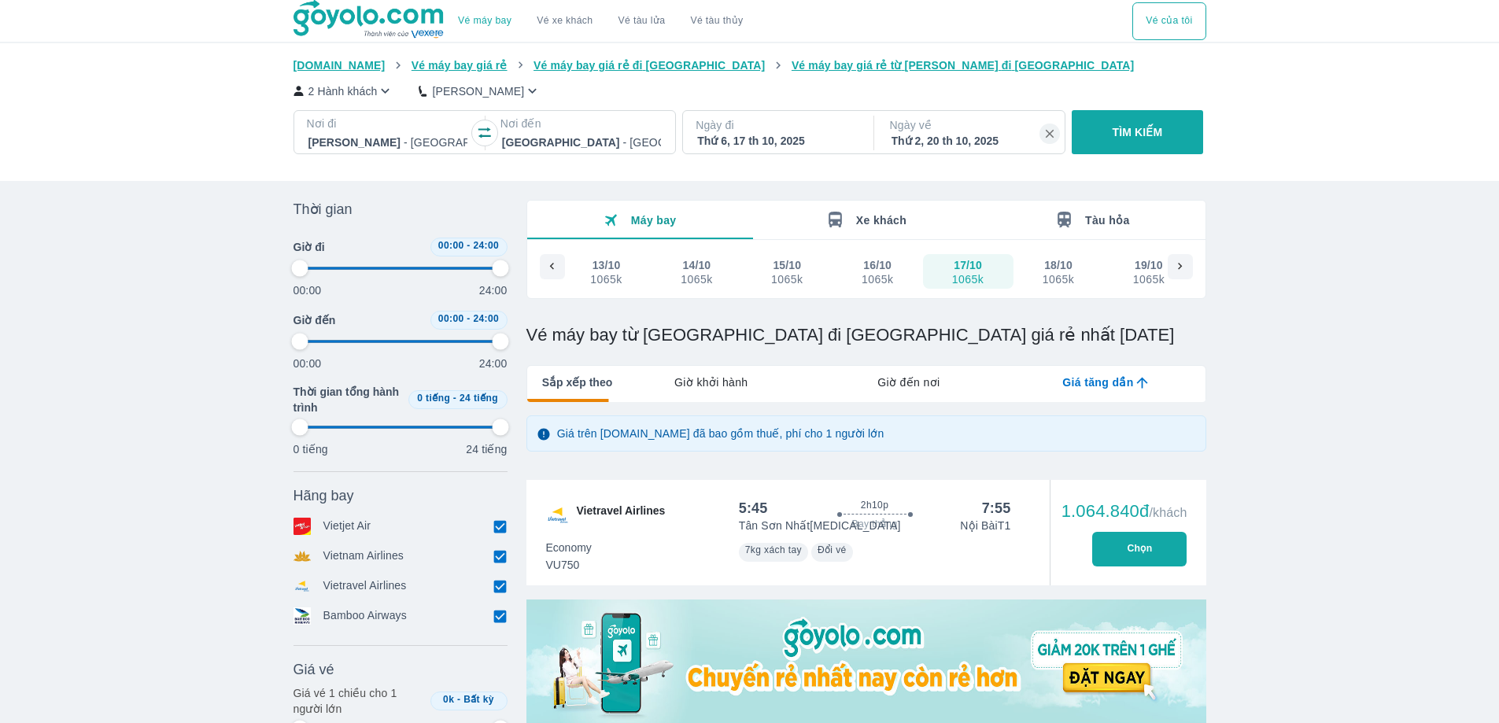
type input "97.9166666666667"
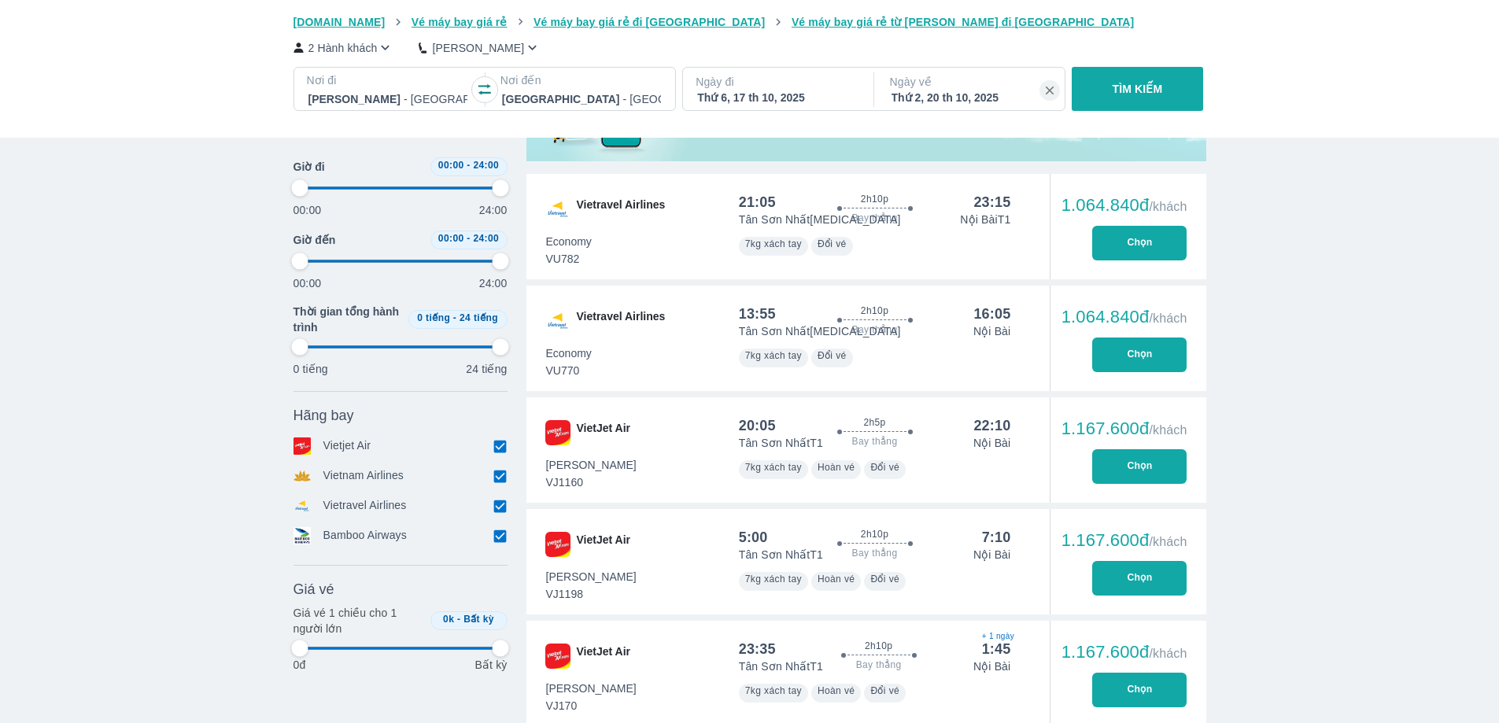
scroll to position [629, 0]
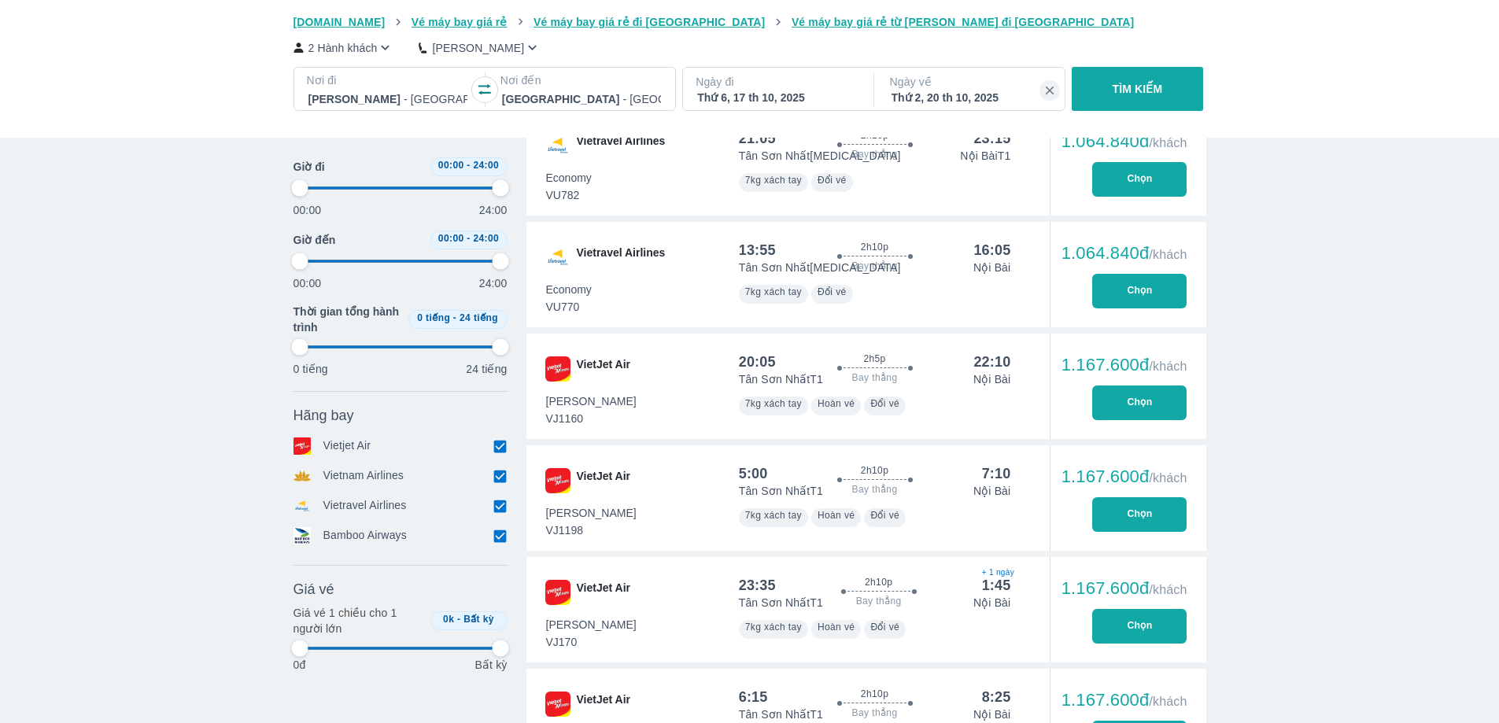
type input "97.9166666666667"
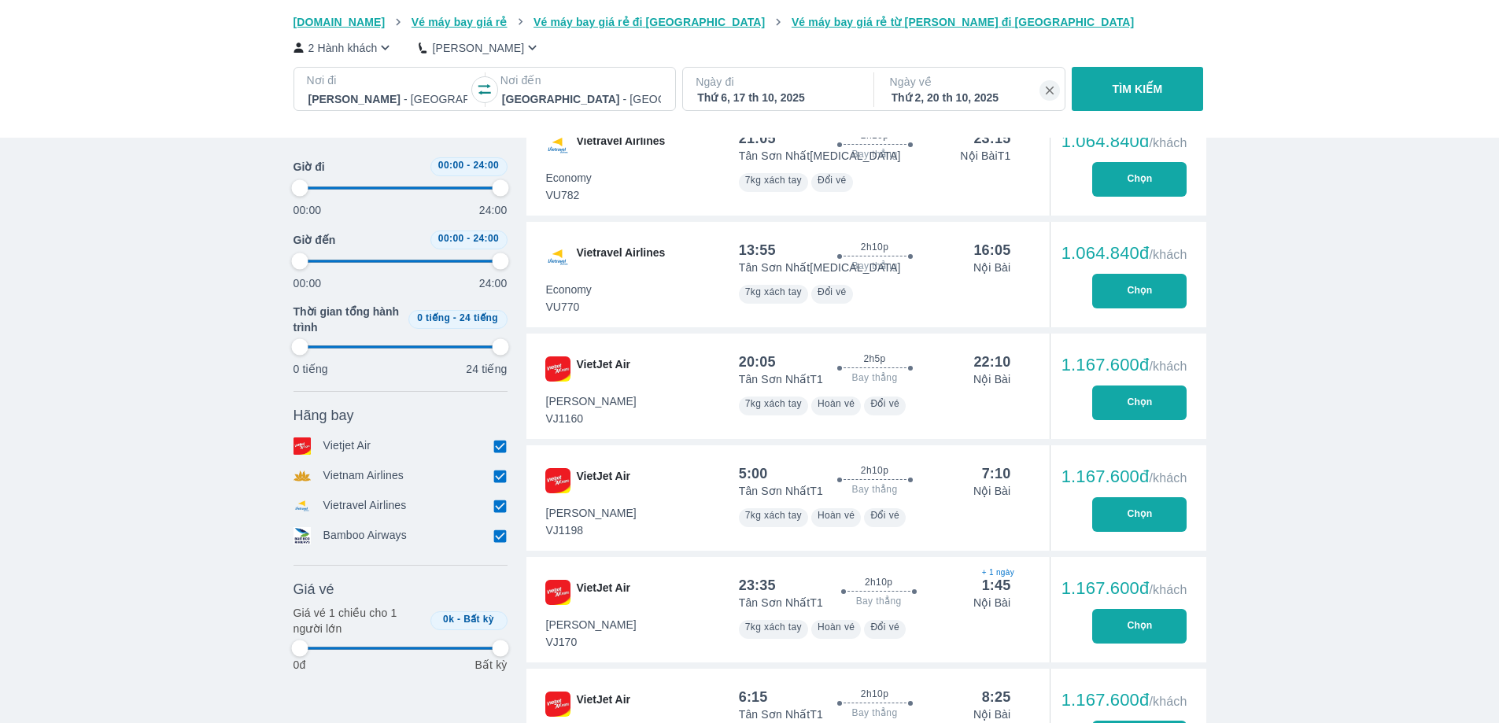
type input "97.9166666666667"
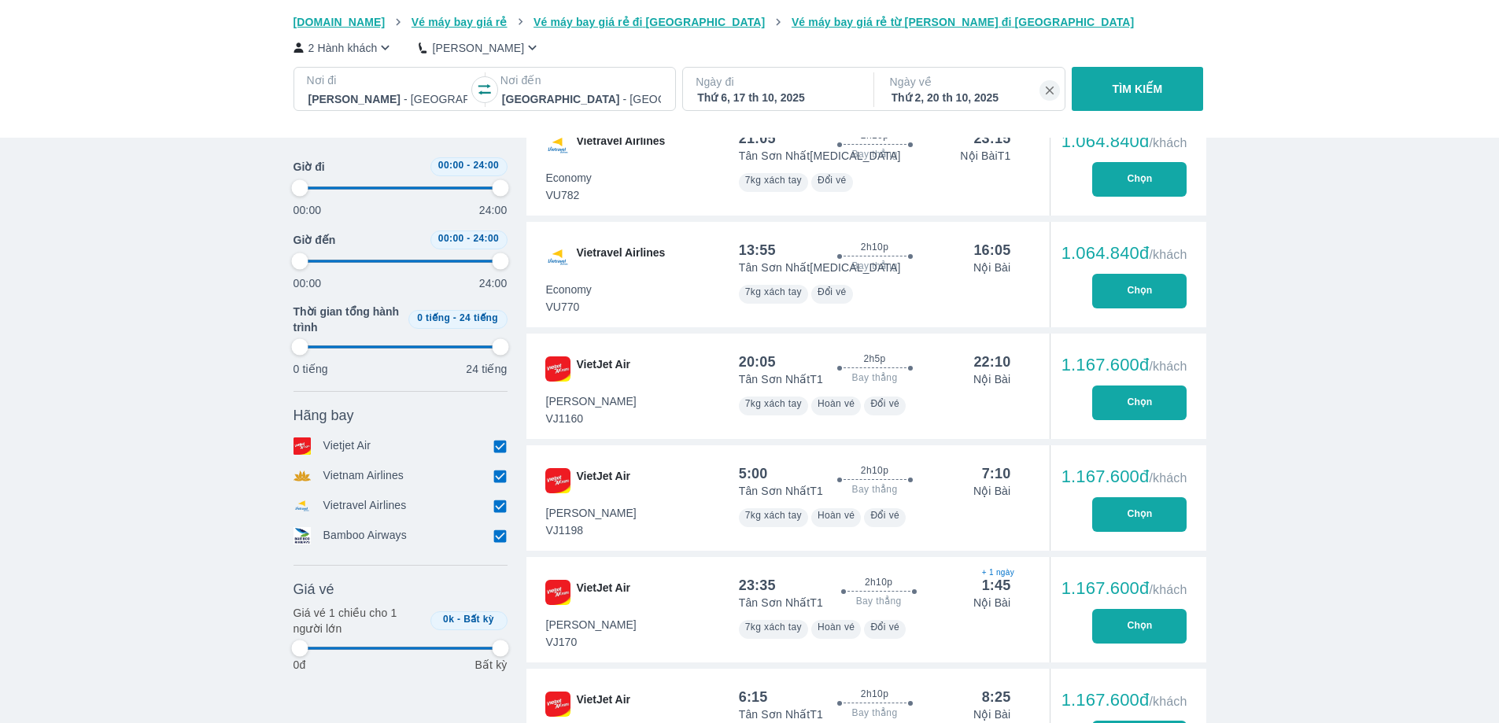
type input "97.9166666666667"
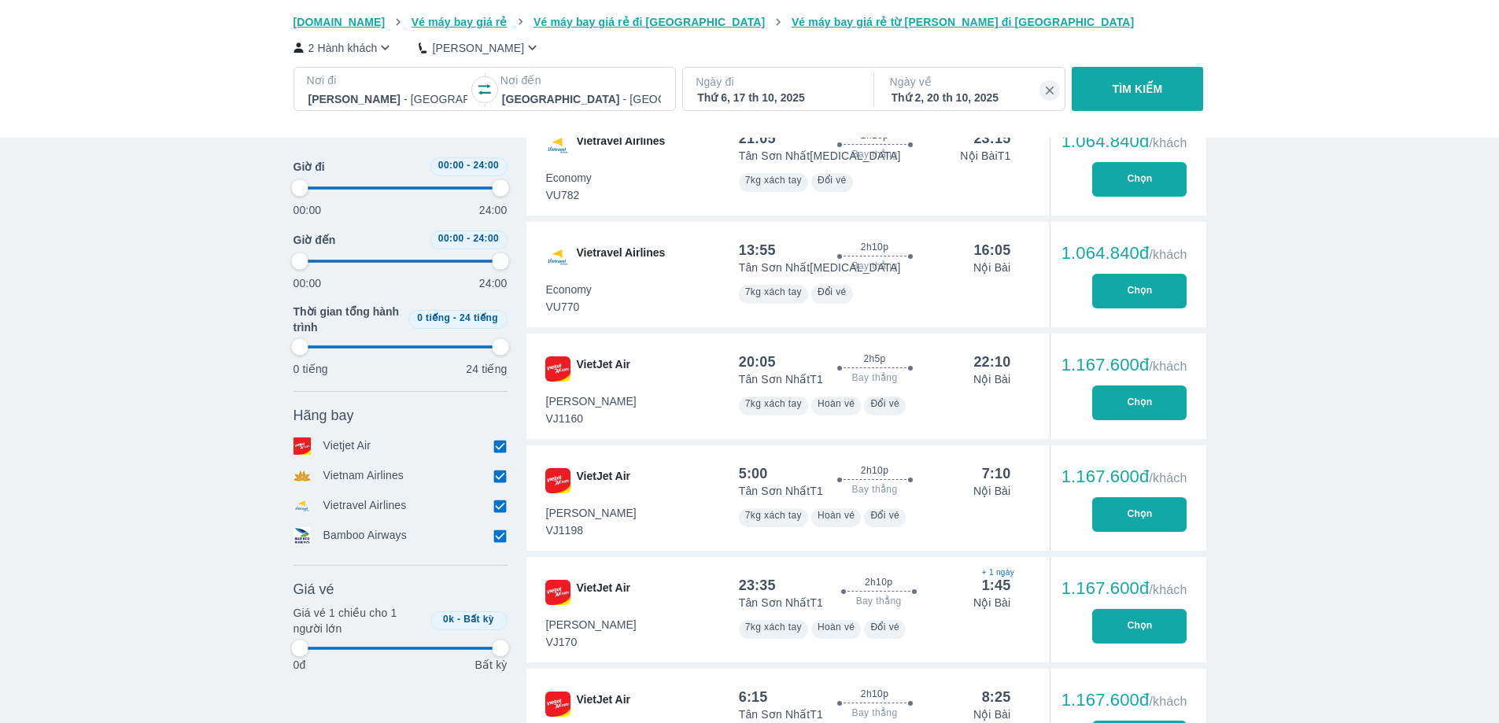
type input "97.9166666666667"
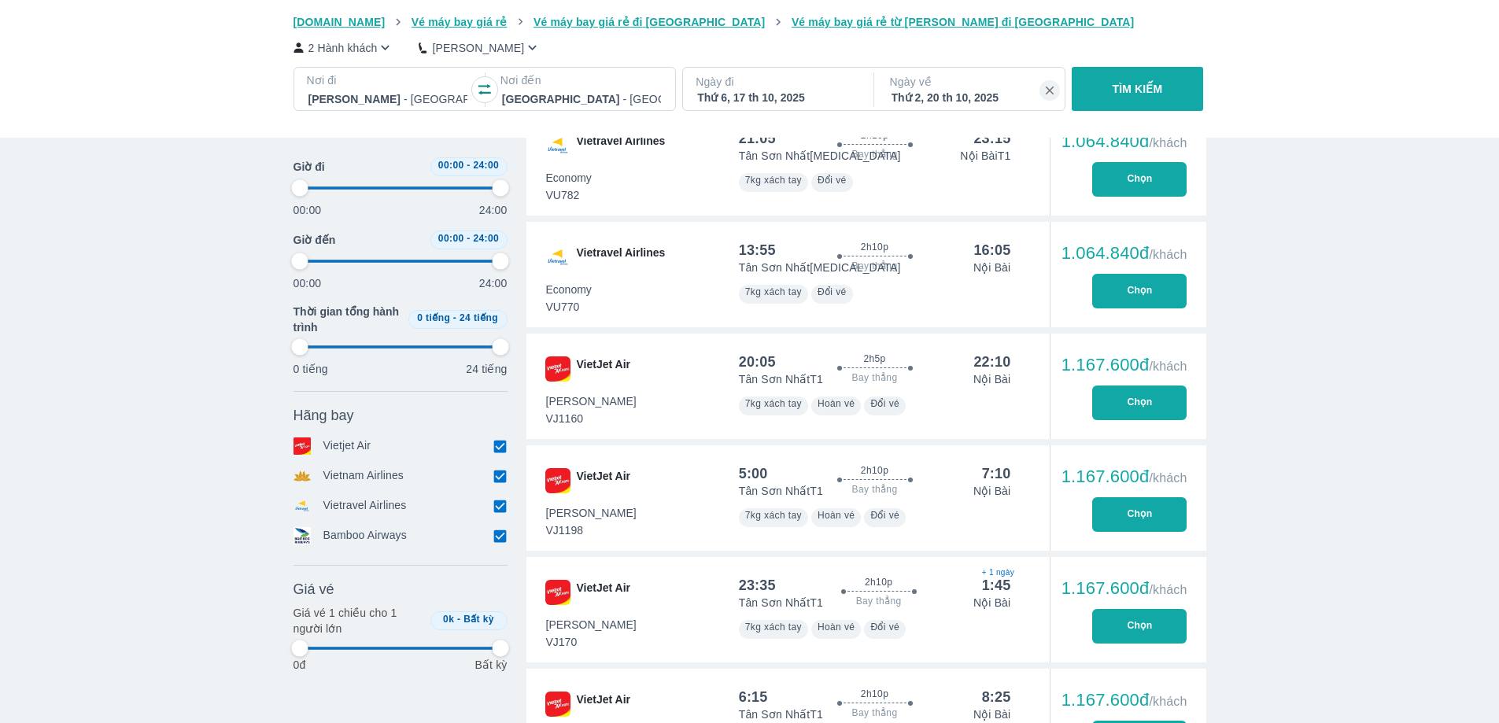
type input "97.9166666666667"
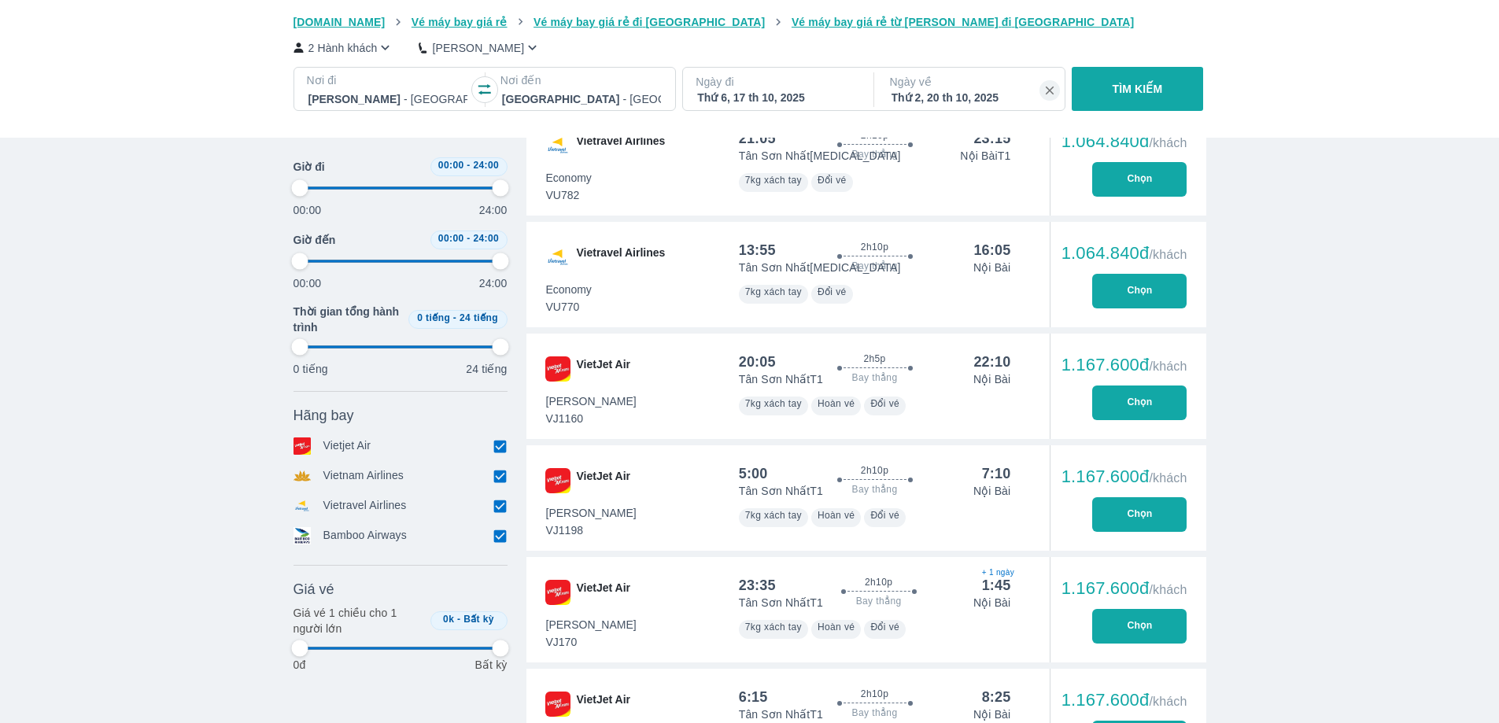
type input "97.9166666666667"
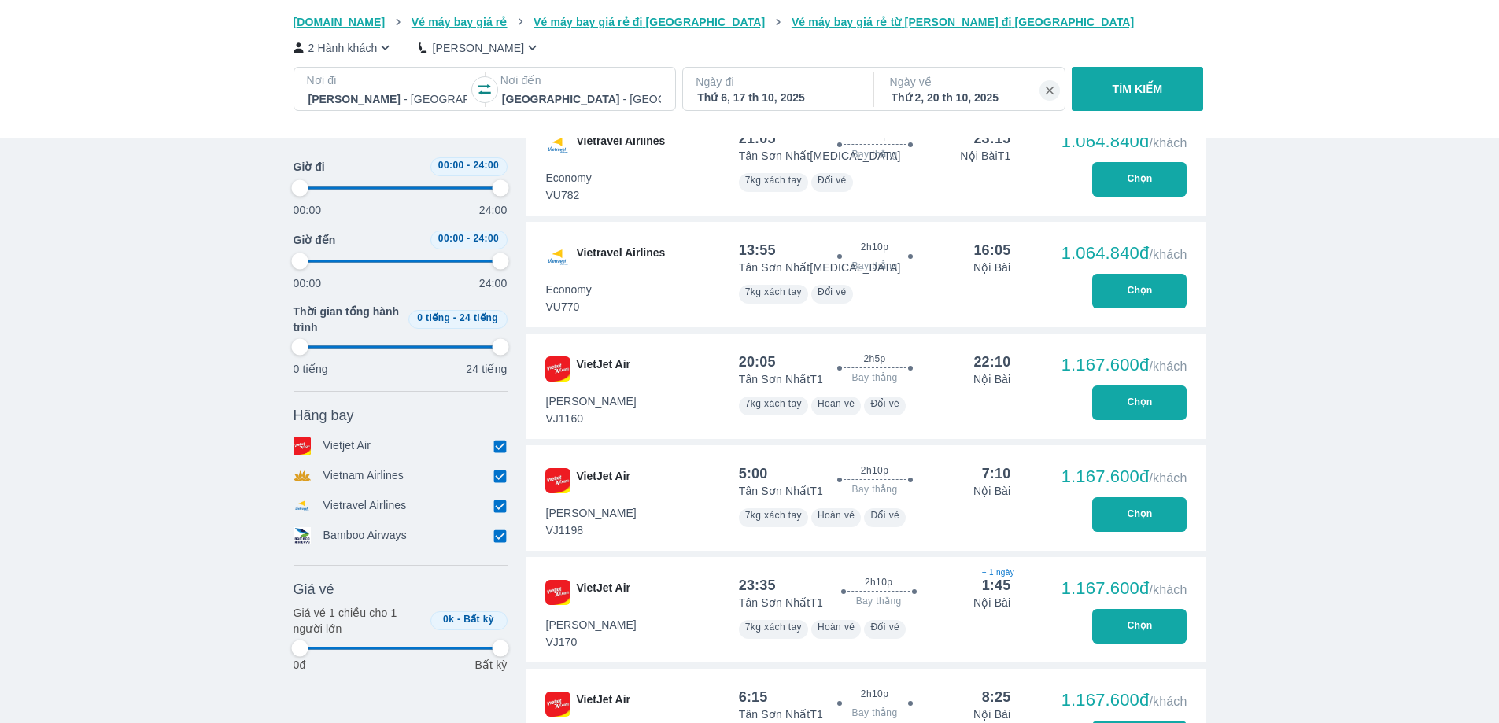
type input "97.9166666666667"
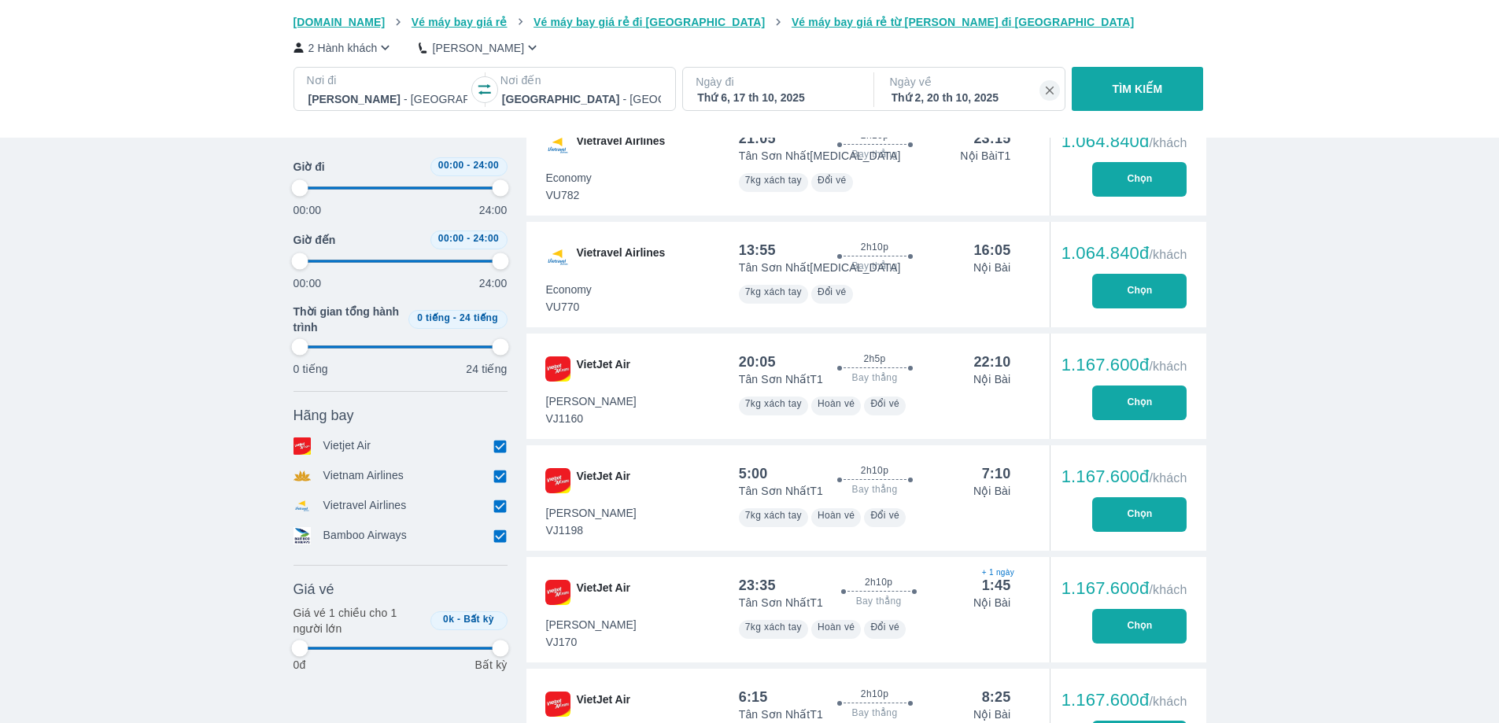
type input "97.9166666666667"
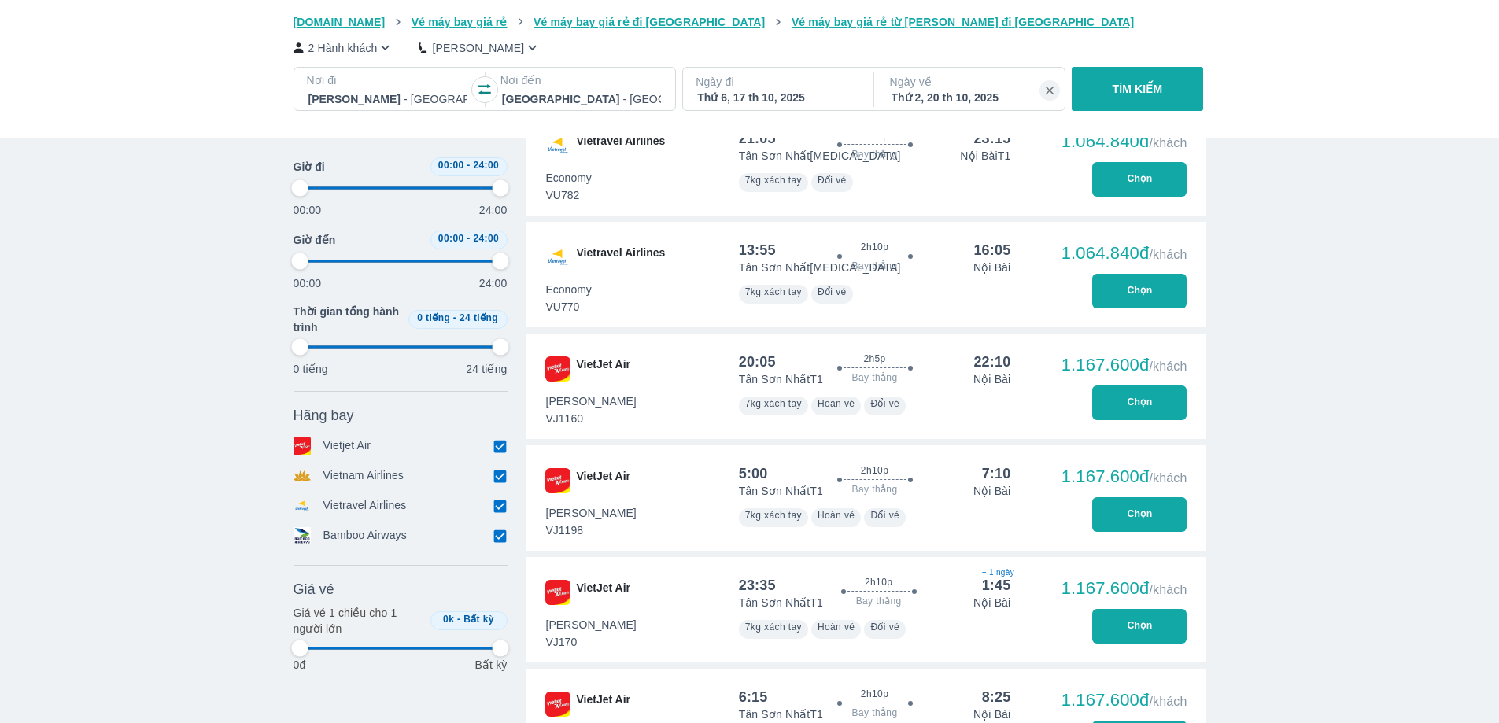
type input "97.9166666666667"
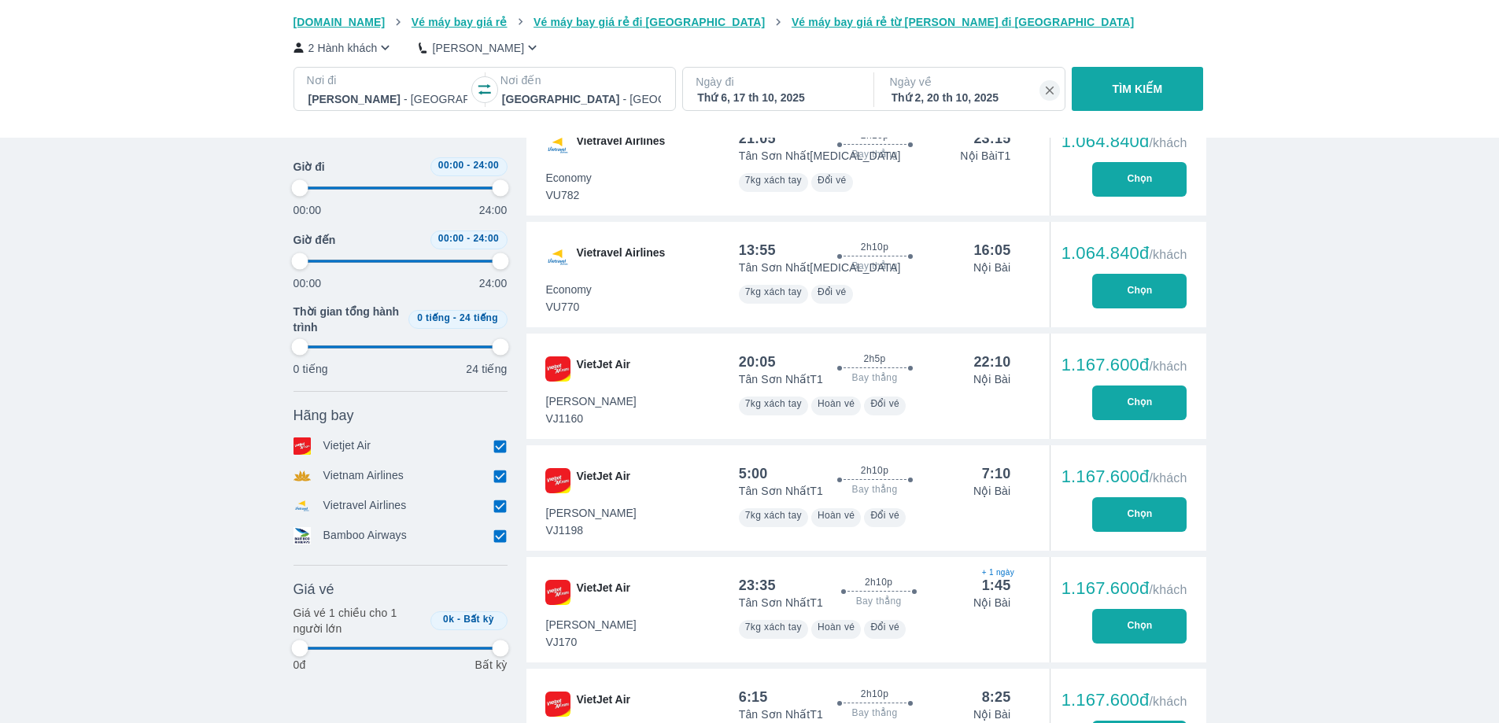
type input "97.9166666666667"
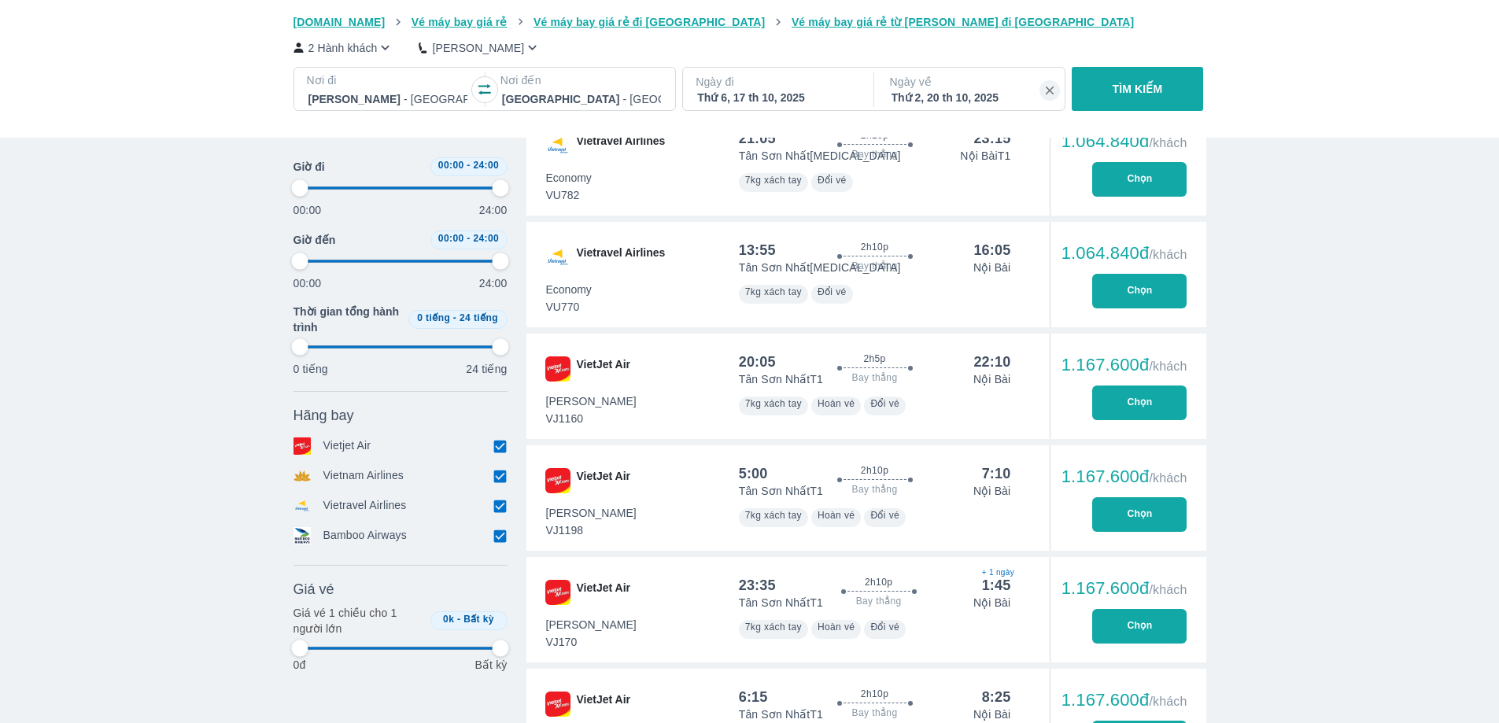
type input "97.9166666666667"
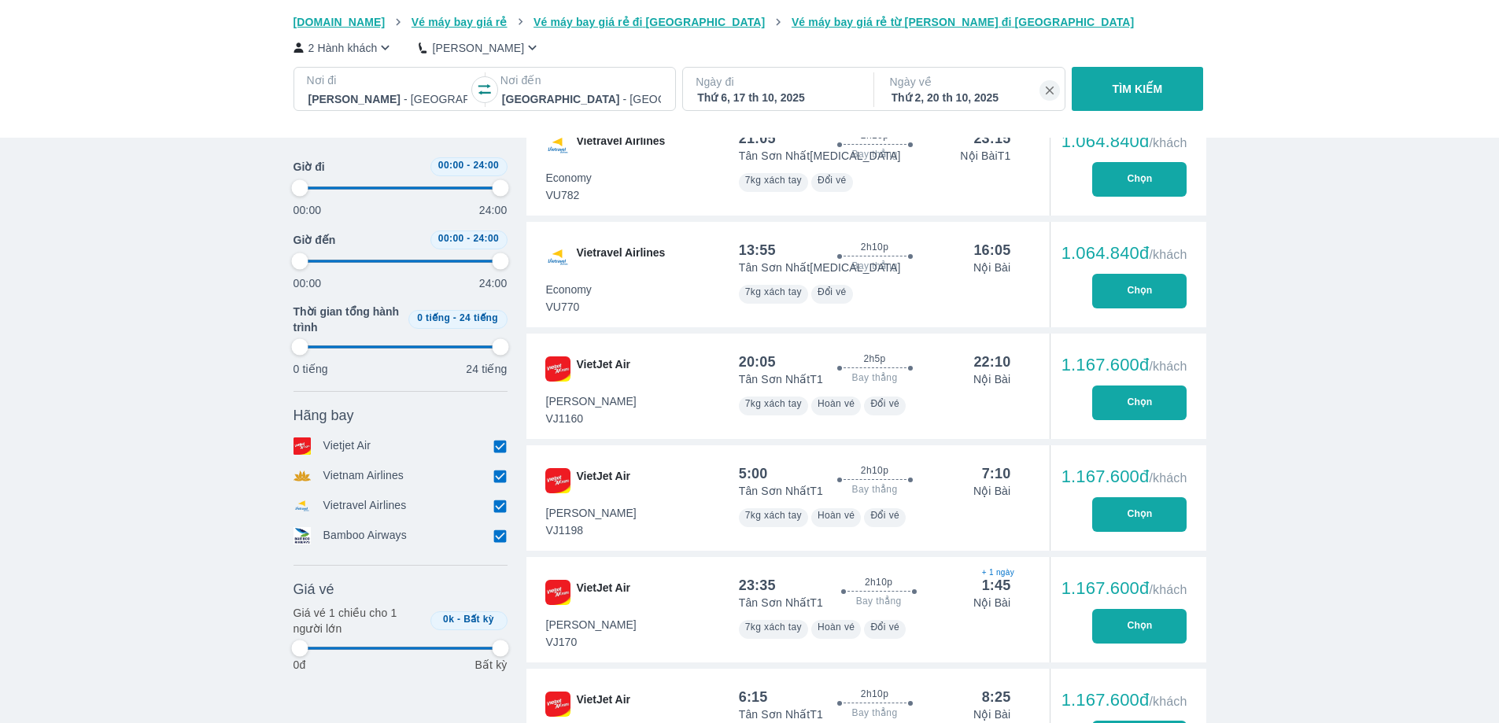
type input "97.9166666666667"
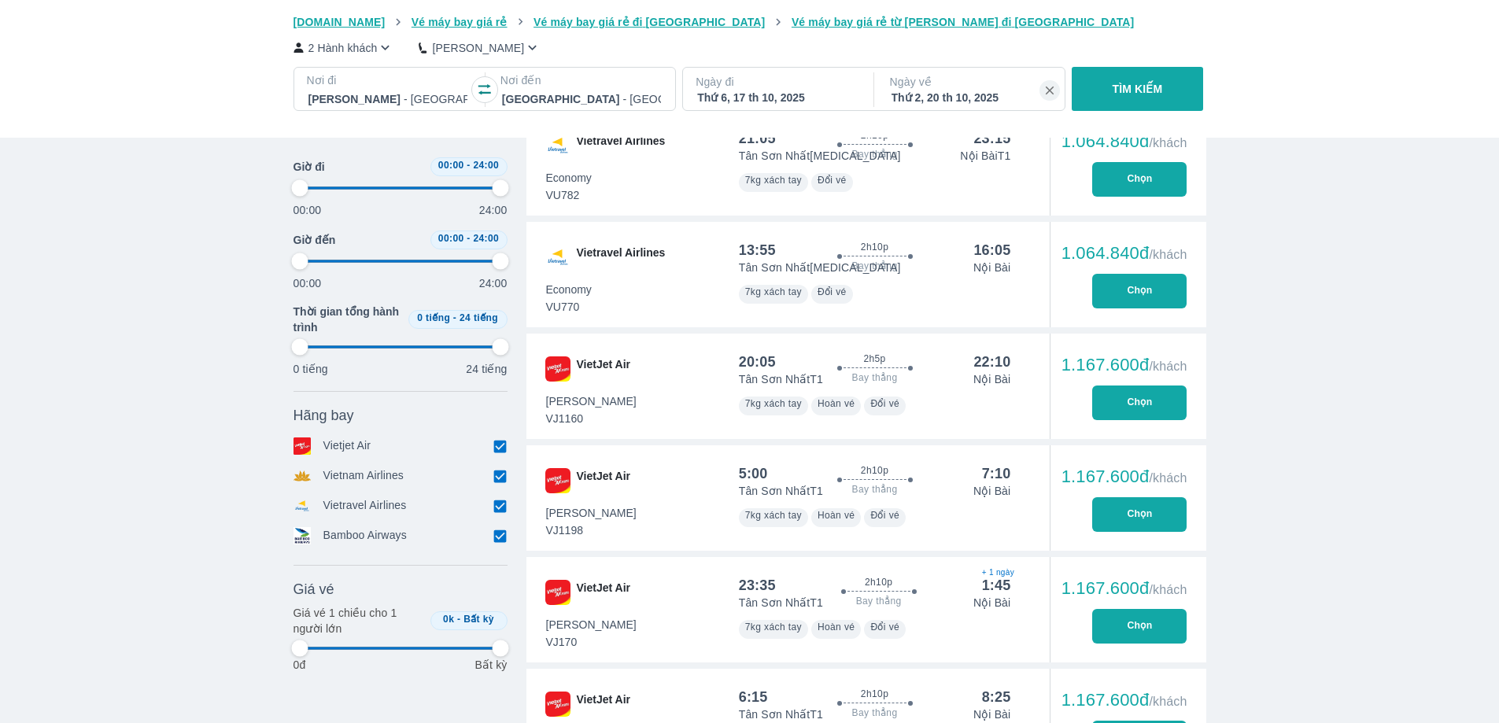
type input "97.9166666666667"
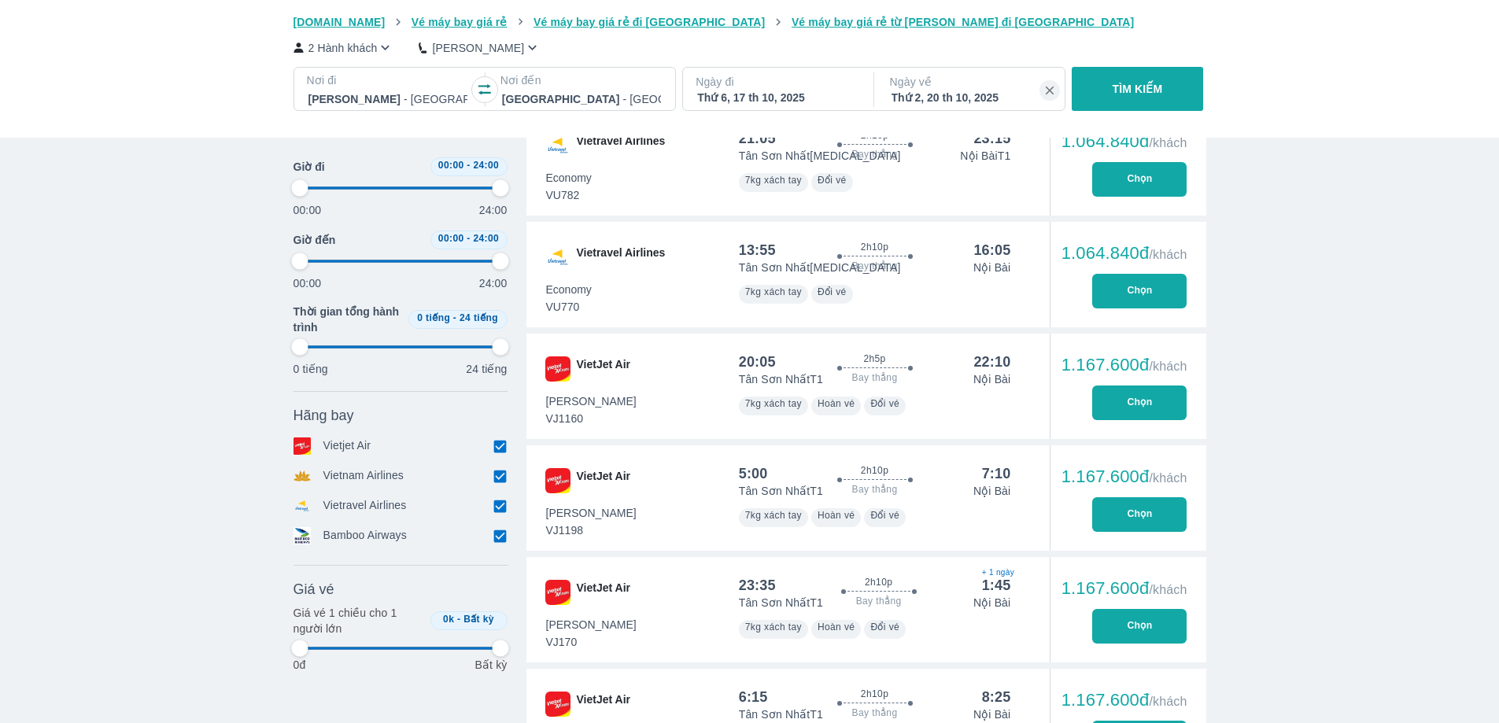
type input "97.9166666666667"
type input "47.9166666666667"
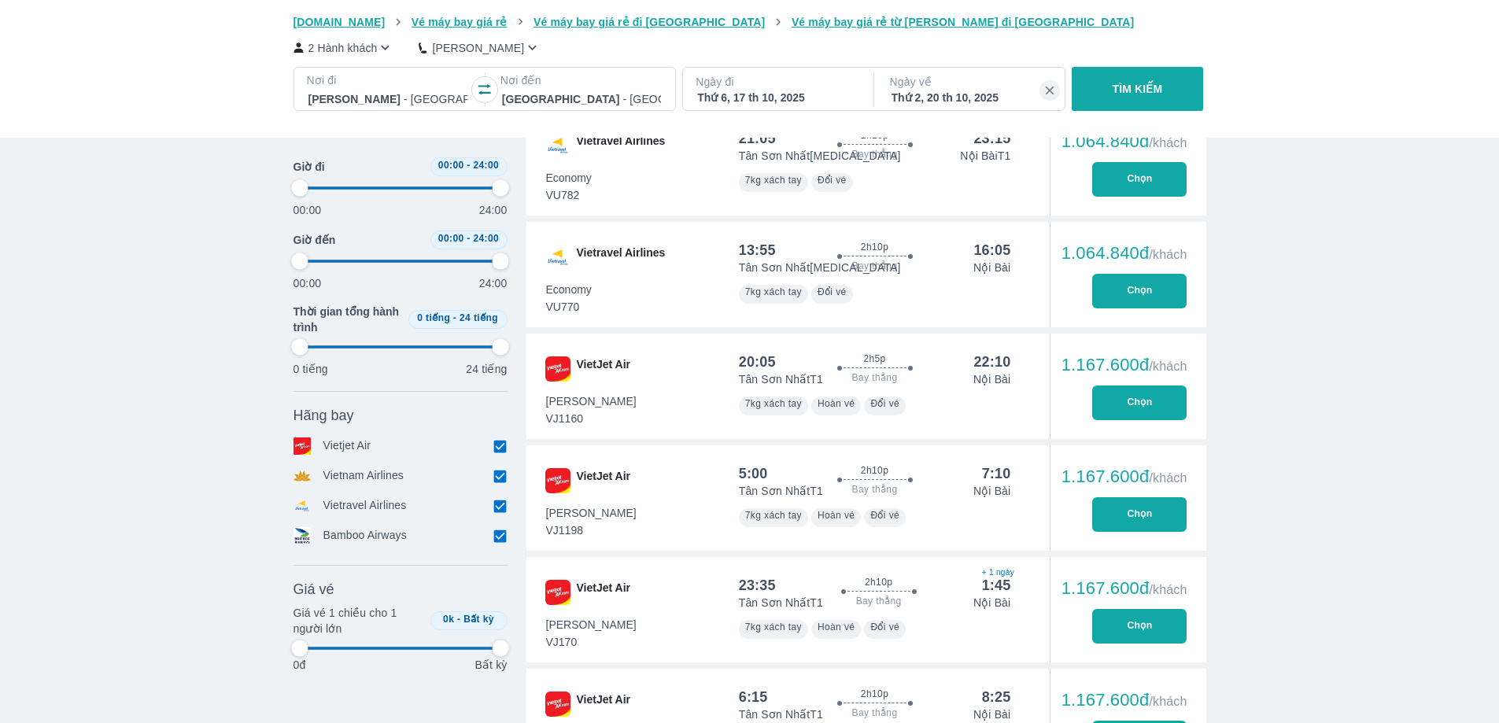
type input "97.9166666666667"
click at [395, 188] on span at bounding box center [400, 188] width 201 height 24
type input "47.9166666666667"
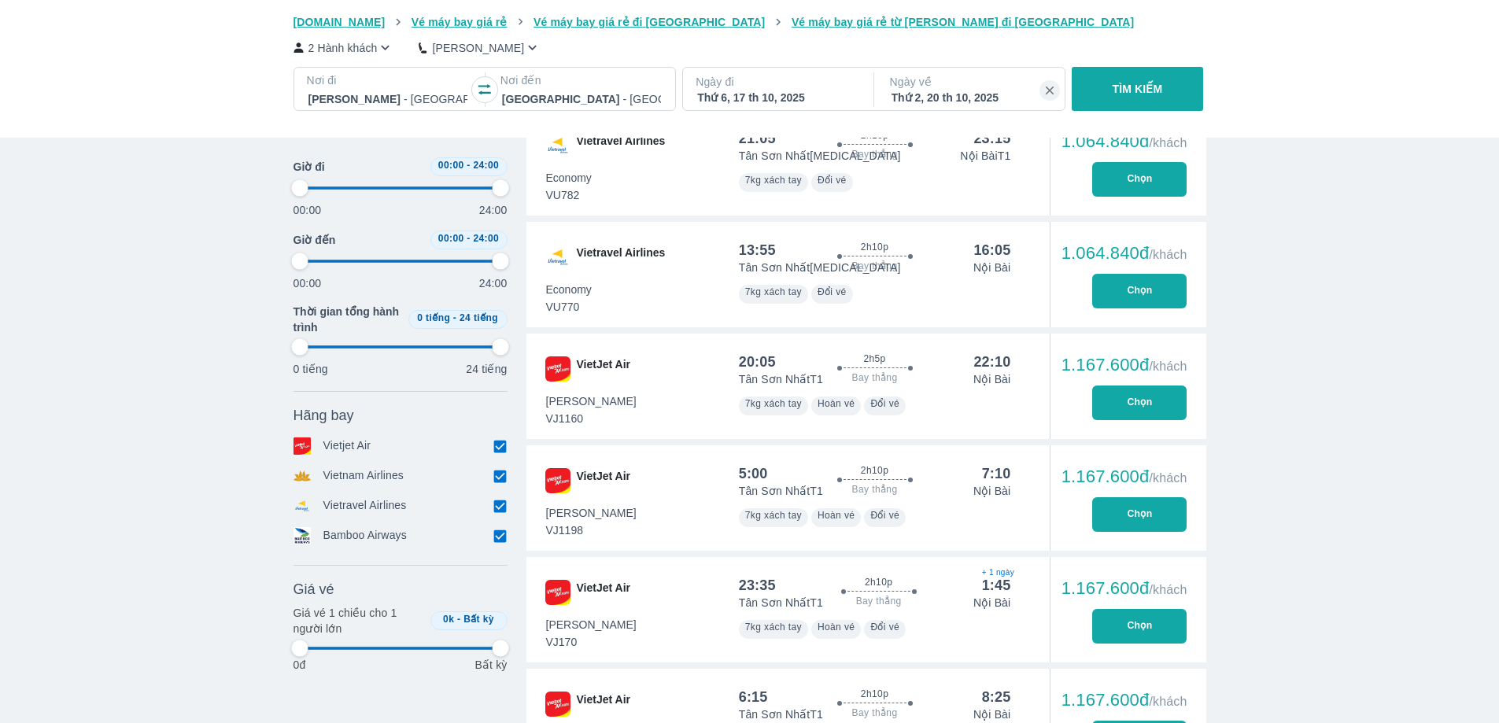
type input "97.9166666666667"
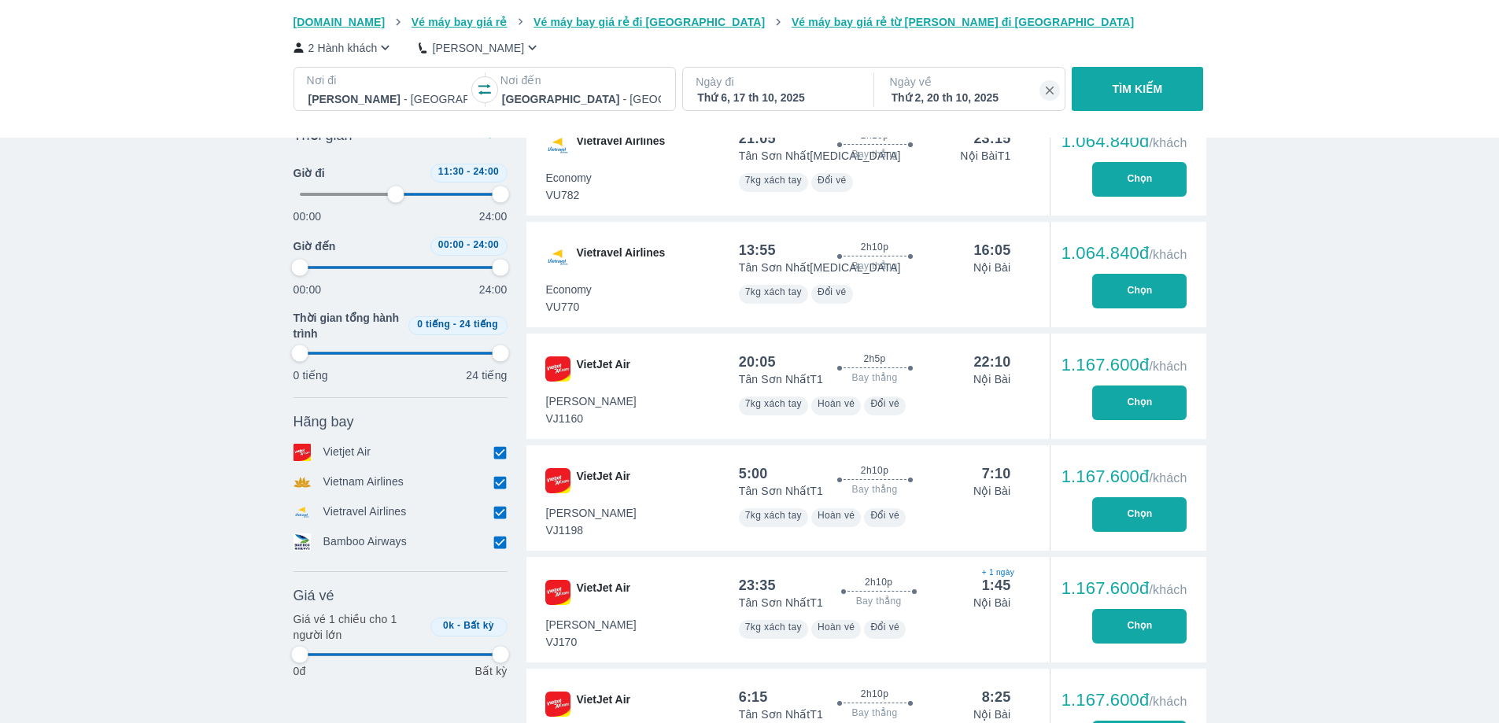
type input "47.9166666666667"
type input "97.9166666666667"
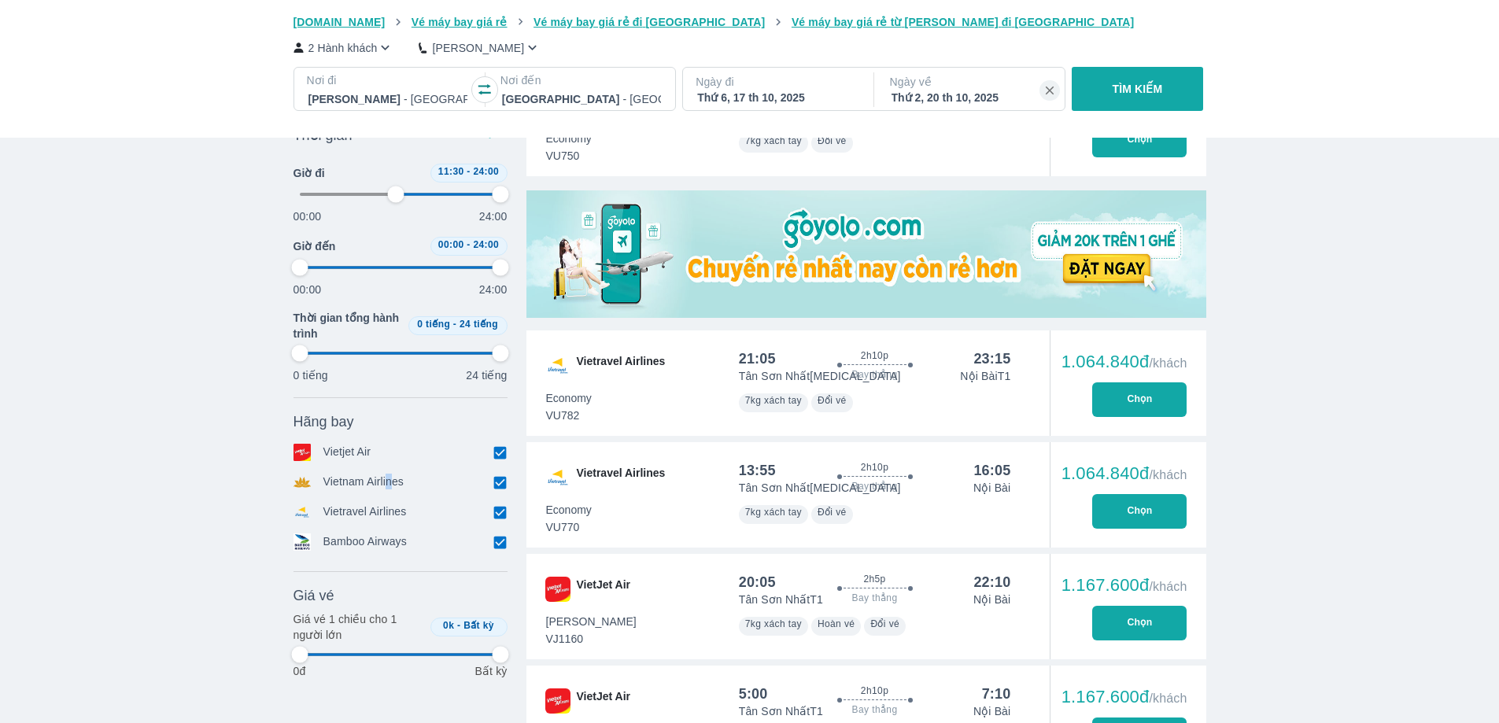
type input "47.9166666666667"
type input "97.9166666666667"
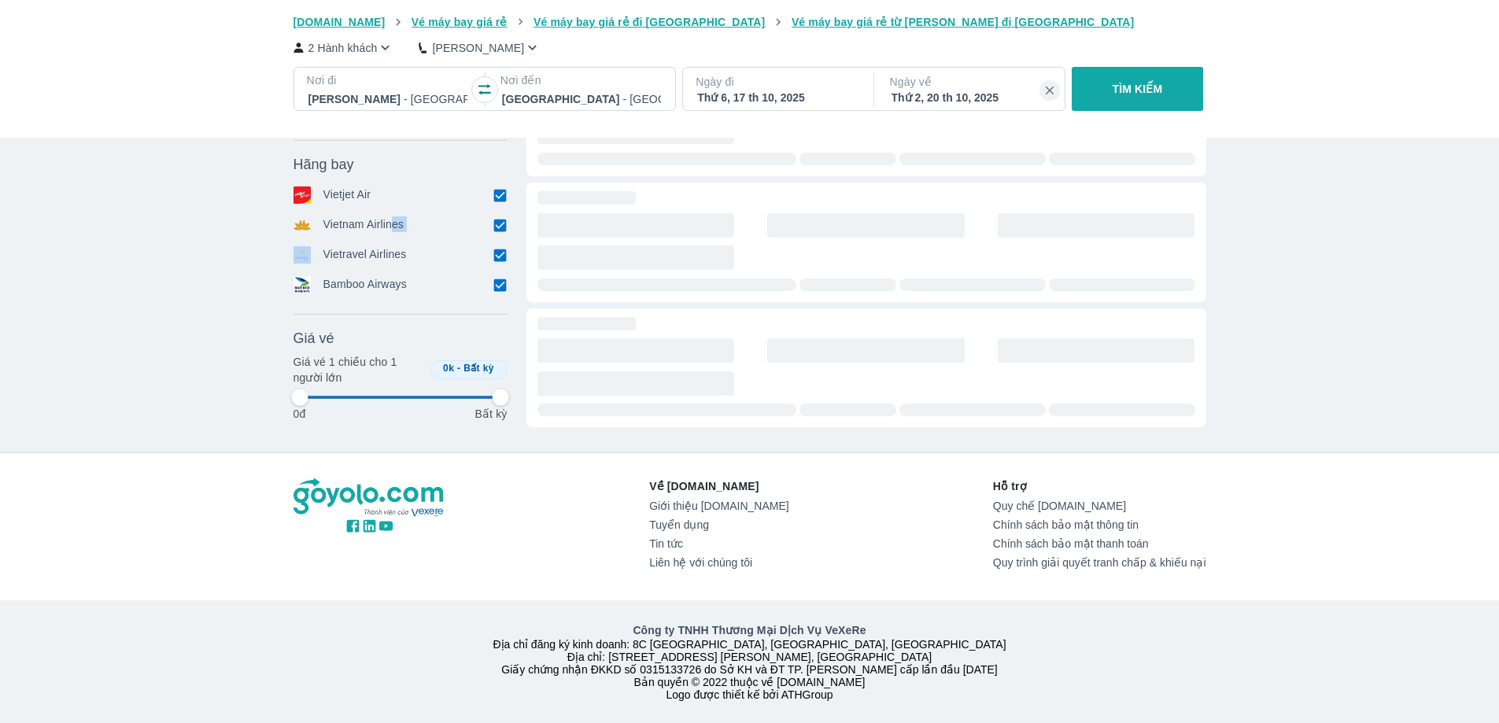
drag, startPoint x: 254, startPoint y: 183, endPoint x: 272, endPoint y: 198, distance: 24.0
click at [170, 183] on div "Vé máy bay Vé xe khách Vé tàu lửa Vé tàu thủy Vé của tôi Goyolo.com Vé máy bay …" at bounding box center [749, 168] width 1499 height 1109
type input "47.9166666666667"
type input "97.9166666666667"
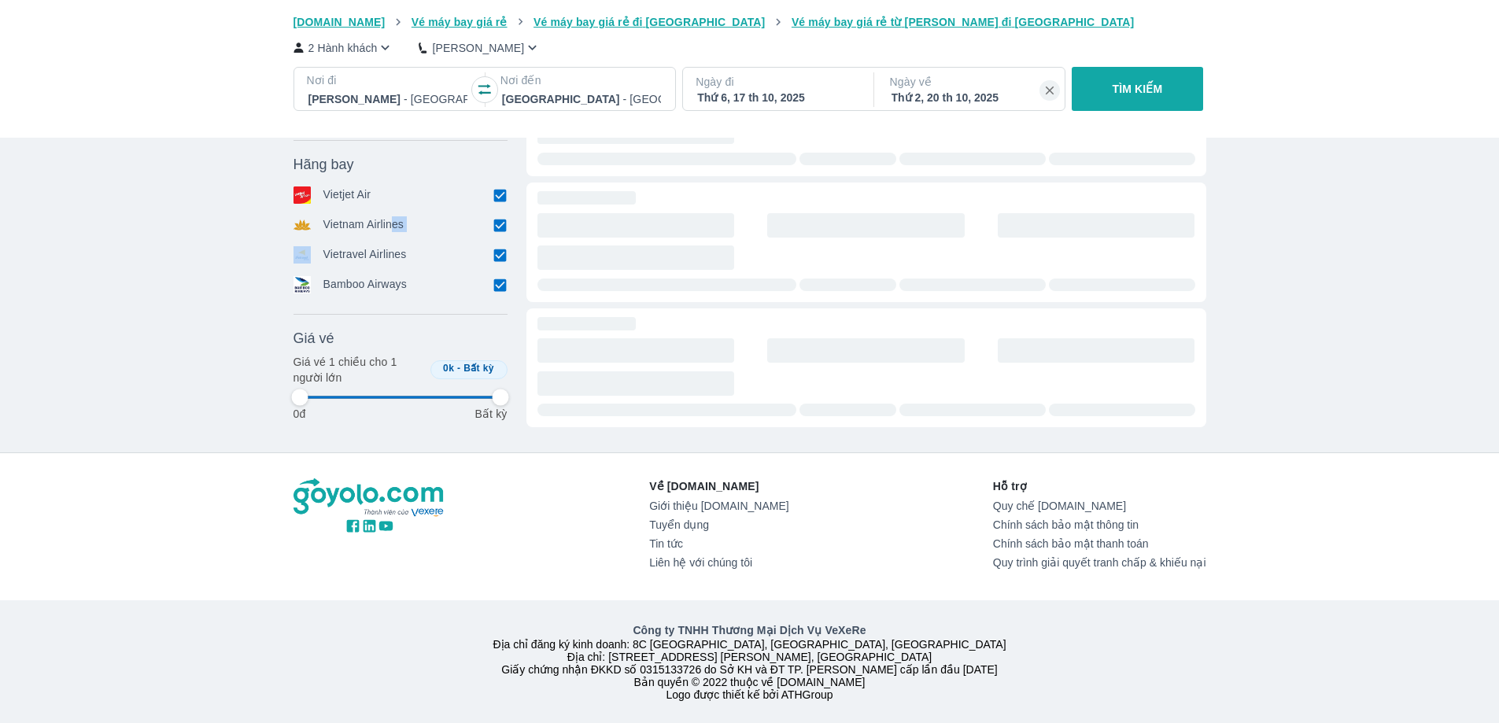
type input "97.9166666666667"
type input "47.9166666666667"
type input "97.9166666666667"
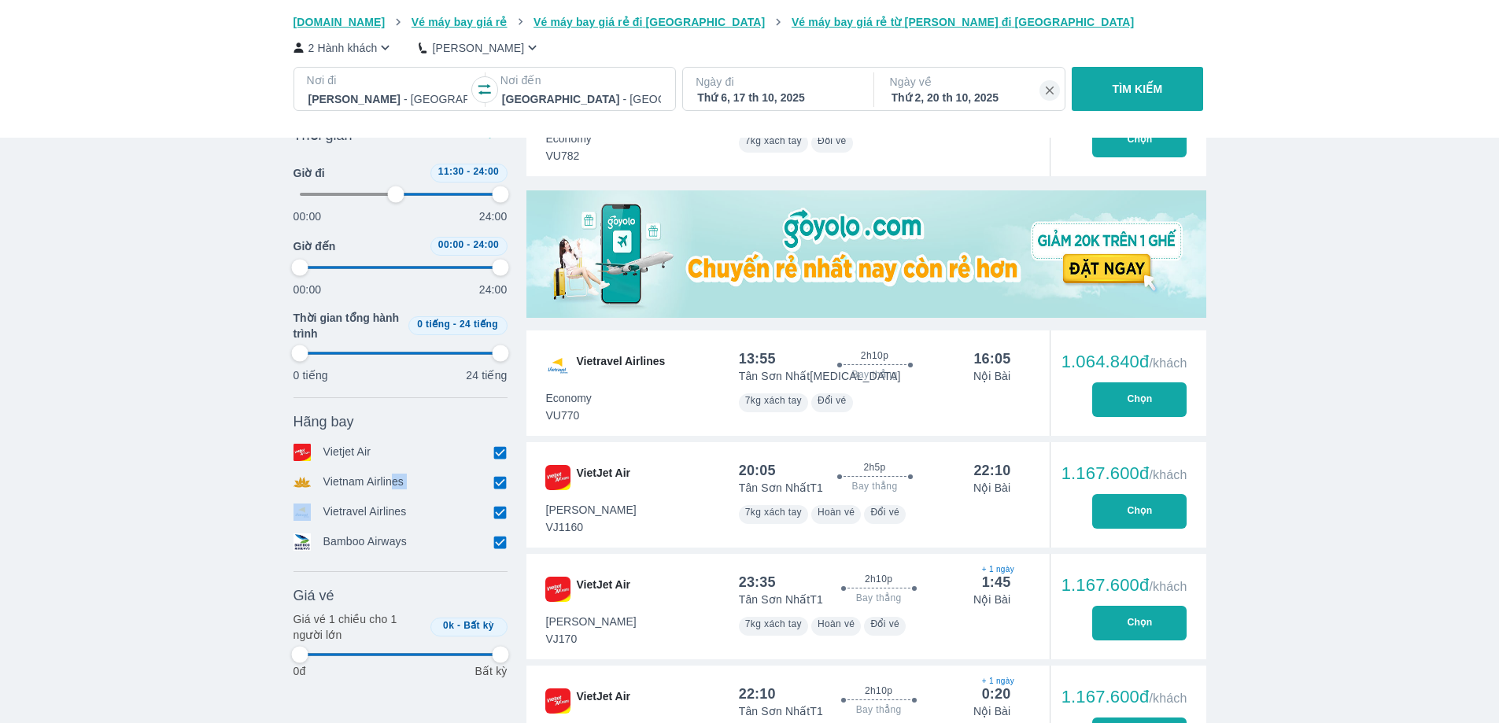
type input "50"
type input "97.9166666666667"
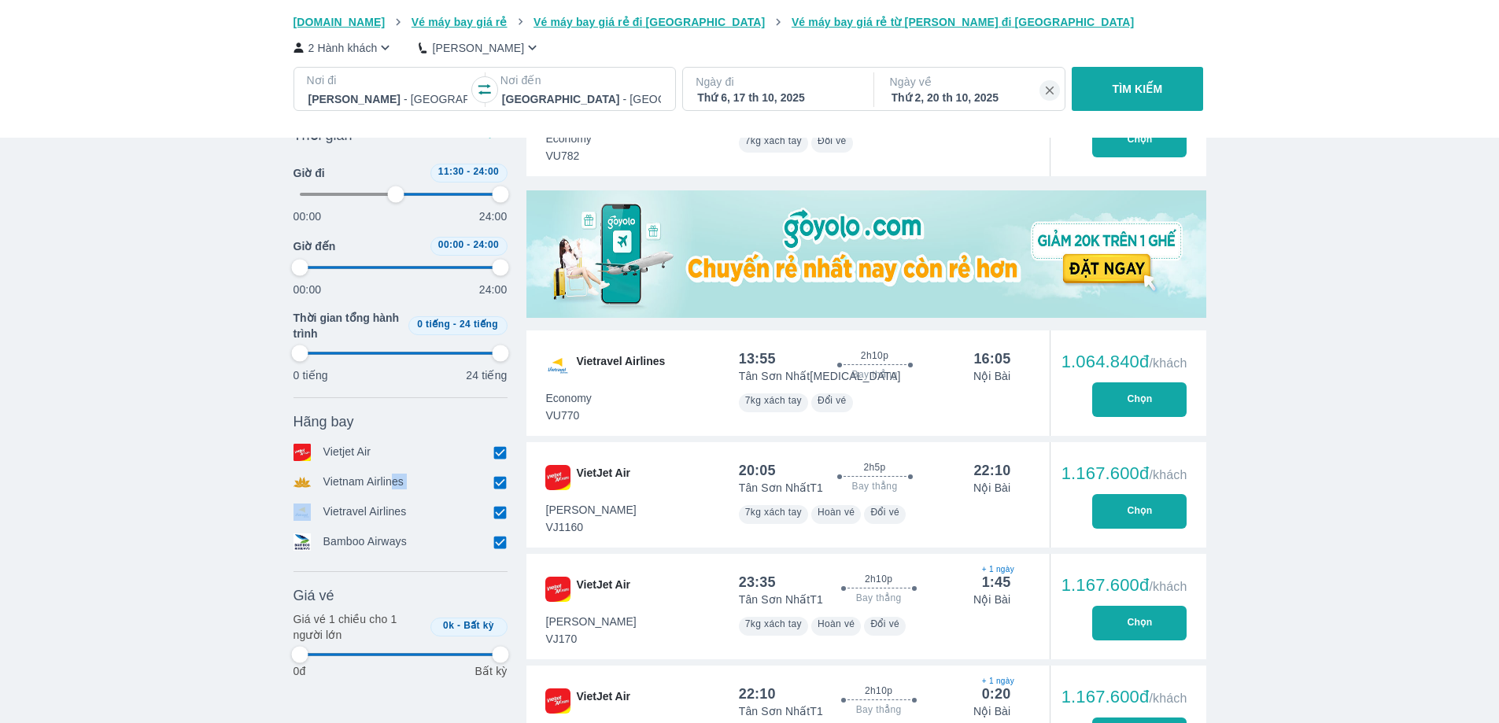
type input "97.9166666666667"
type input "47.9166666666667"
type input "97.9166666666667"
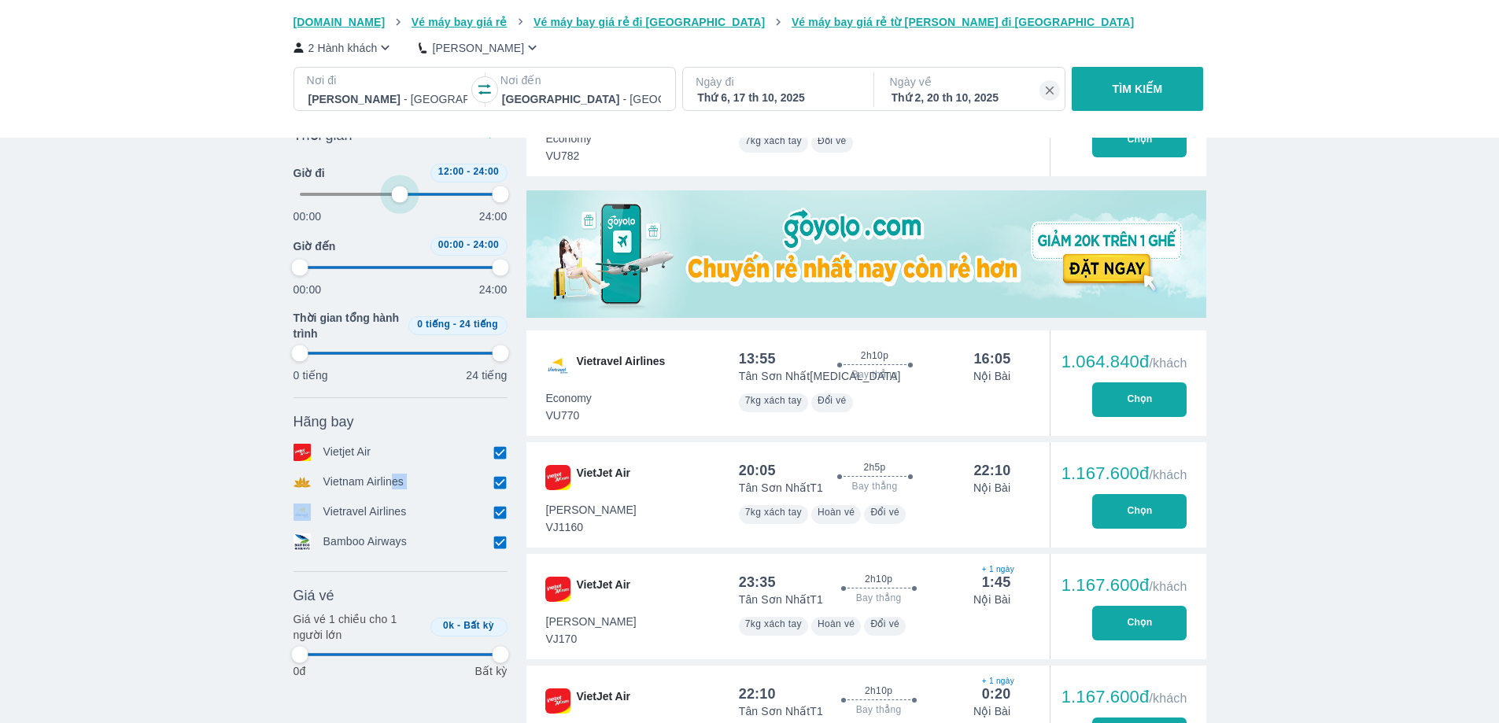
type input "97.9166666666667"
type input "47.9166666666667"
type input "97.9166666666667"
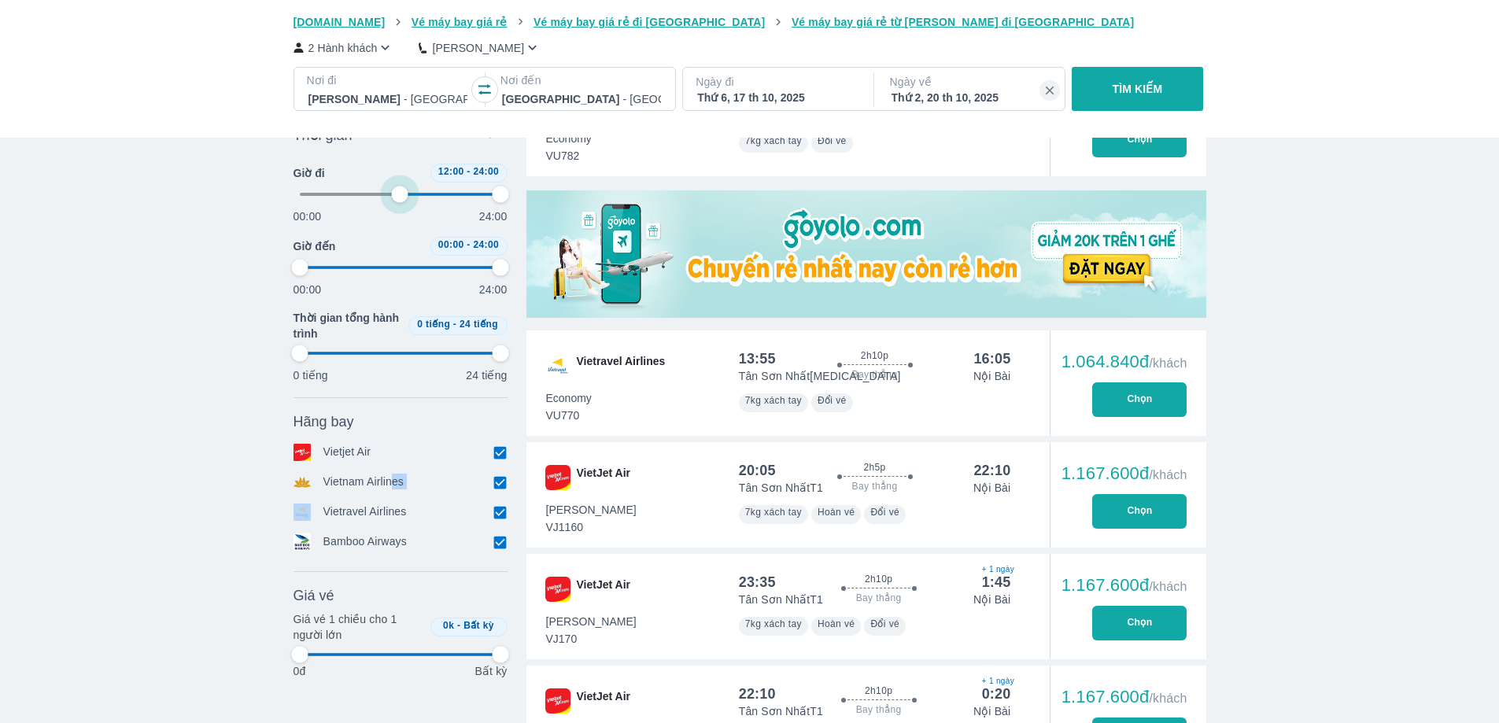
type input "45.8333333333333"
type input "97.9166666666667"
type input "41.6666666666667"
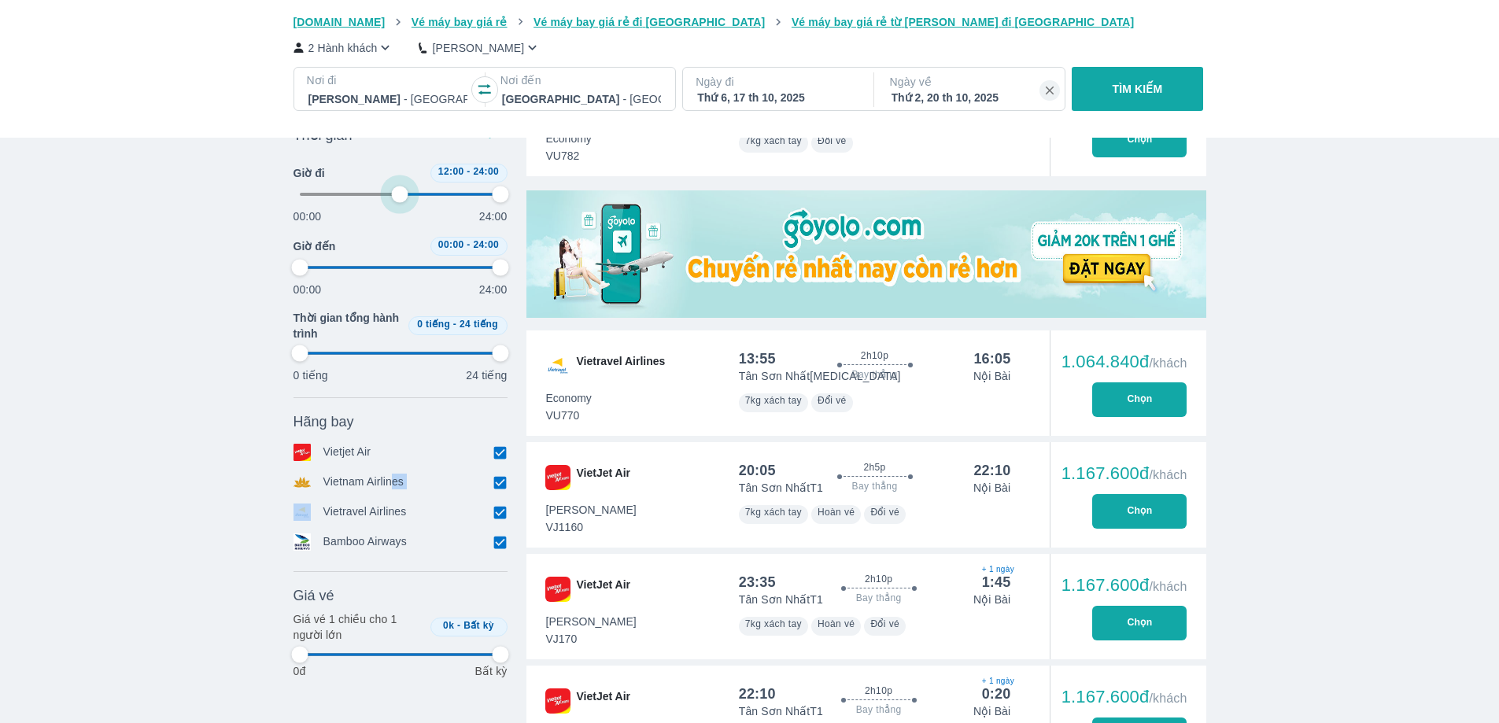
type input "97.9166666666667"
type input "37.5"
type input "97.9166666666667"
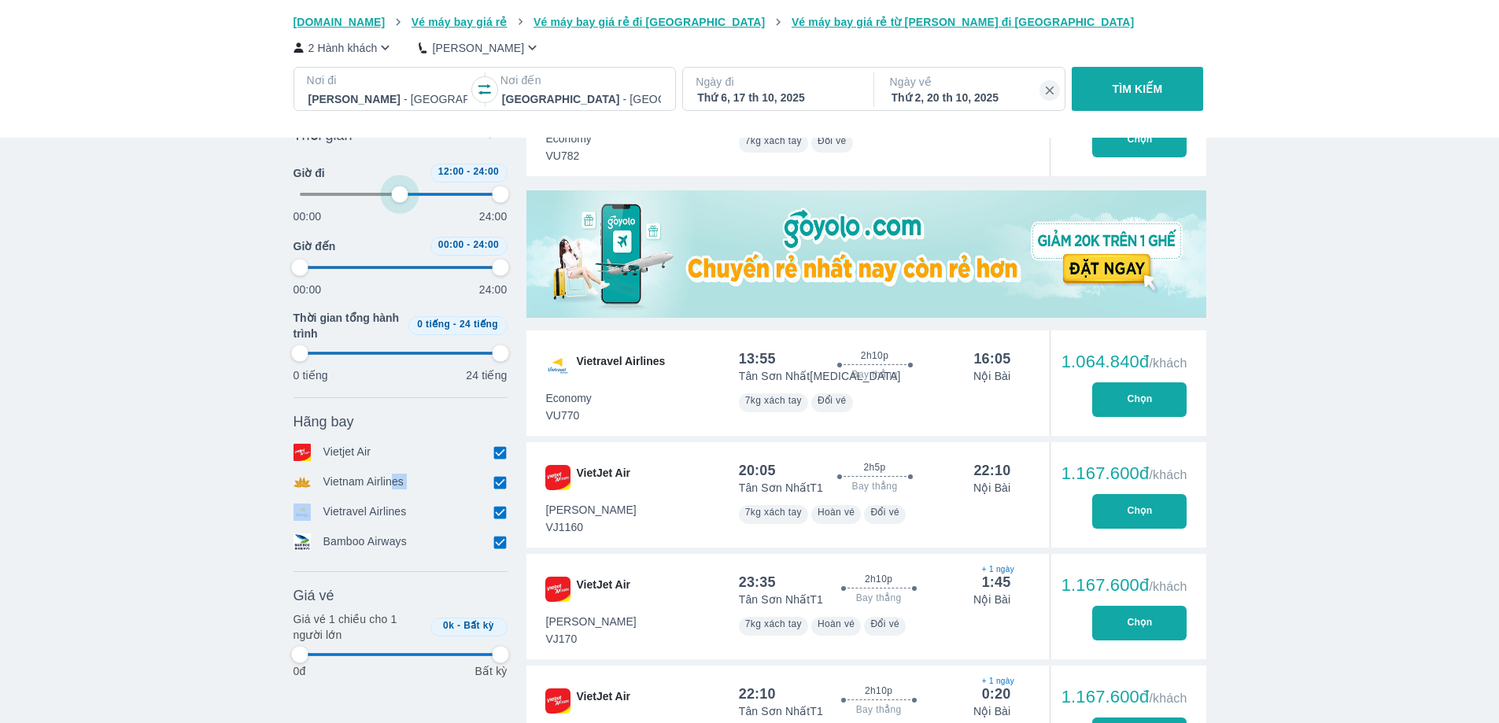
type input "97.9166666666667"
type input "29.1666666666667"
type input "97.9166666666667"
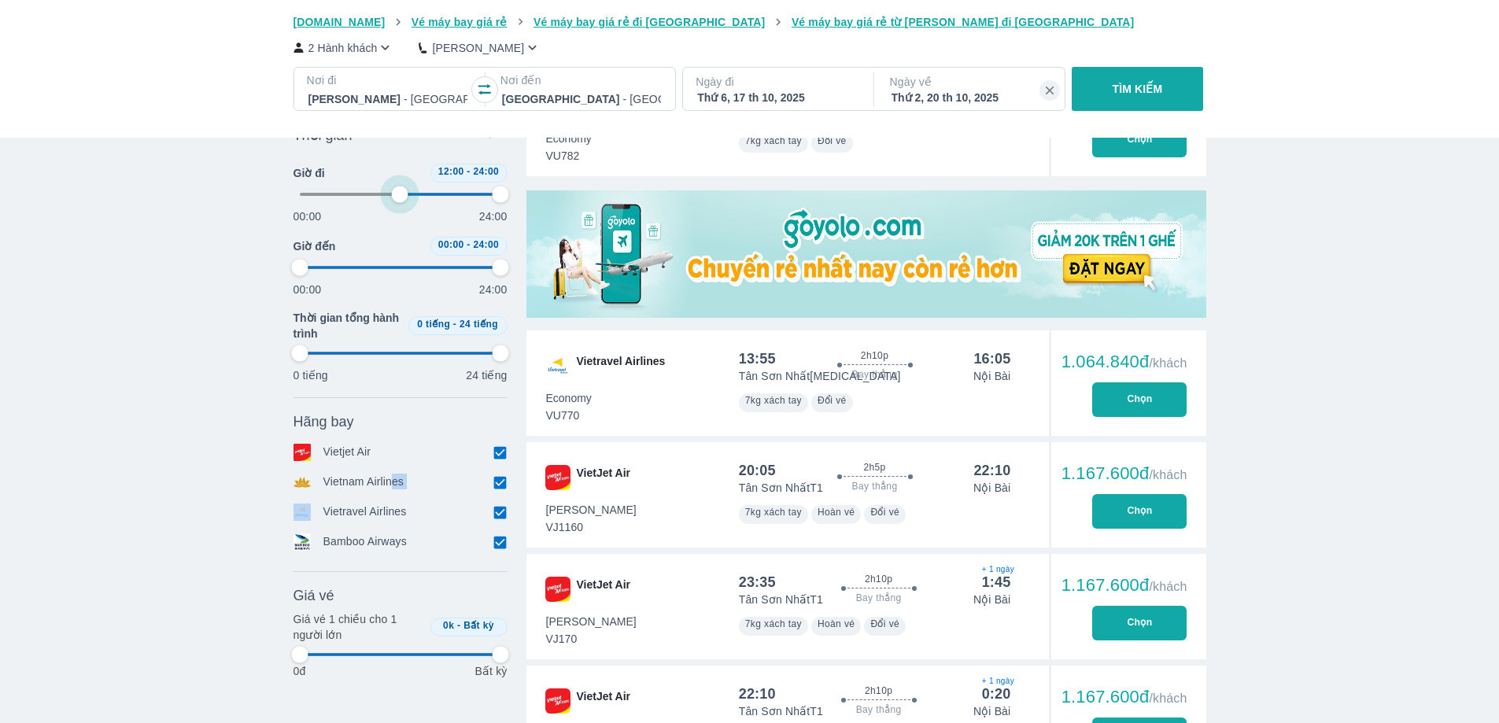
type input "97.9166666666667"
type input "20.8333333333333"
type input "97.9166666666667"
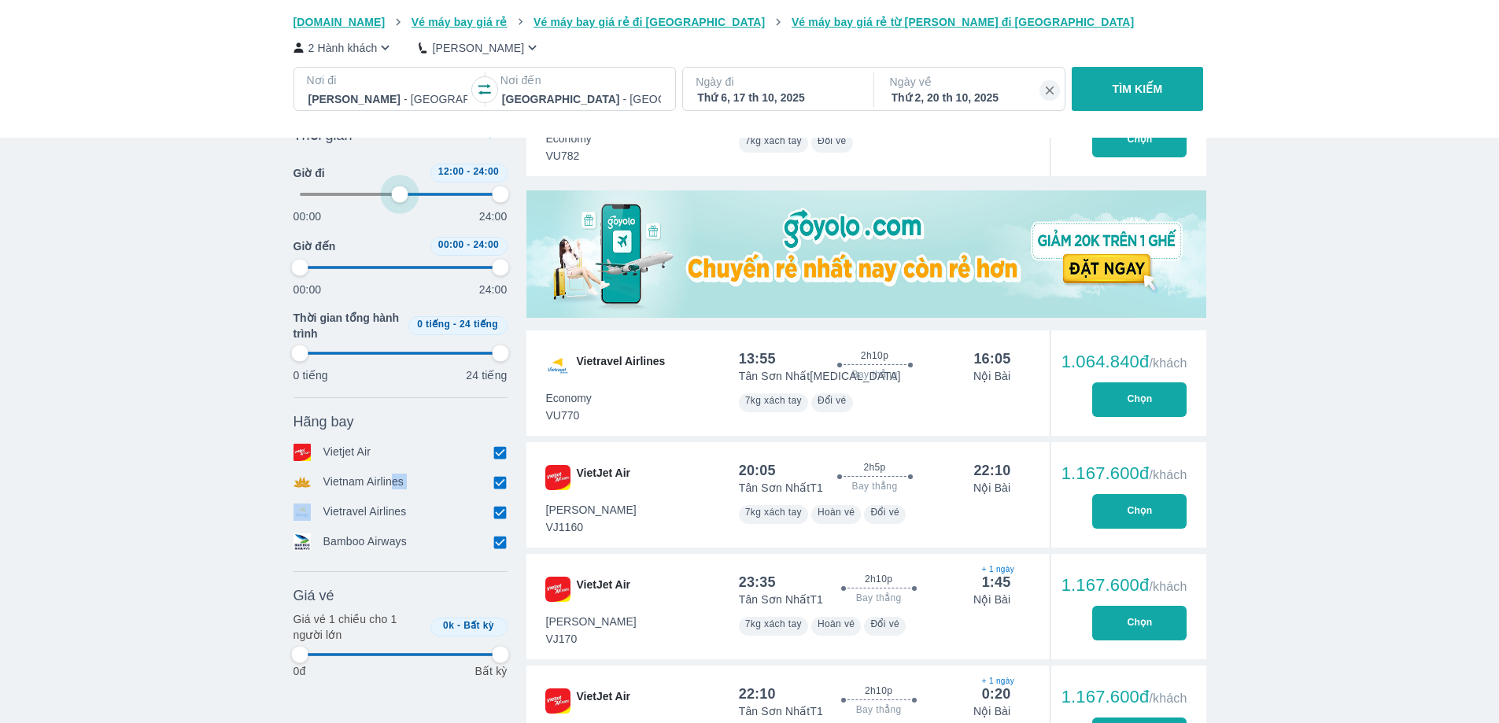
type input "16.6666666666667"
type input "97.9166666666667"
type input "12.5"
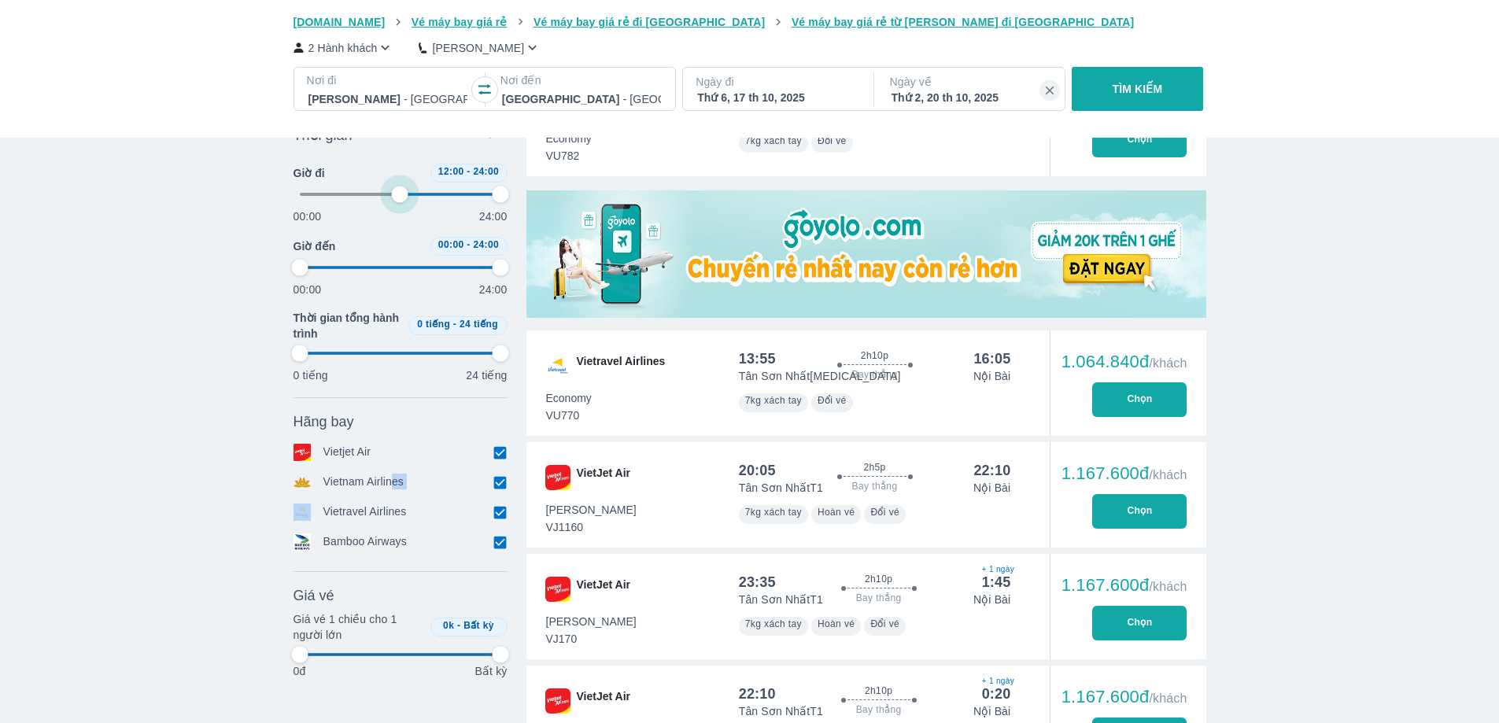
type input "97.9166666666667"
type input "10.4166666666667"
type input "97.9166666666667"
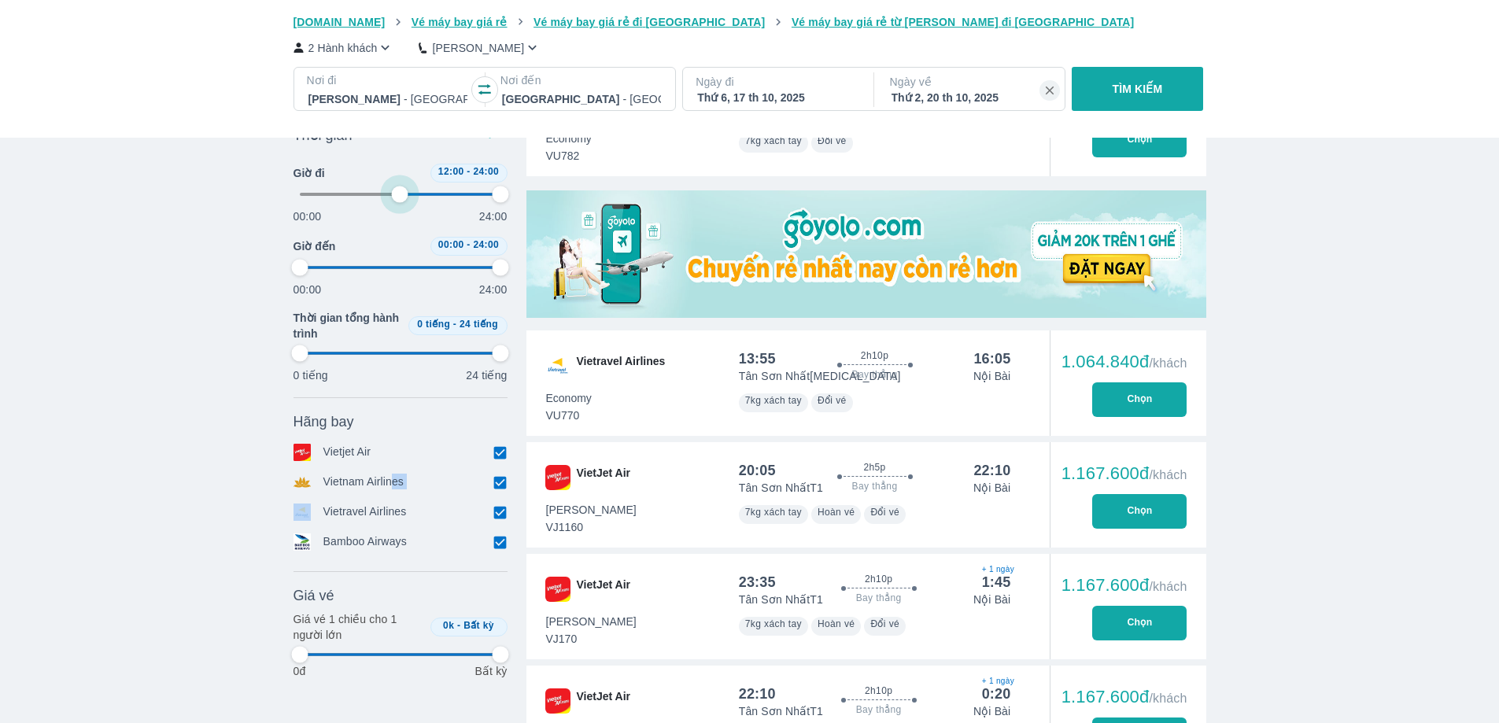
type input "97.9166666666667"
type input "8.33333333333333"
type input "97.9166666666667"
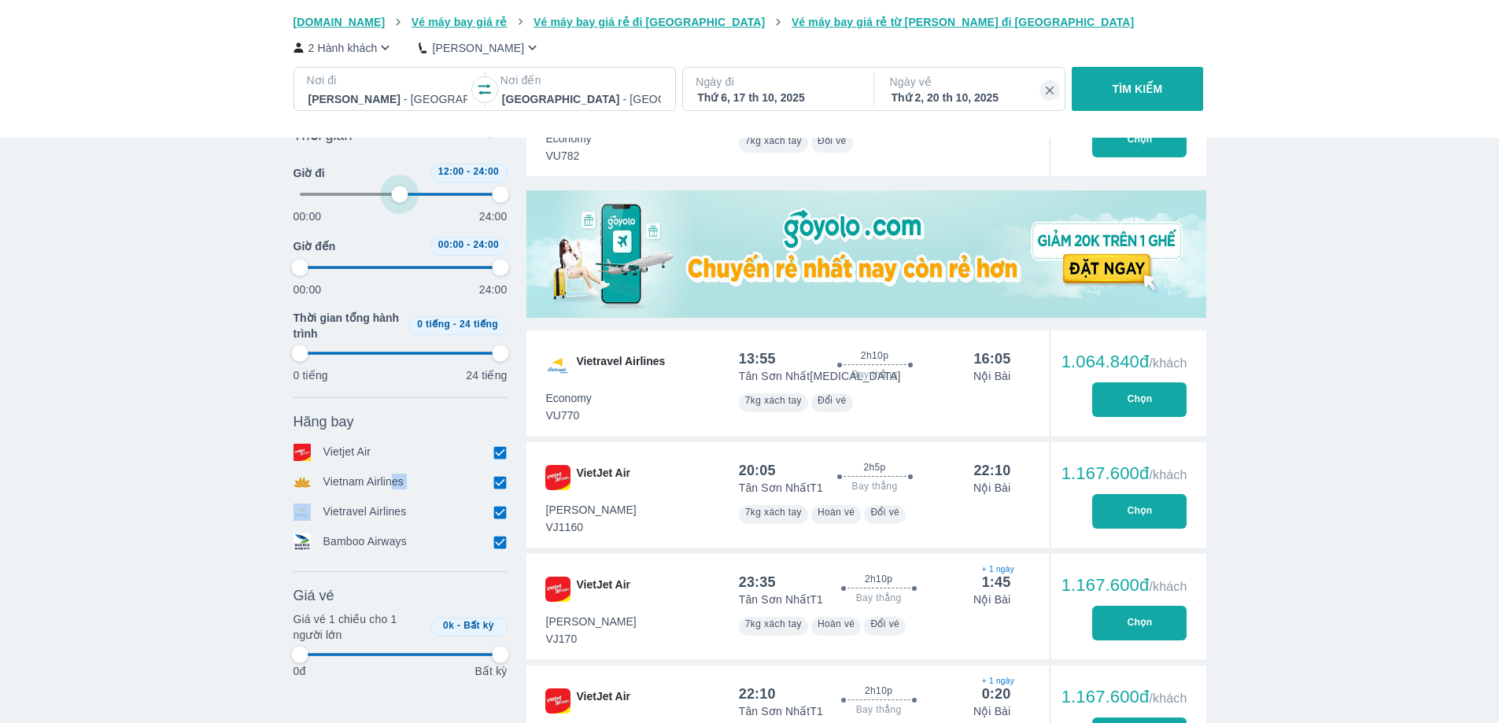
type input "97.9166666666667"
type input "4.16666666666667"
type input "97.9166666666667"
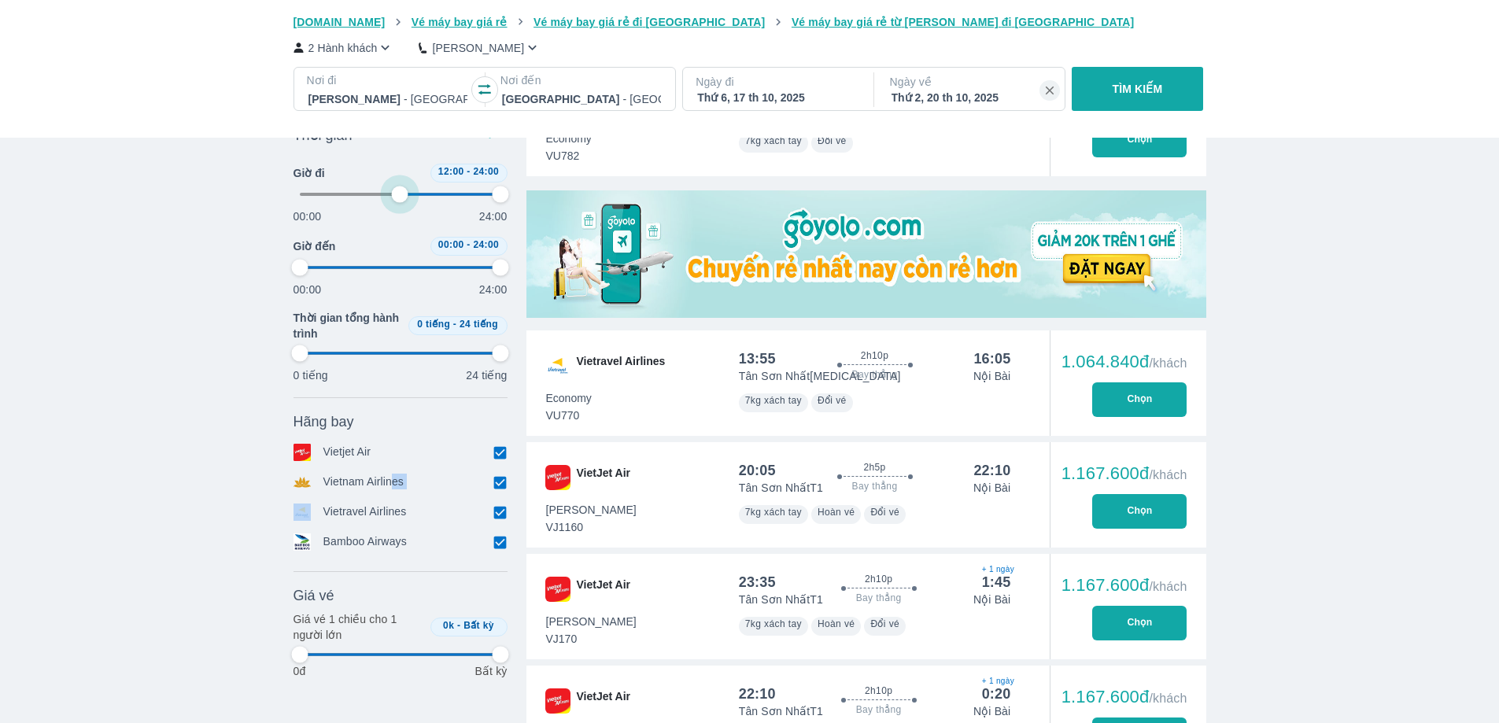
type input "2.08333333333333"
type input "97.9166666666667"
type input "0"
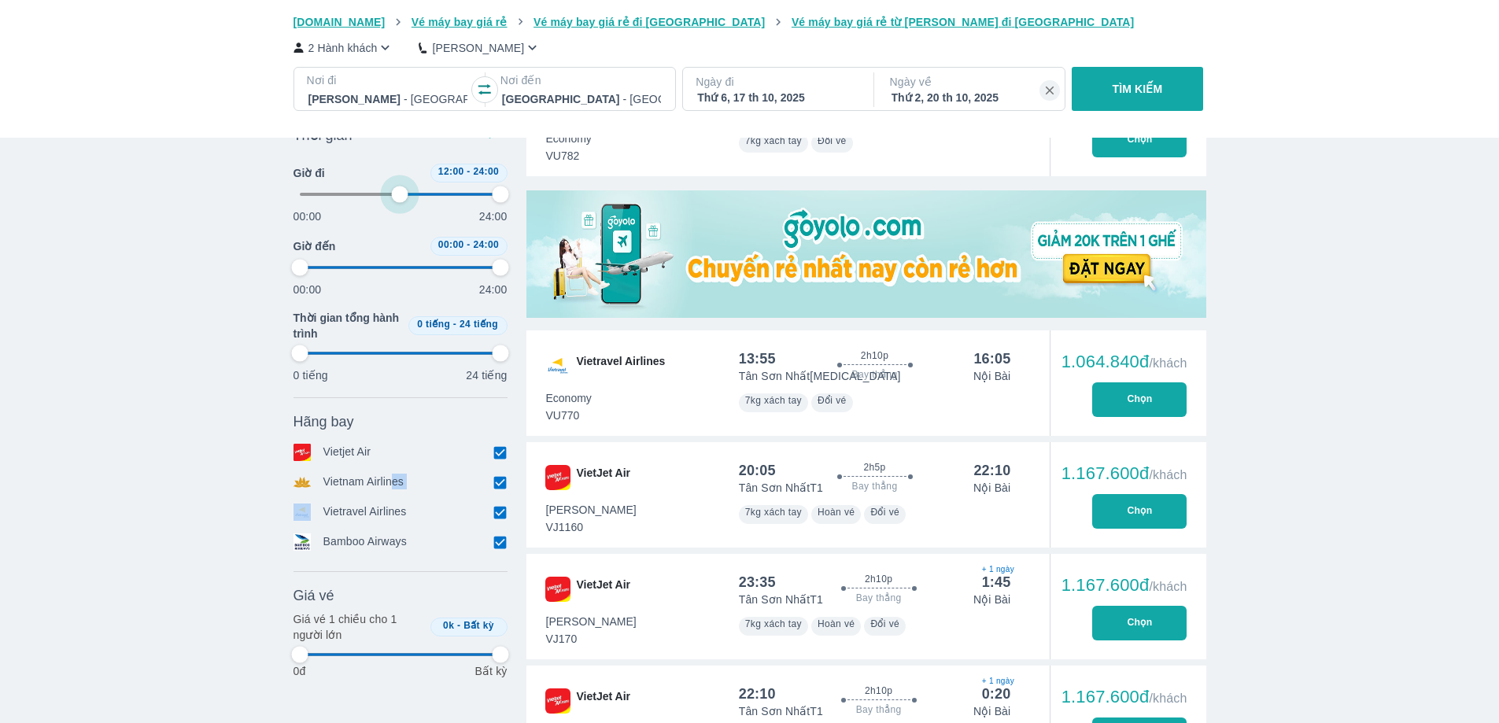
type input "97.9166666666667"
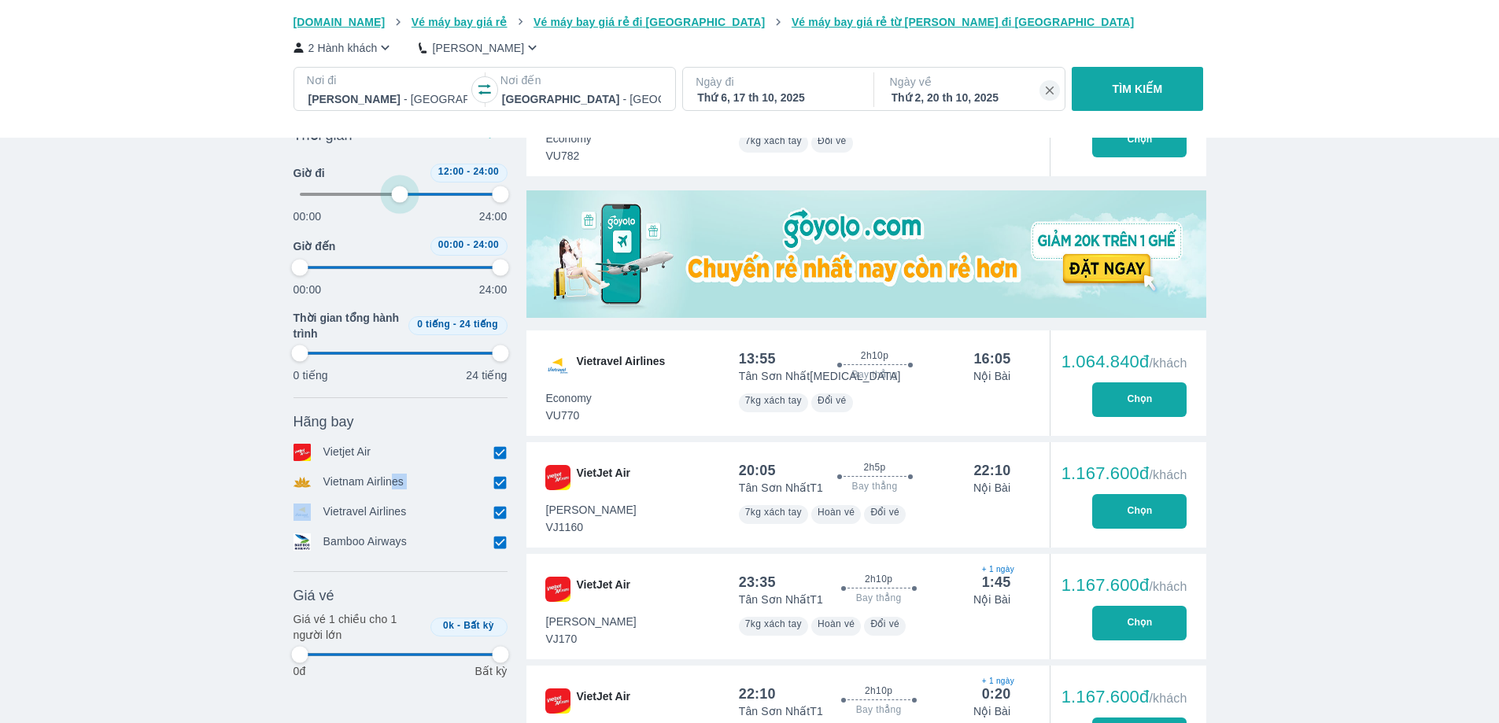
type input "97.9166666666667"
drag, startPoint x: 398, startPoint y: 195, endPoint x: 275, endPoint y: 197, distance: 122.7
click at [404, 196] on span at bounding box center [400, 195] width 201 height 24
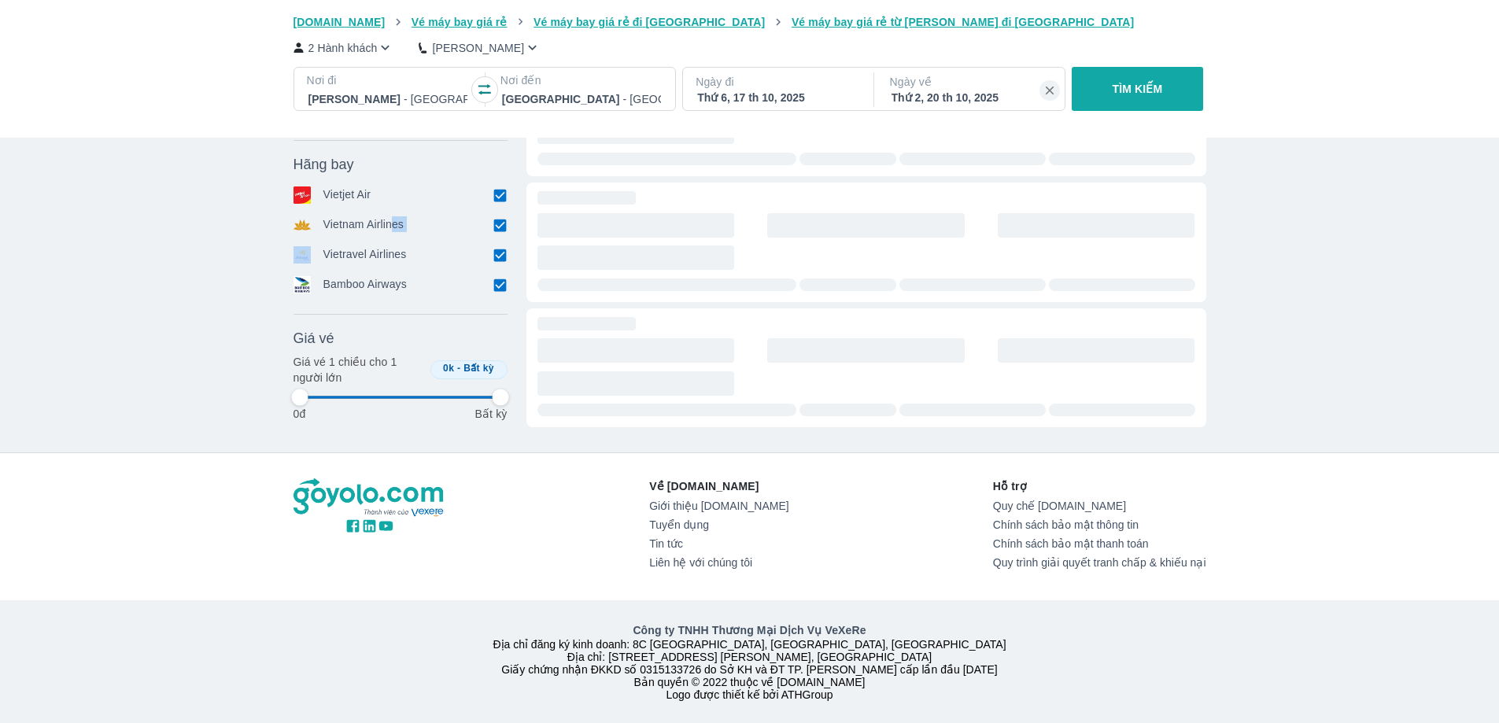
click at [356, 197] on div "Thời gian Bỏ lọc Giờ đi 00:00 - 07:00 00:00 24:00 Giờ đến 00:00 - 24:00 00:00 2…" at bounding box center [400, 144] width 214 height 565
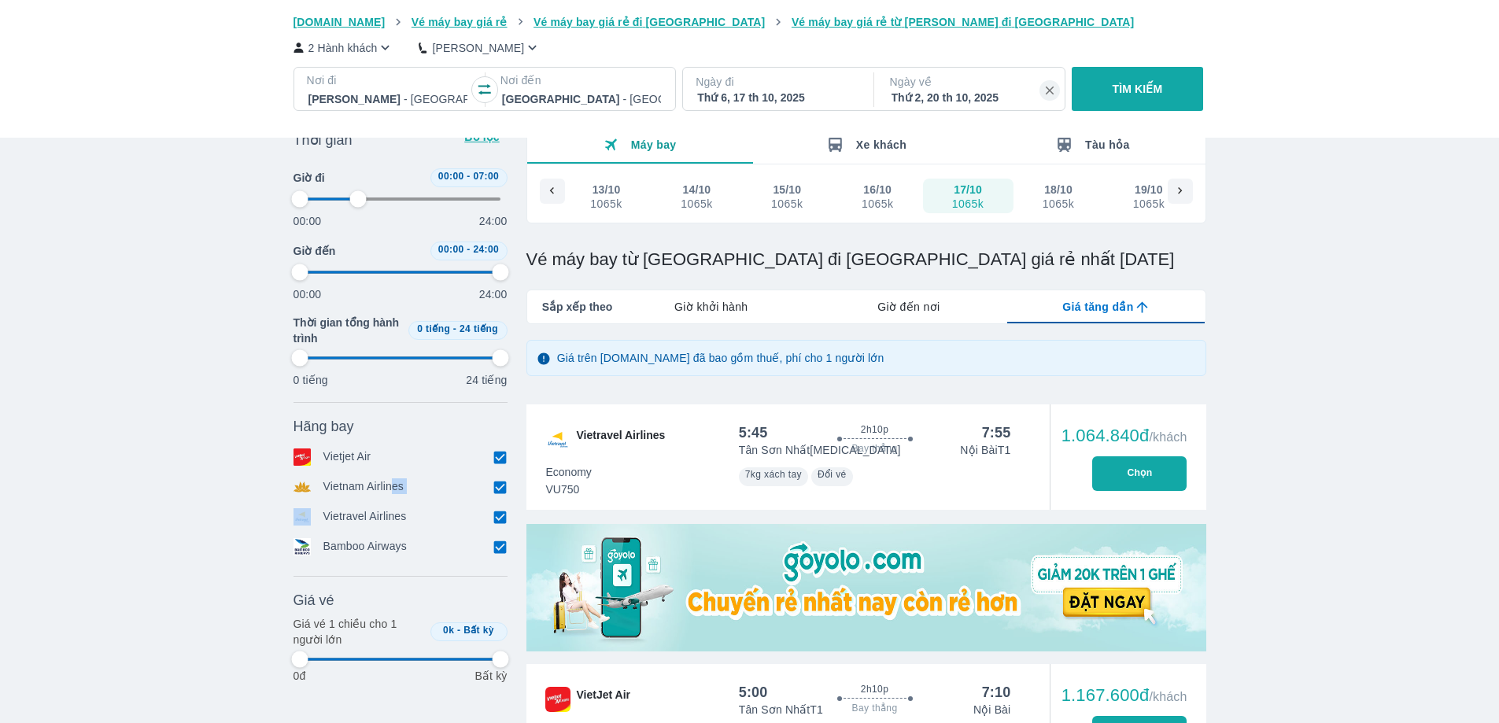
scroll to position [0, 0]
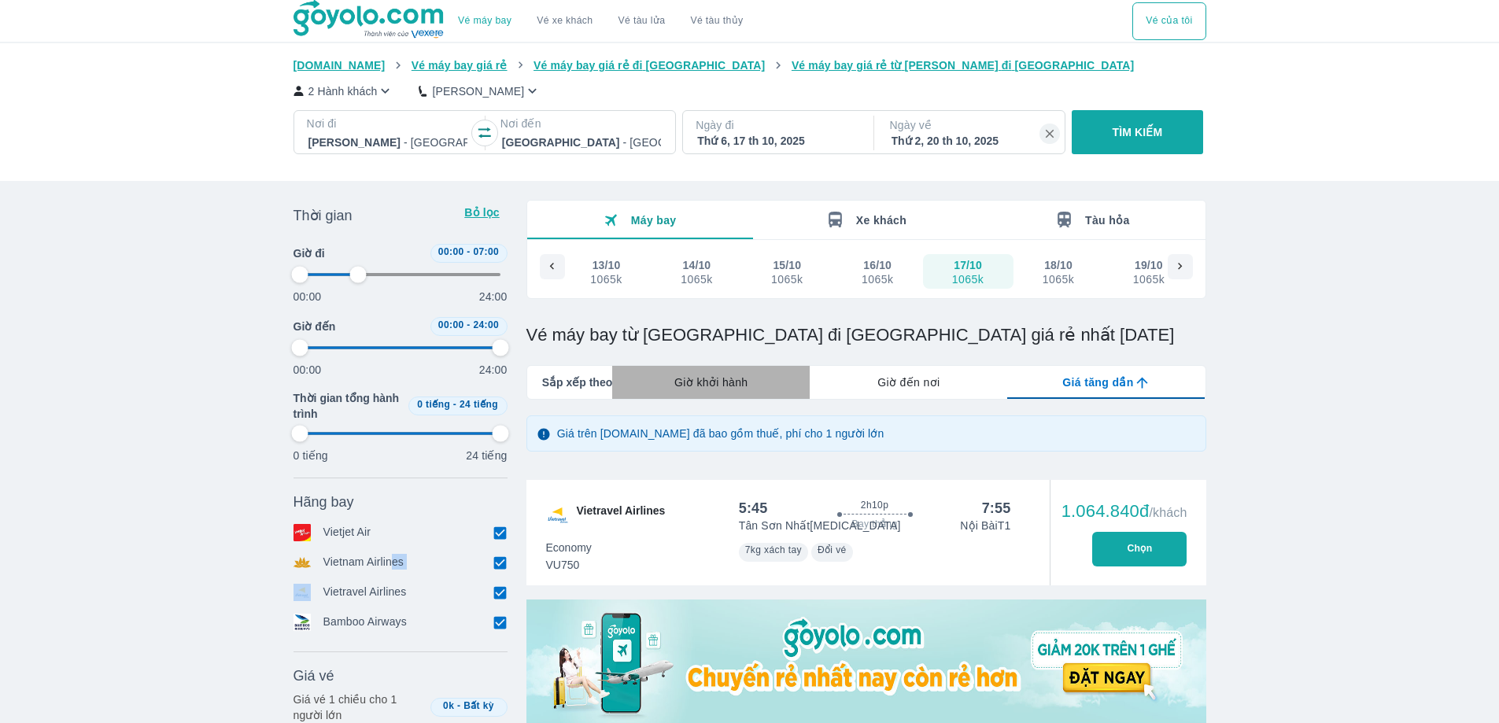
click at [717, 373] on div "Giờ khởi hành" at bounding box center [710, 382] width 197 height 33
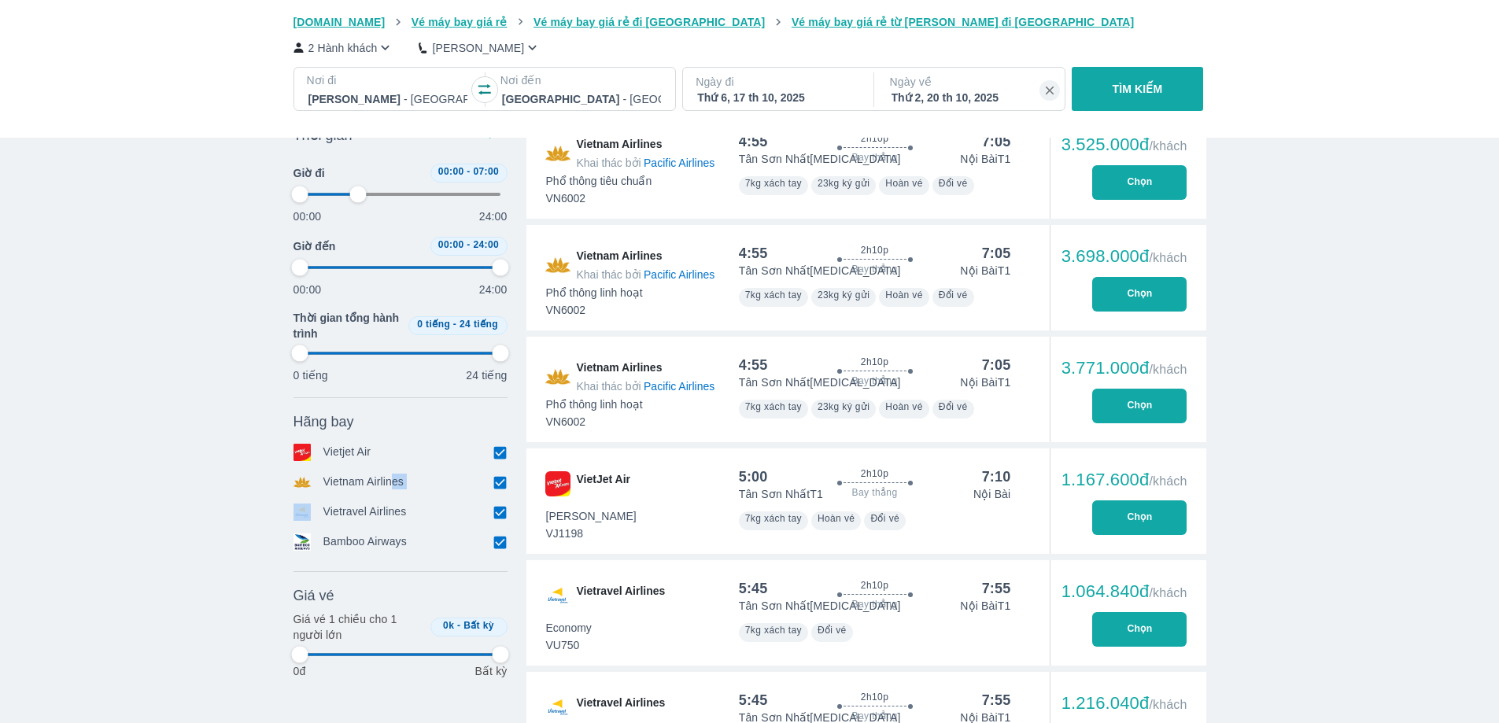
scroll to position [1416, 0]
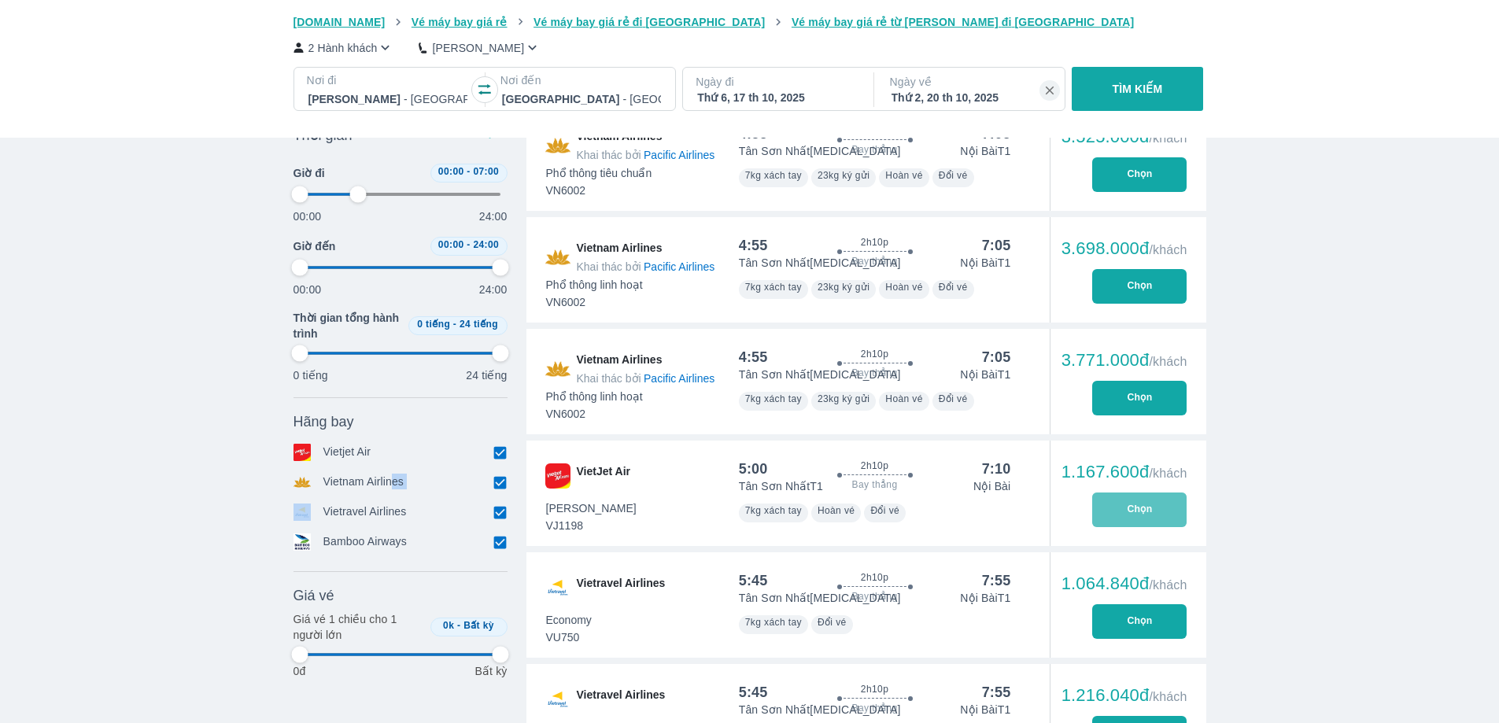
click at [1169, 514] on button "Chọn" at bounding box center [1139, 509] width 94 height 35
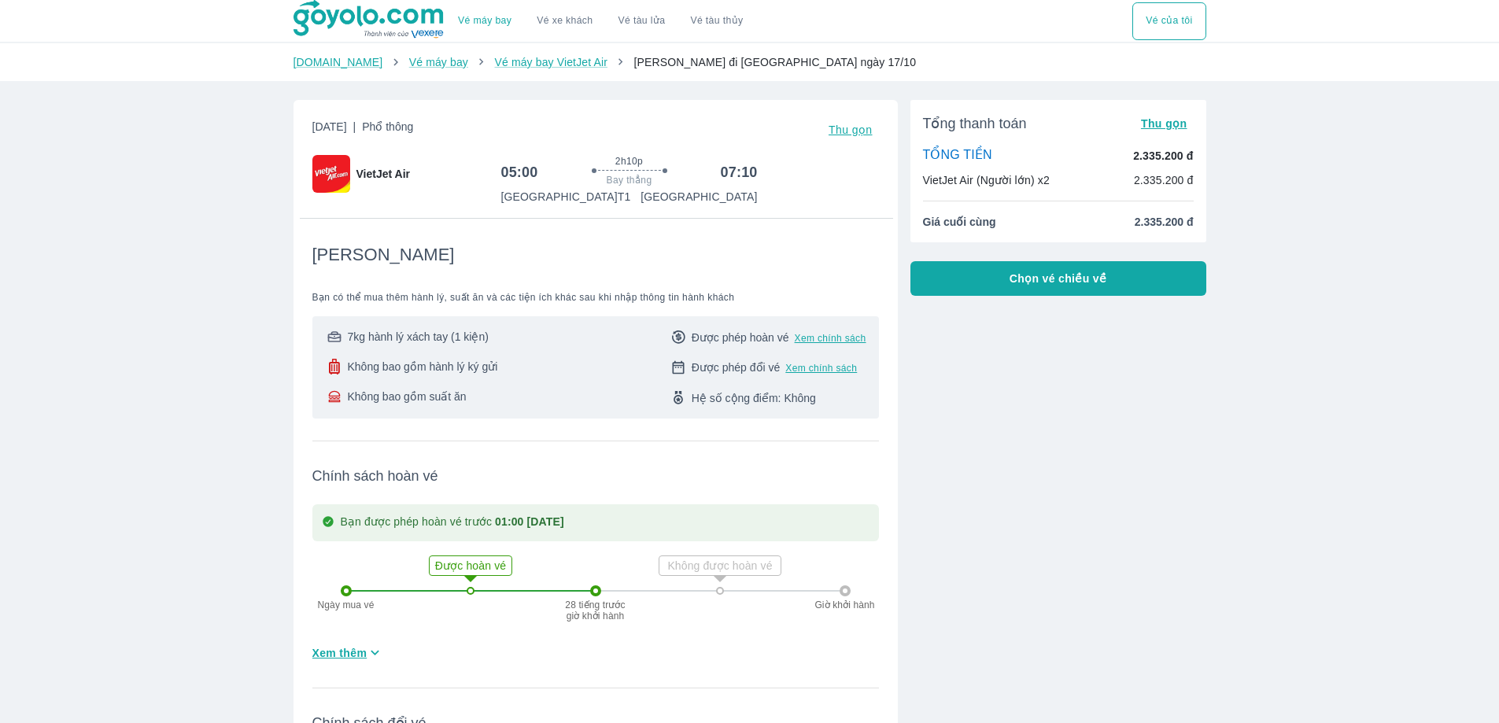
click at [1018, 275] on span "Chọn vé chiều về" at bounding box center [1058, 279] width 98 height 16
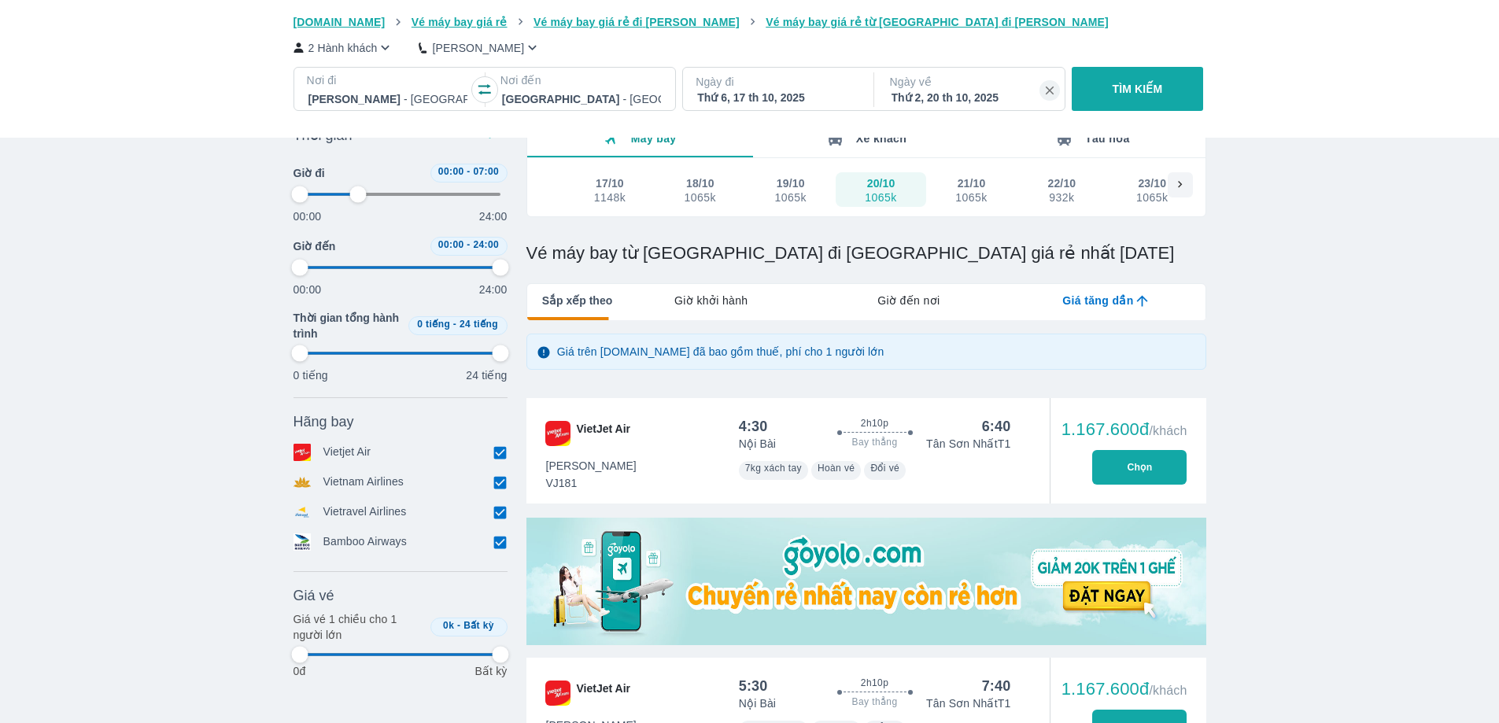
scroll to position [236, 0]
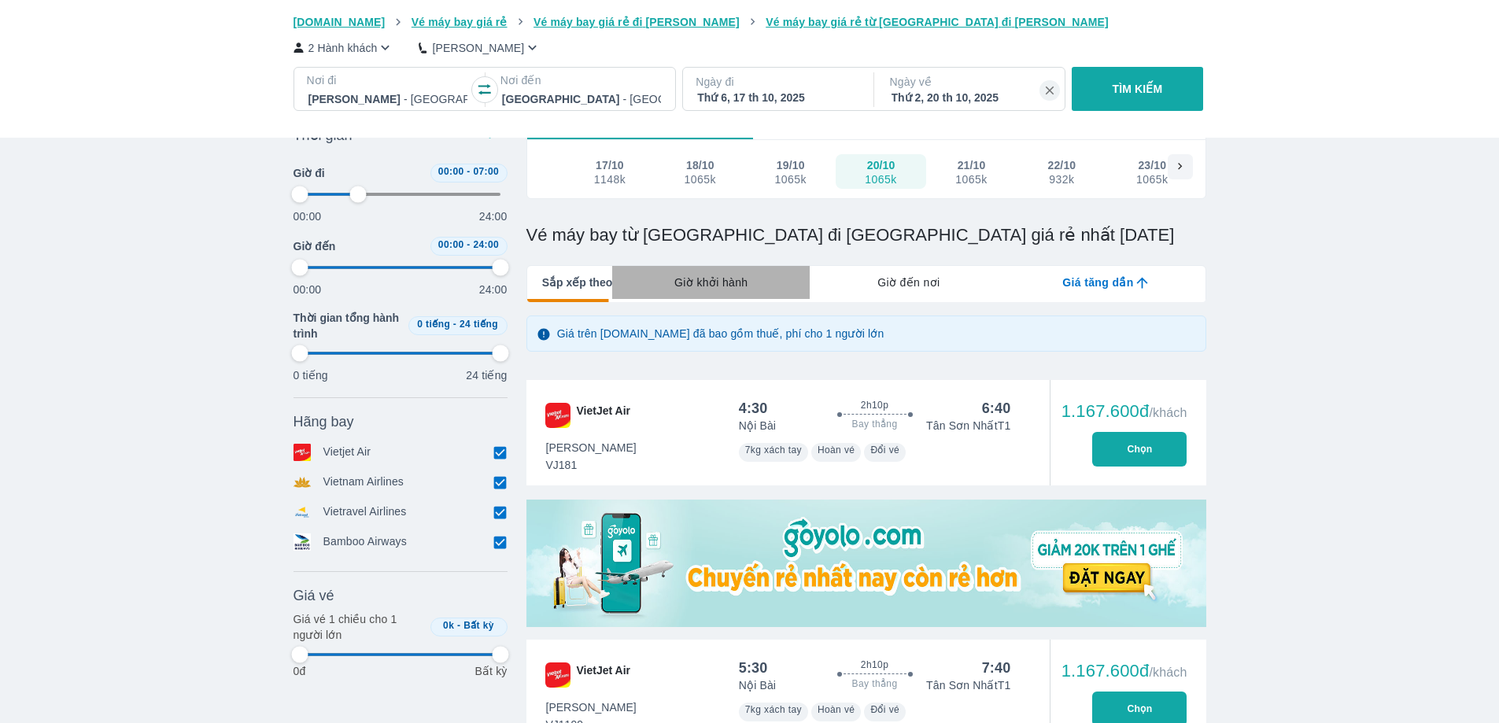
click at [724, 284] on span "Giờ khởi hành" at bounding box center [710, 283] width 73 height 16
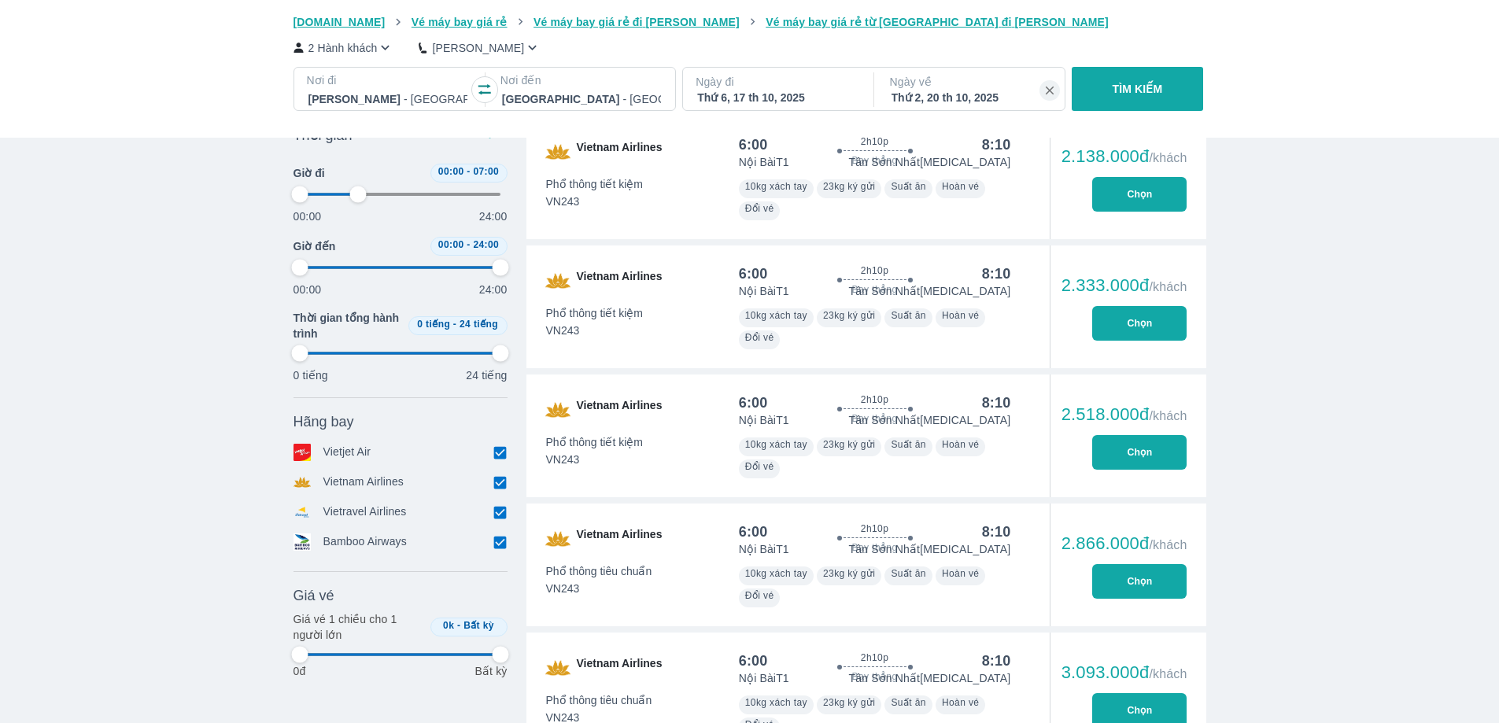
scroll to position [2277, 0]
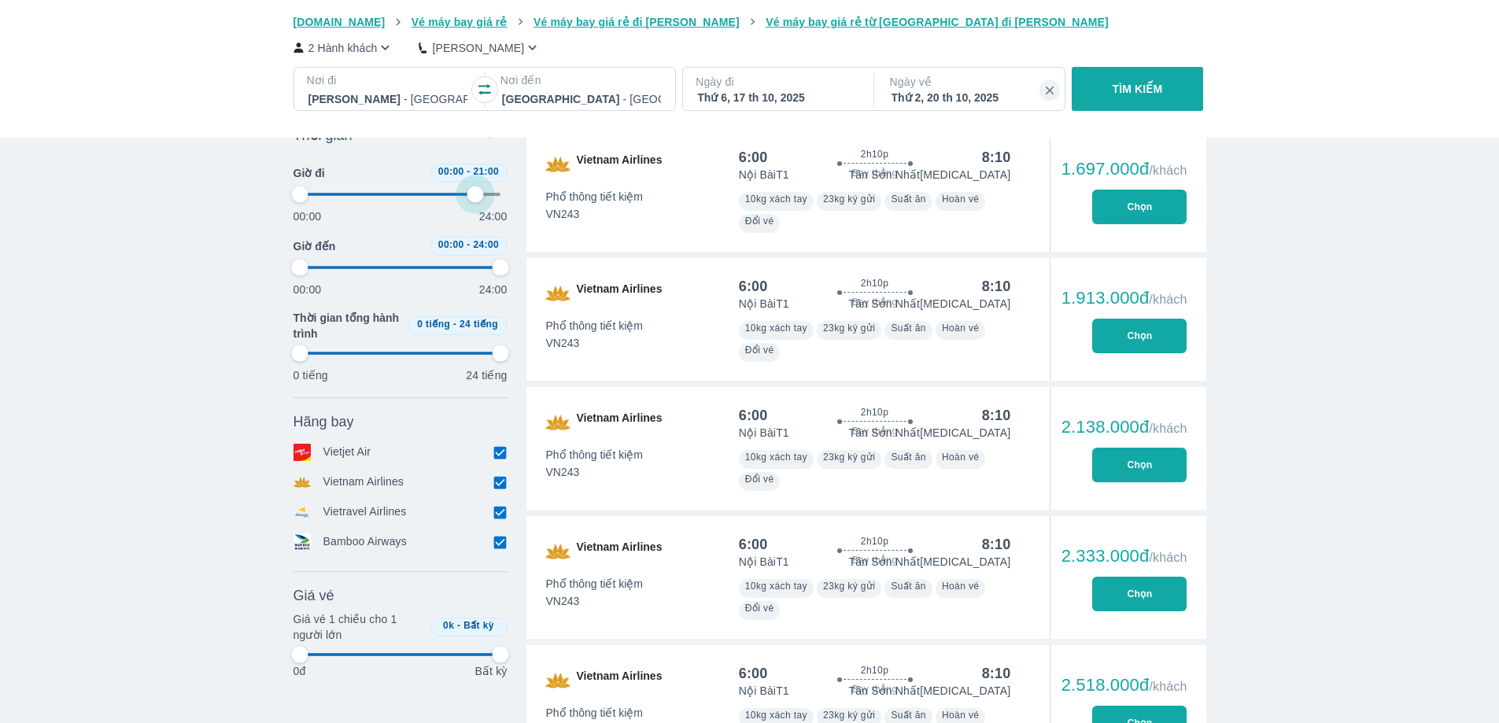
drag, startPoint x: 358, startPoint y: 200, endPoint x: 604, endPoint y: 228, distance: 247.9
click at [604, 228] on div "Thời gian Bỏ lọc Giờ đi 00:00 - 21:00 00:00 24:00 Giờ đến 00:00 - 24:00 00:00 2…" at bounding box center [749, 316] width 913 height 4789
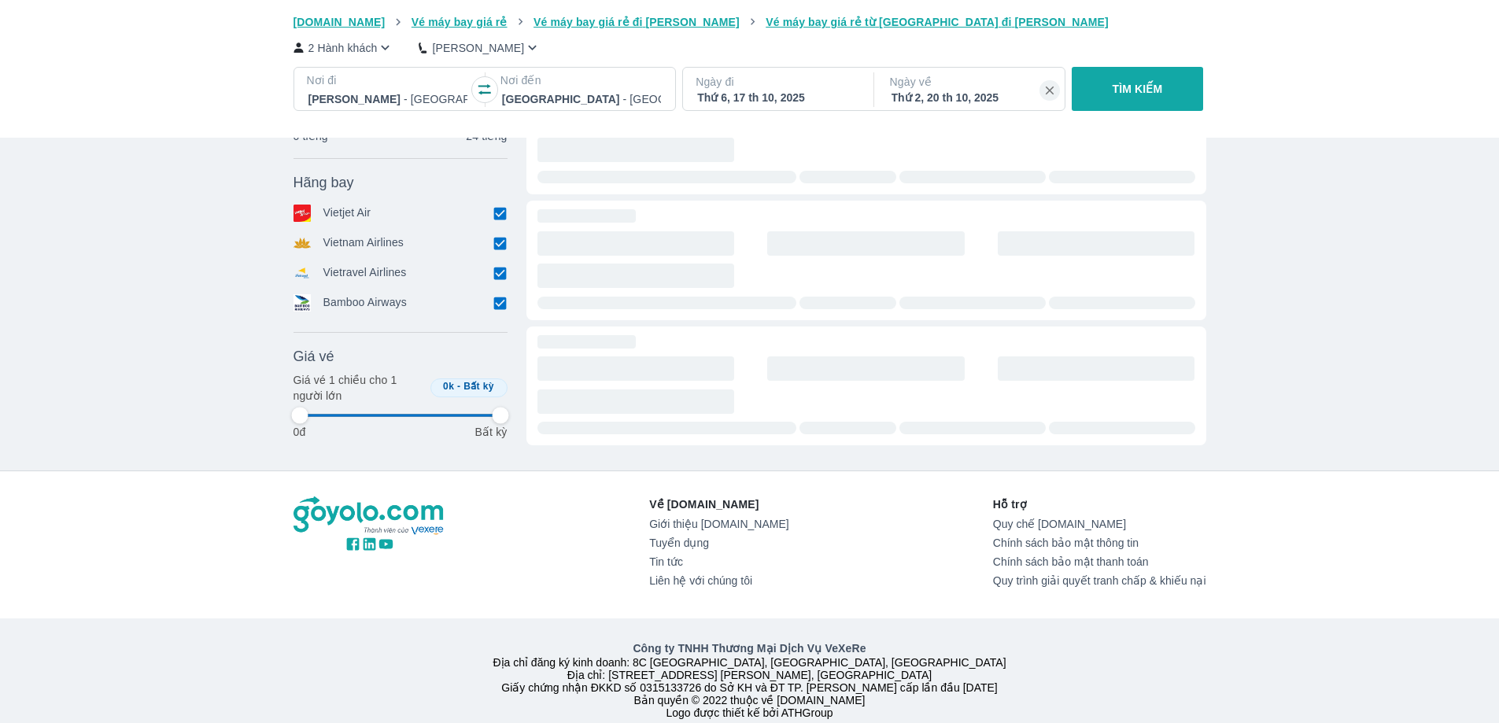
scroll to position [467, 0]
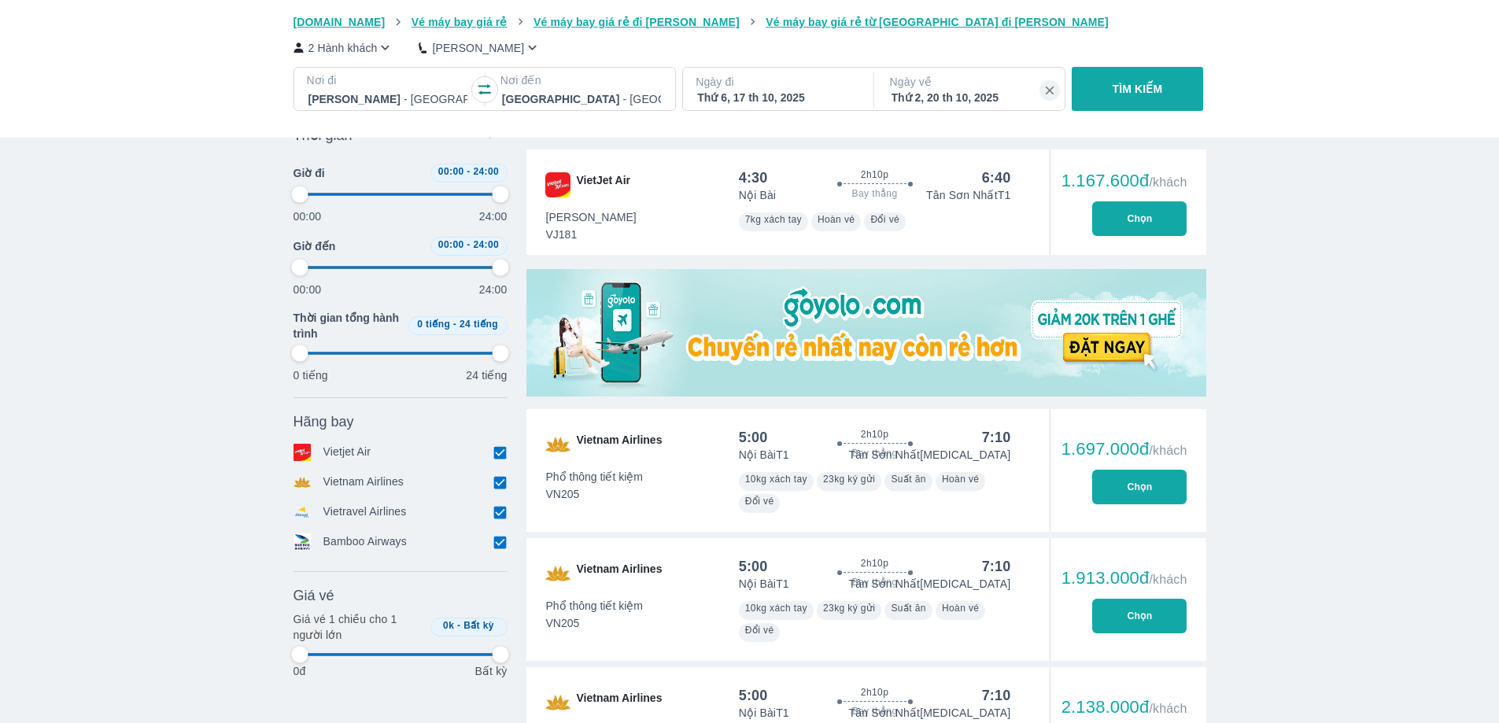
drag, startPoint x: 298, startPoint y: 197, endPoint x: 308, endPoint y: 197, distance: 10.3
click at [330, 202] on div "00:00 24:00" at bounding box center [400, 204] width 214 height 42
drag, startPoint x: 297, startPoint y: 196, endPoint x: 318, endPoint y: 197, distance: 21.3
click at [326, 199] on div "00:00 24:00" at bounding box center [400, 204] width 214 height 42
drag, startPoint x: 304, startPoint y: 197, endPoint x: 438, endPoint y: 215, distance: 135.6
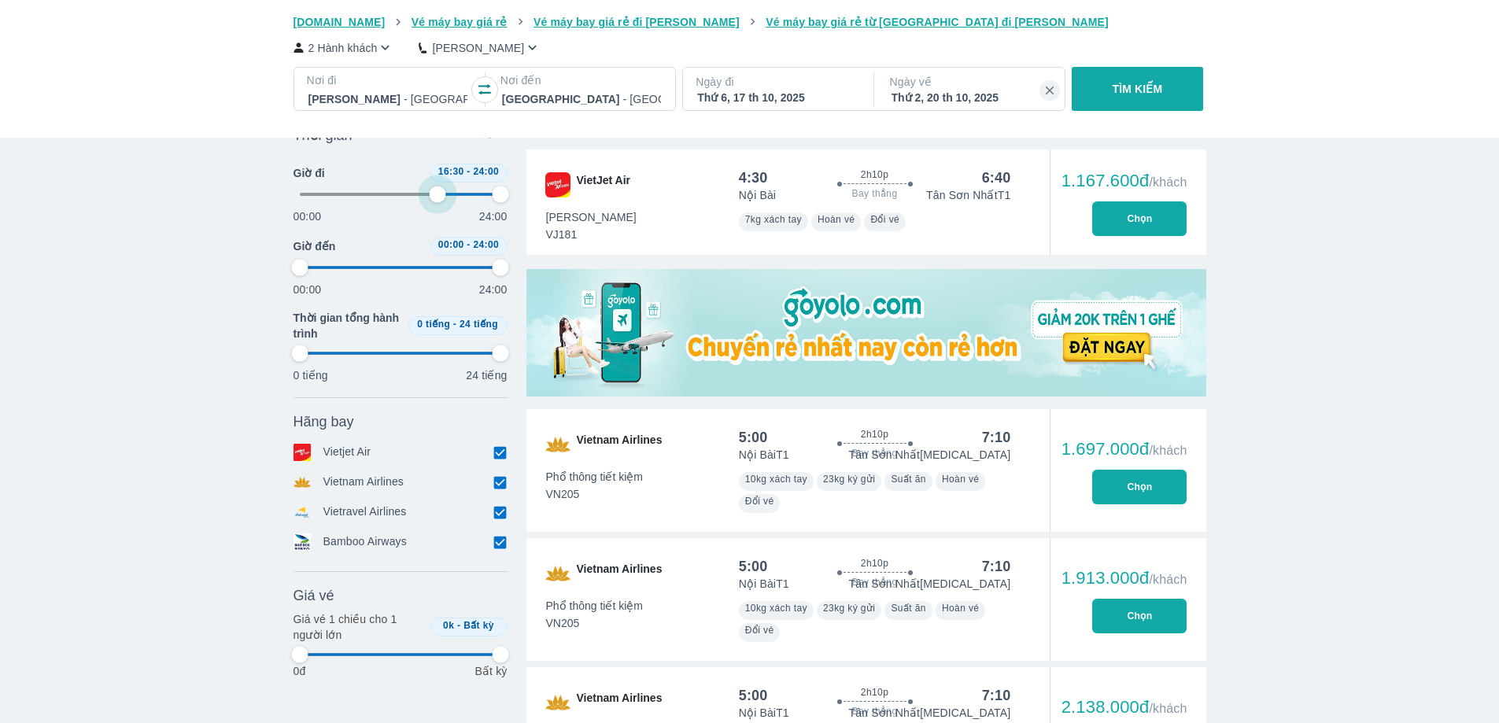
click at [438, 215] on div "00:00 24:00" at bounding box center [400, 204] width 214 height 42
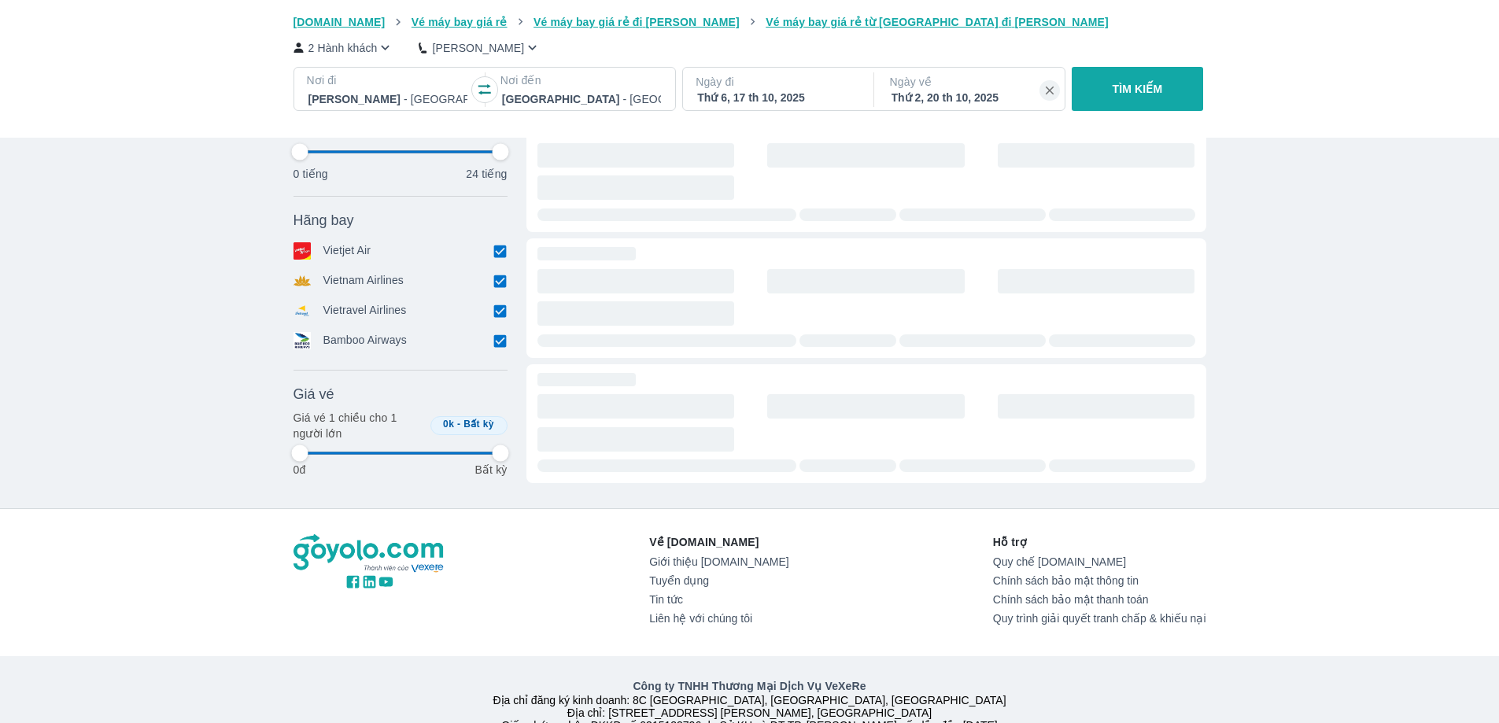
click at [421, 198] on div "Thời gian Bỏ lọc Giờ đi 14:30 - 24:00 00:00 24:00 Giờ đến 00:00 - 24:00 00:00 2…" at bounding box center [400, 200] width 214 height 565
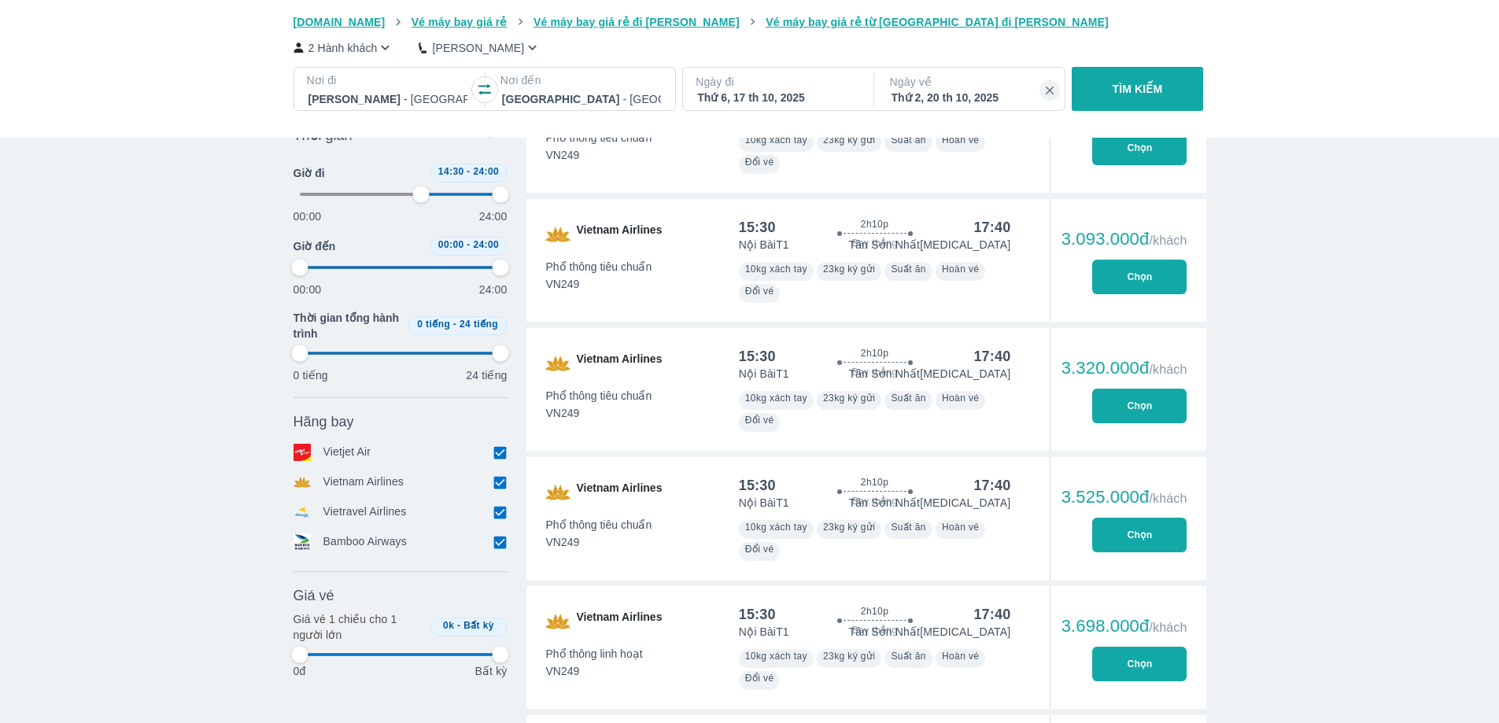
scroll to position [1332, 0]
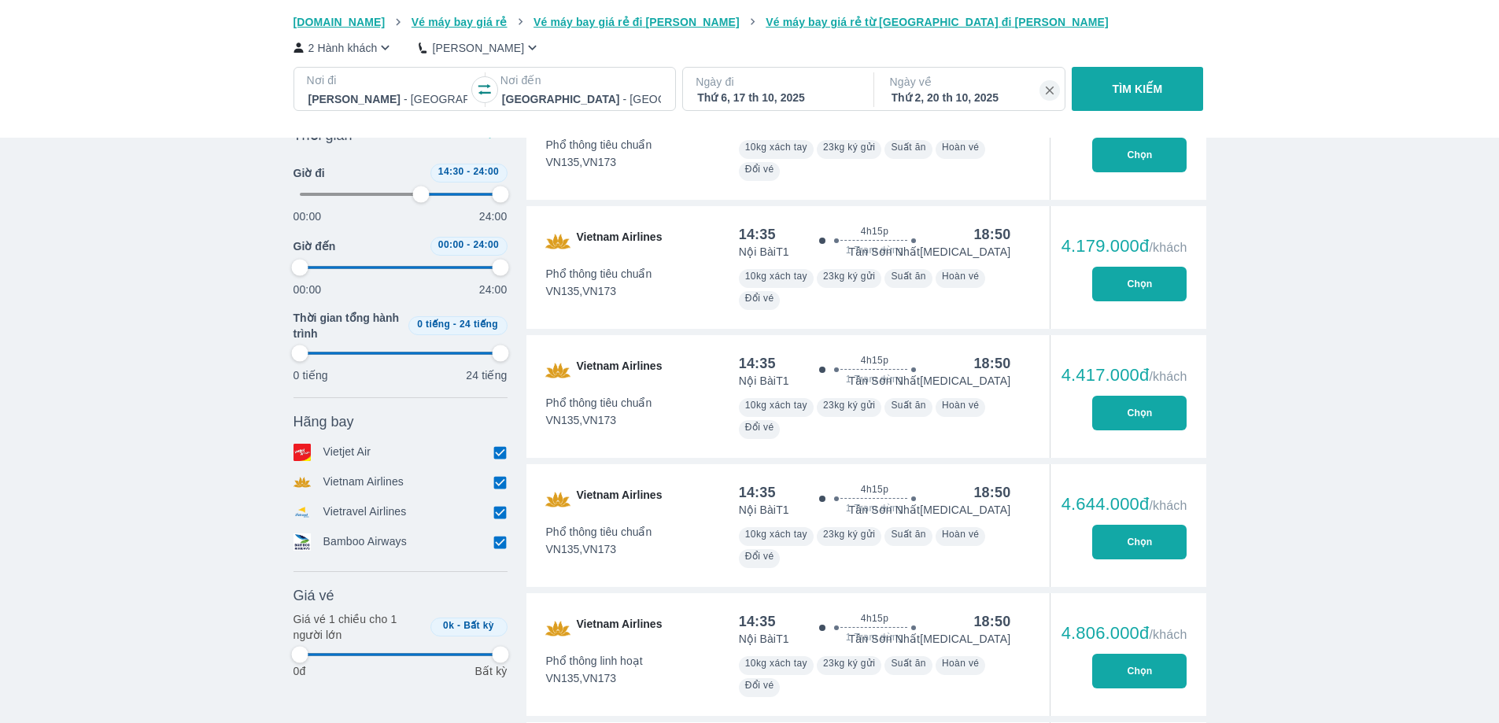
drag, startPoint x: 860, startPoint y: 301, endPoint x: 888, endPoint y: 310, distance: 29.6
click at [891, 309] on div "10kg xách tay 23kg ký gửi Suất ăn Hoàn vé Đổi vé" at bounding box center [875, 288] width 272 height 44
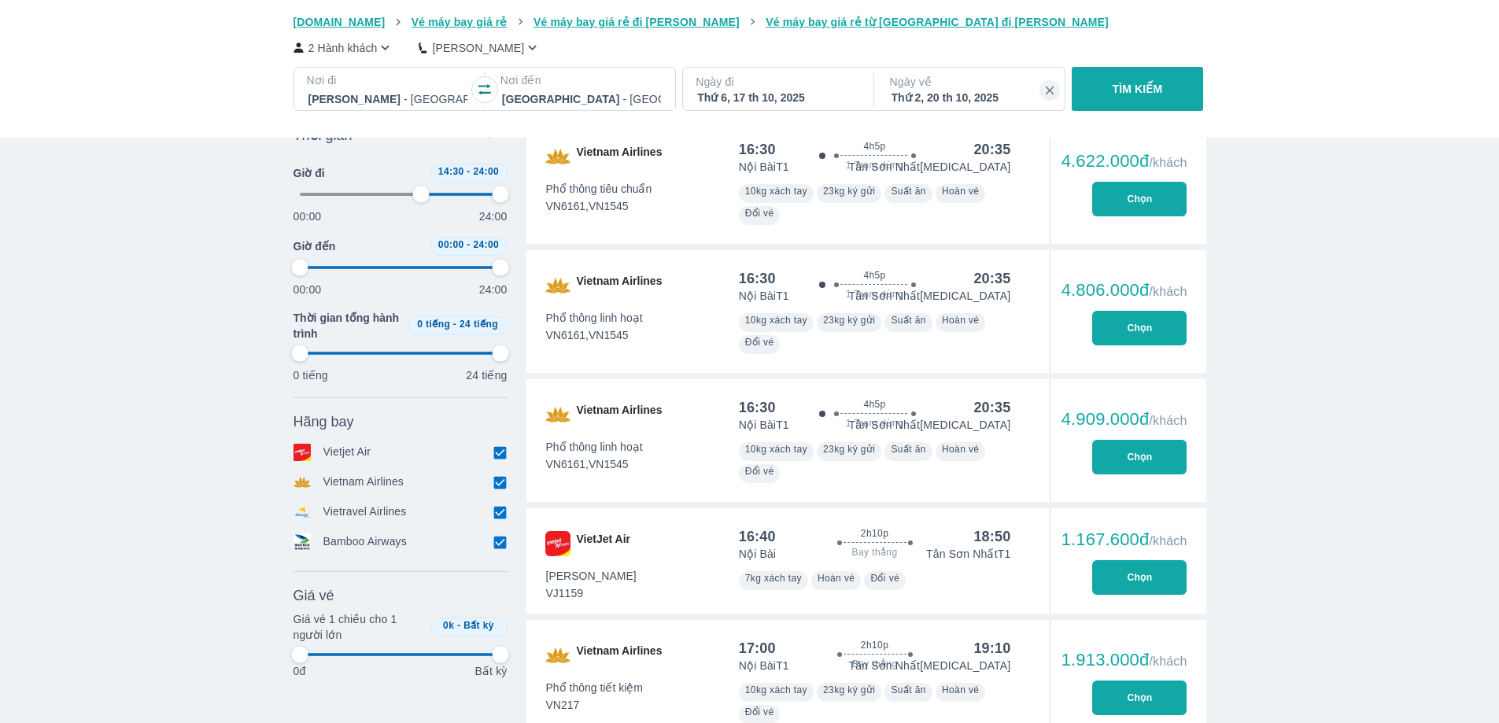
scroll to position [9671, 0]
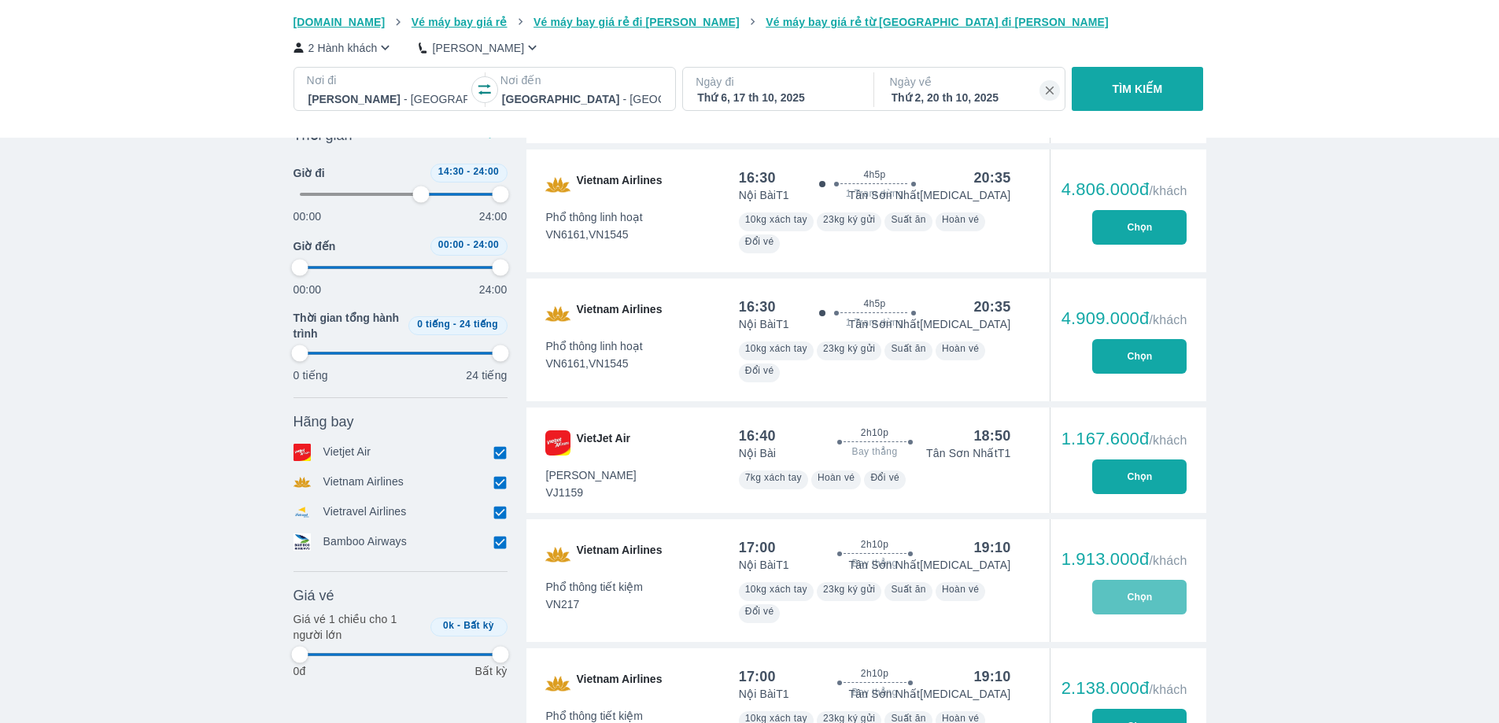
click at [1127, 591] on button "Chọn" at bounding box center [1139, 597] width 94 height 35
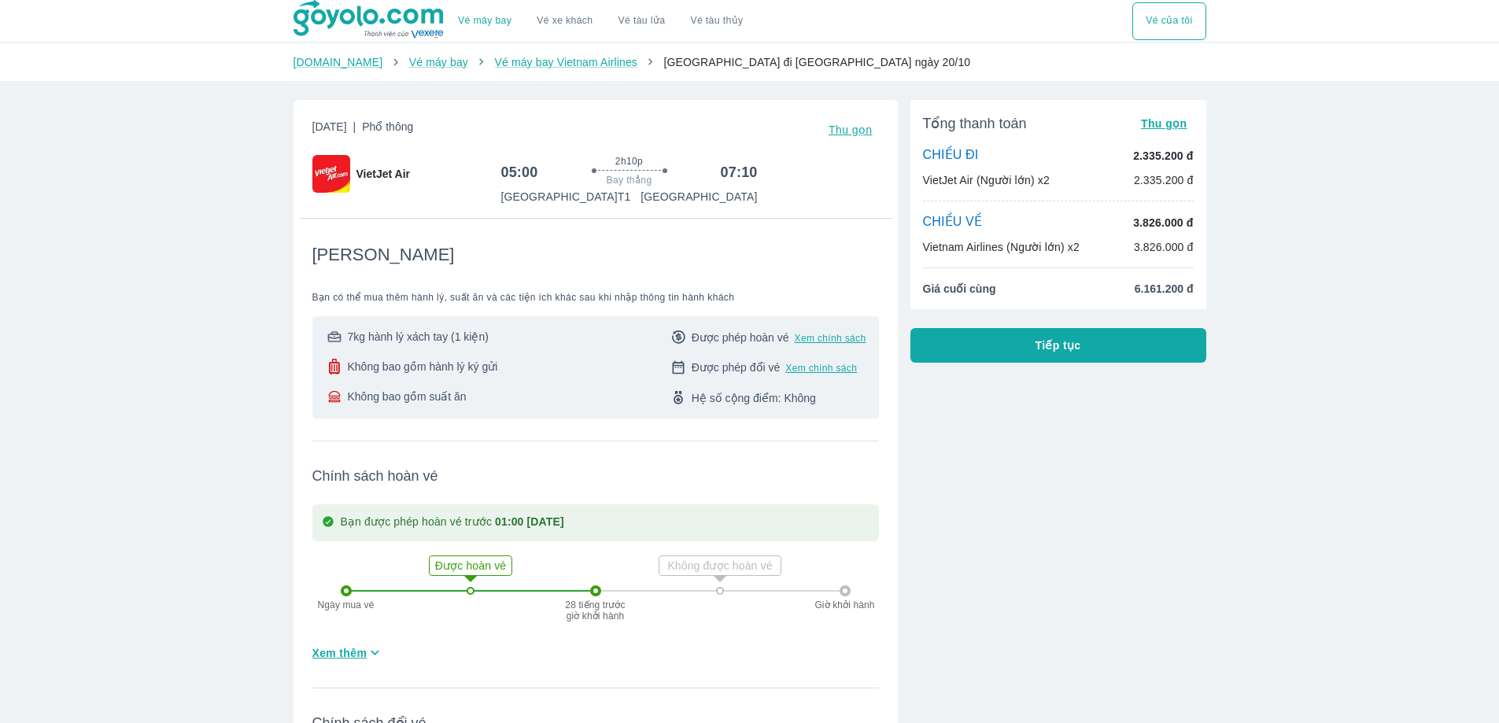
drag, startPoint x: 785, startPoint y: 0, endPoint x: 1340, endPoint y: 262, distance: 613.4
